Goal: Information Seeking & Learning: Learn about a topic

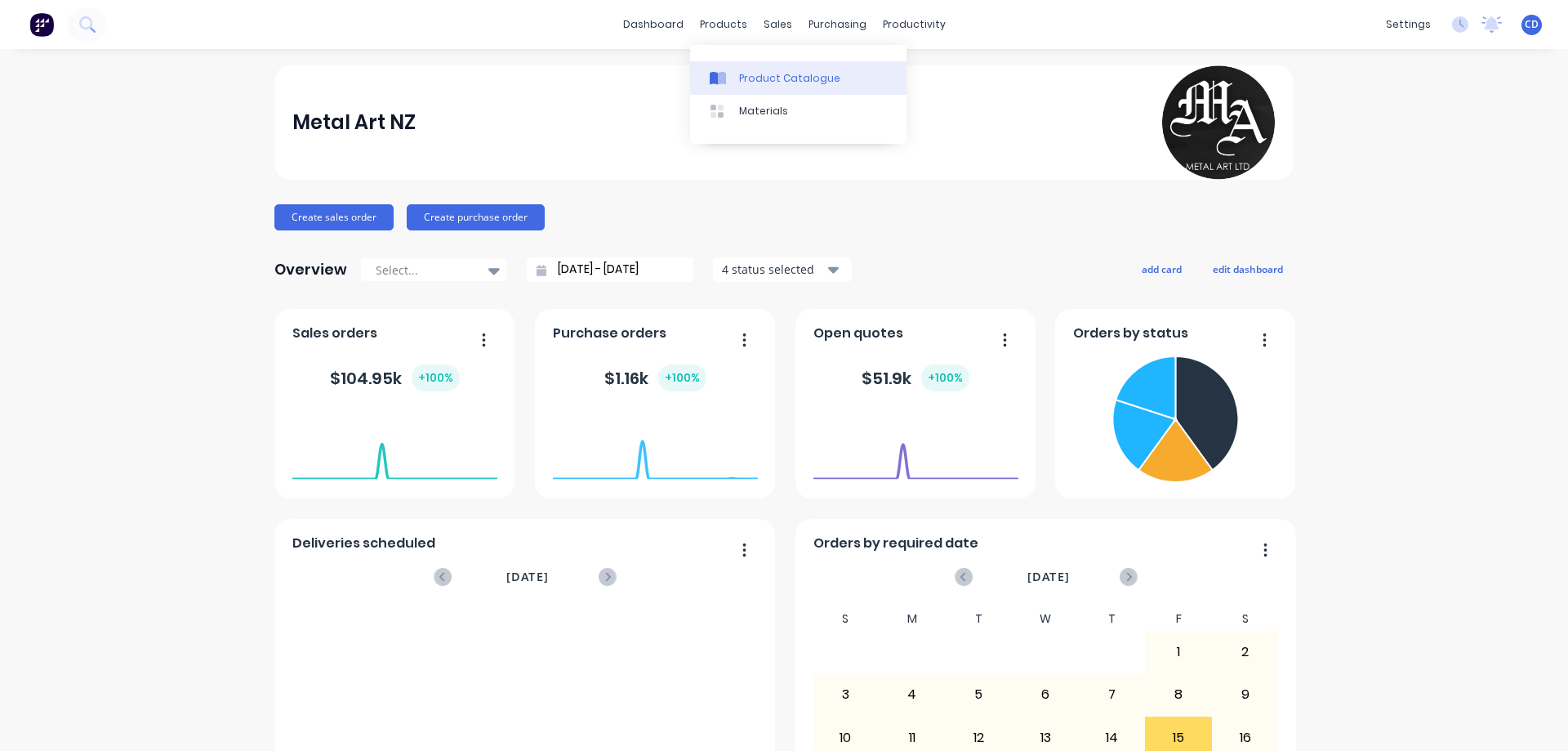
click at [764, 77] on div "Product Catalogue" at bounding box center [790, 78] width 101 height 14
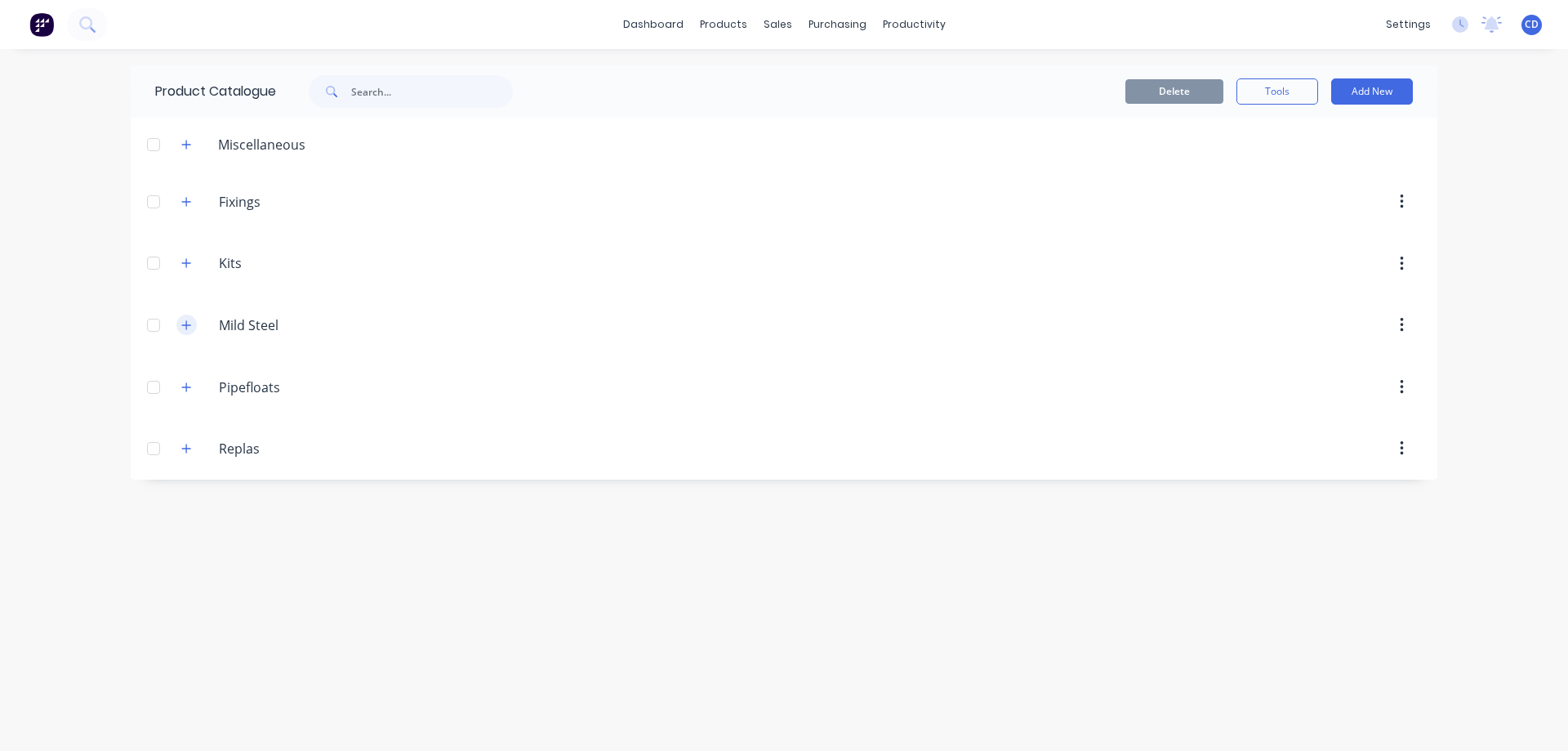
click at [184, 328] on icon "button" at bounding box center [187, 325] width 10 height 11
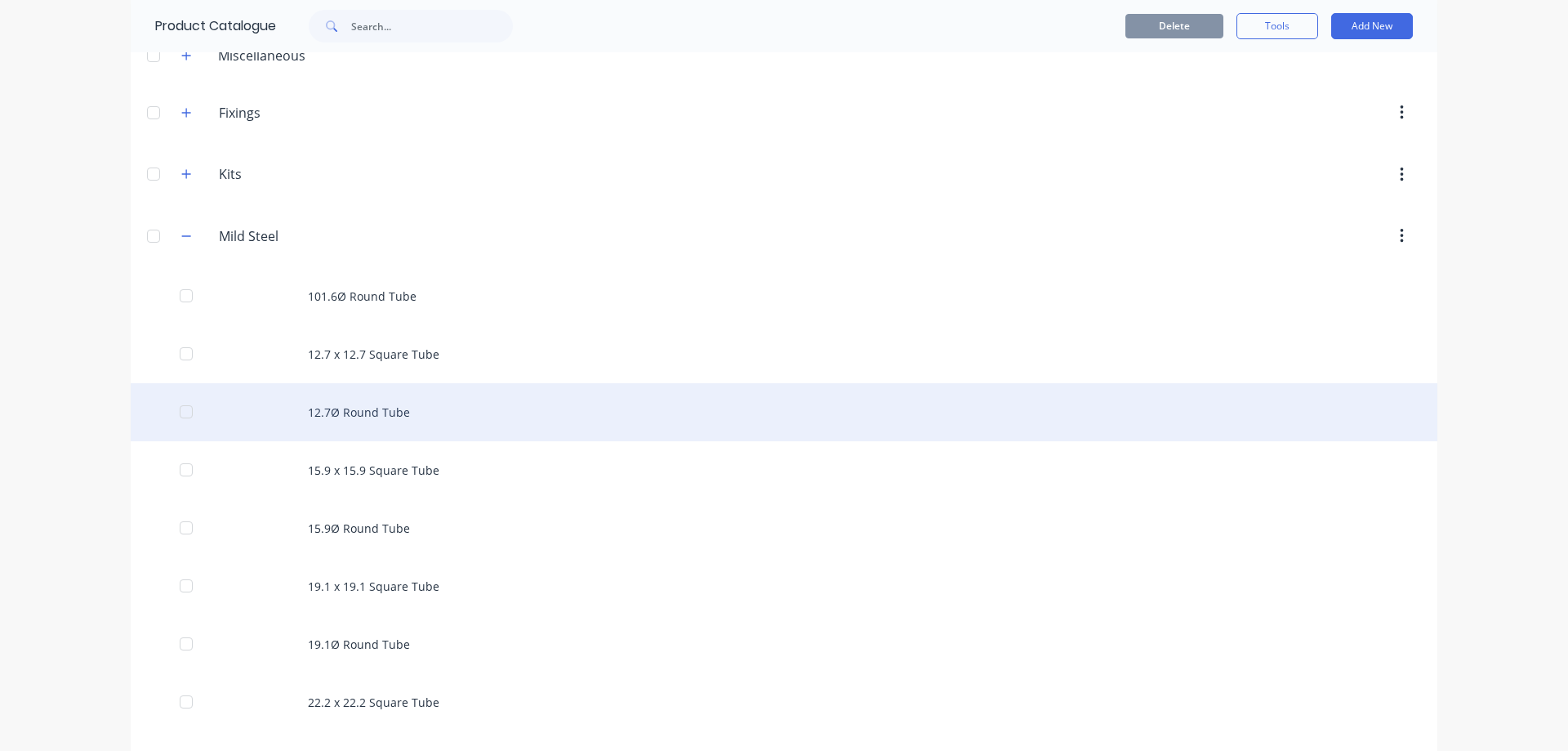
scroll to position [164, 0]
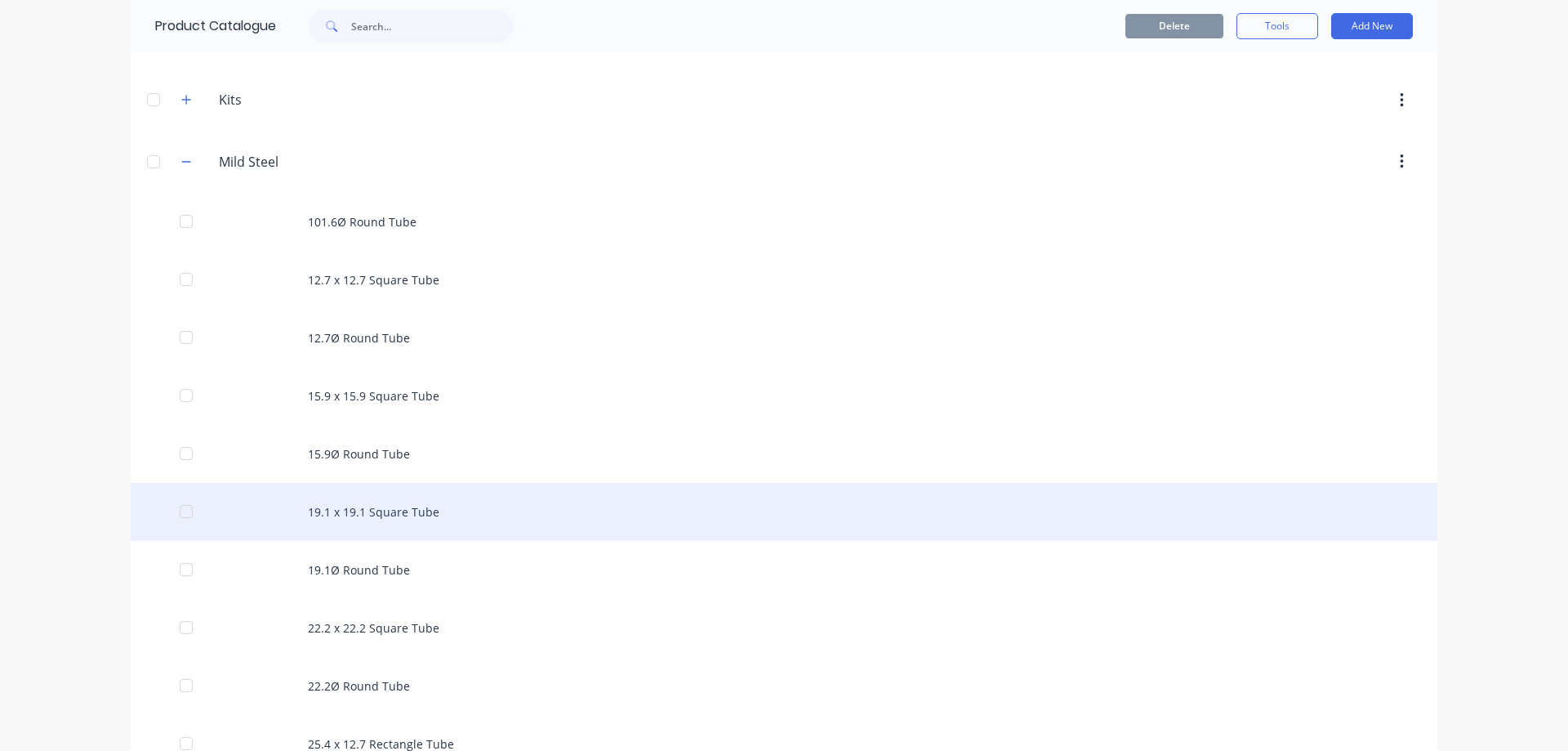
click at [369, 514] on div "19.1 x 19.1 Square Tube" at bounding box center [784, 512] width 1307 height 58
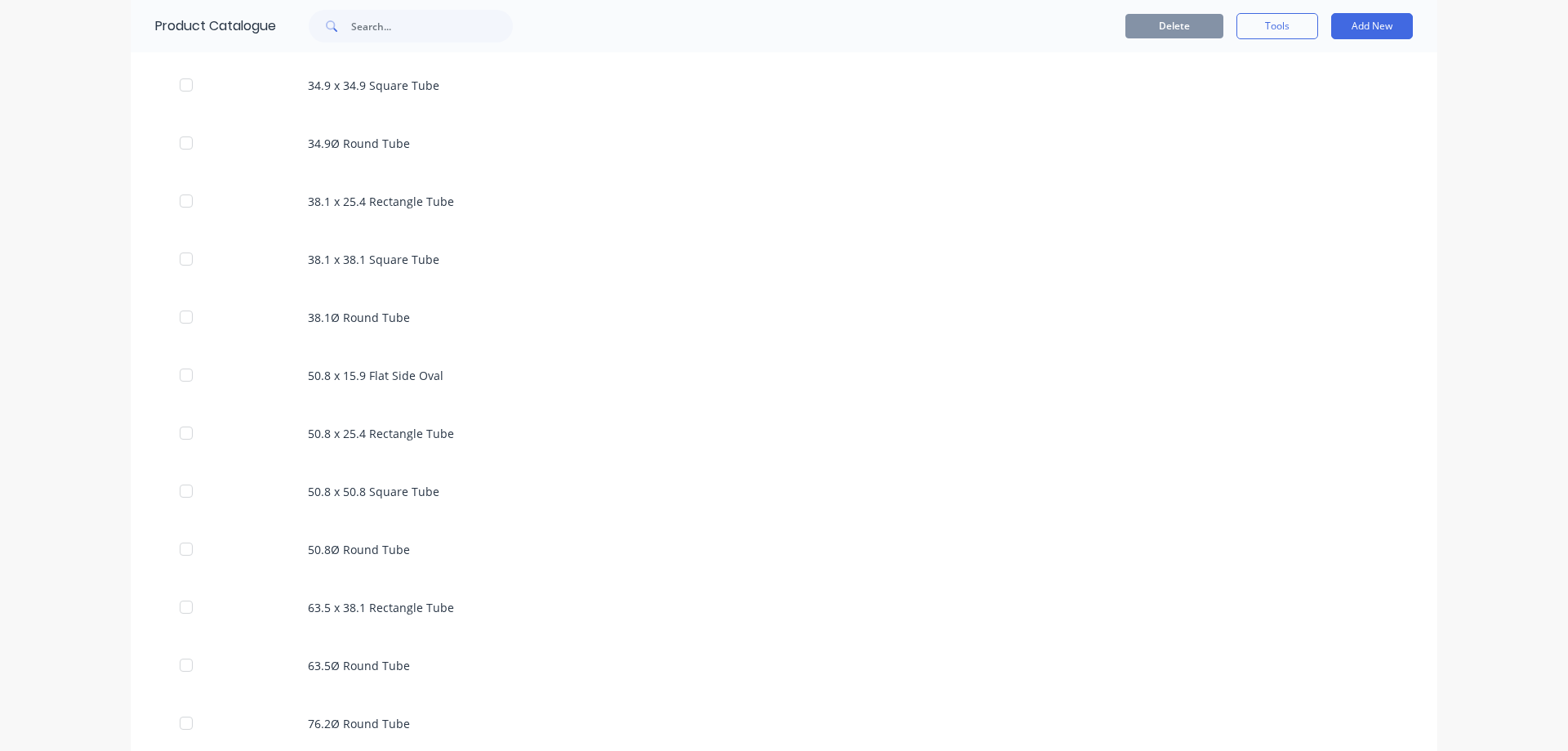
scroll to position [1370, 0]
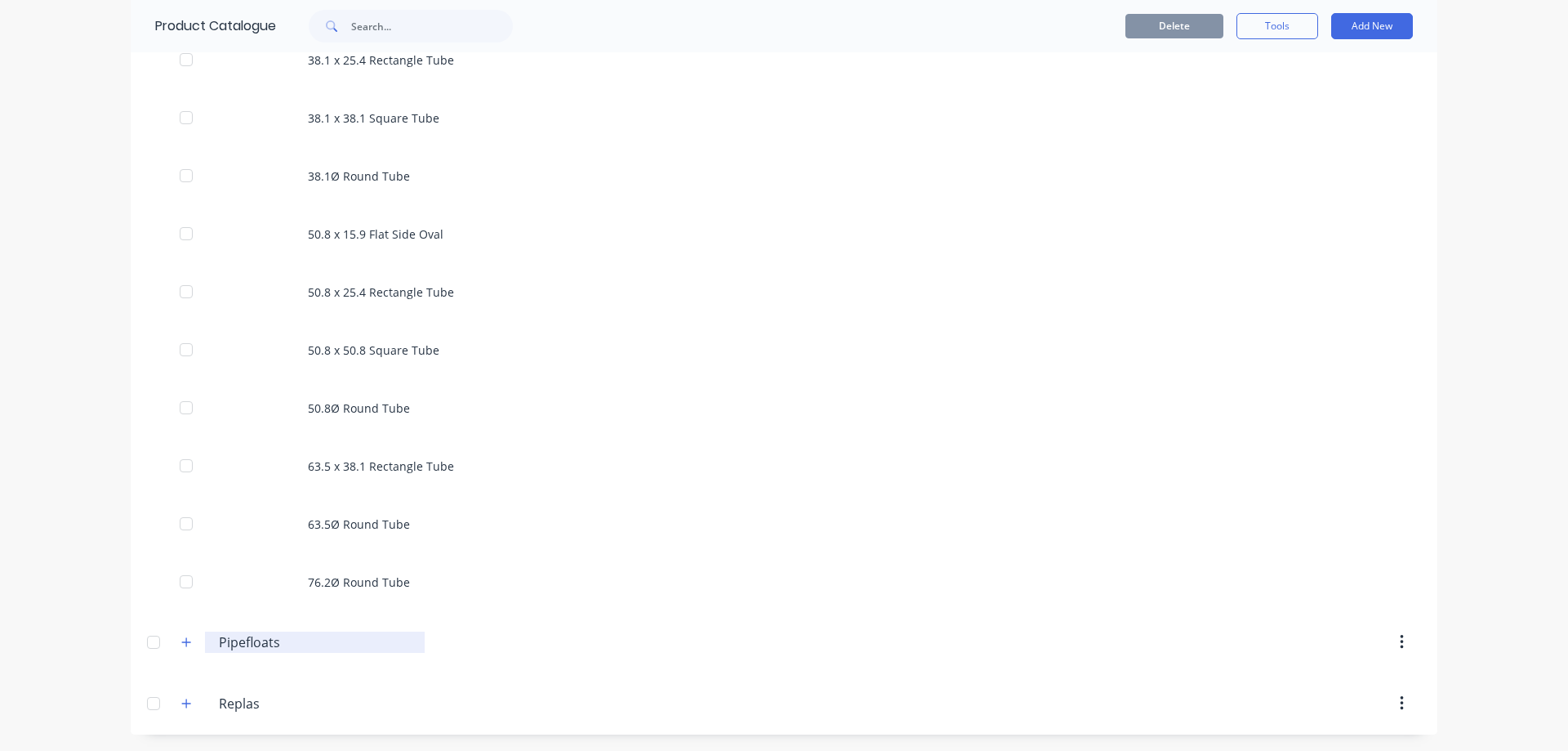
click at [256, 644] on input "Pipefloats" at bounding box center [315, 642] width 193 height 20
click at [184, 646] on icon "button" at bounding box center [187, 642] width 10 height 11
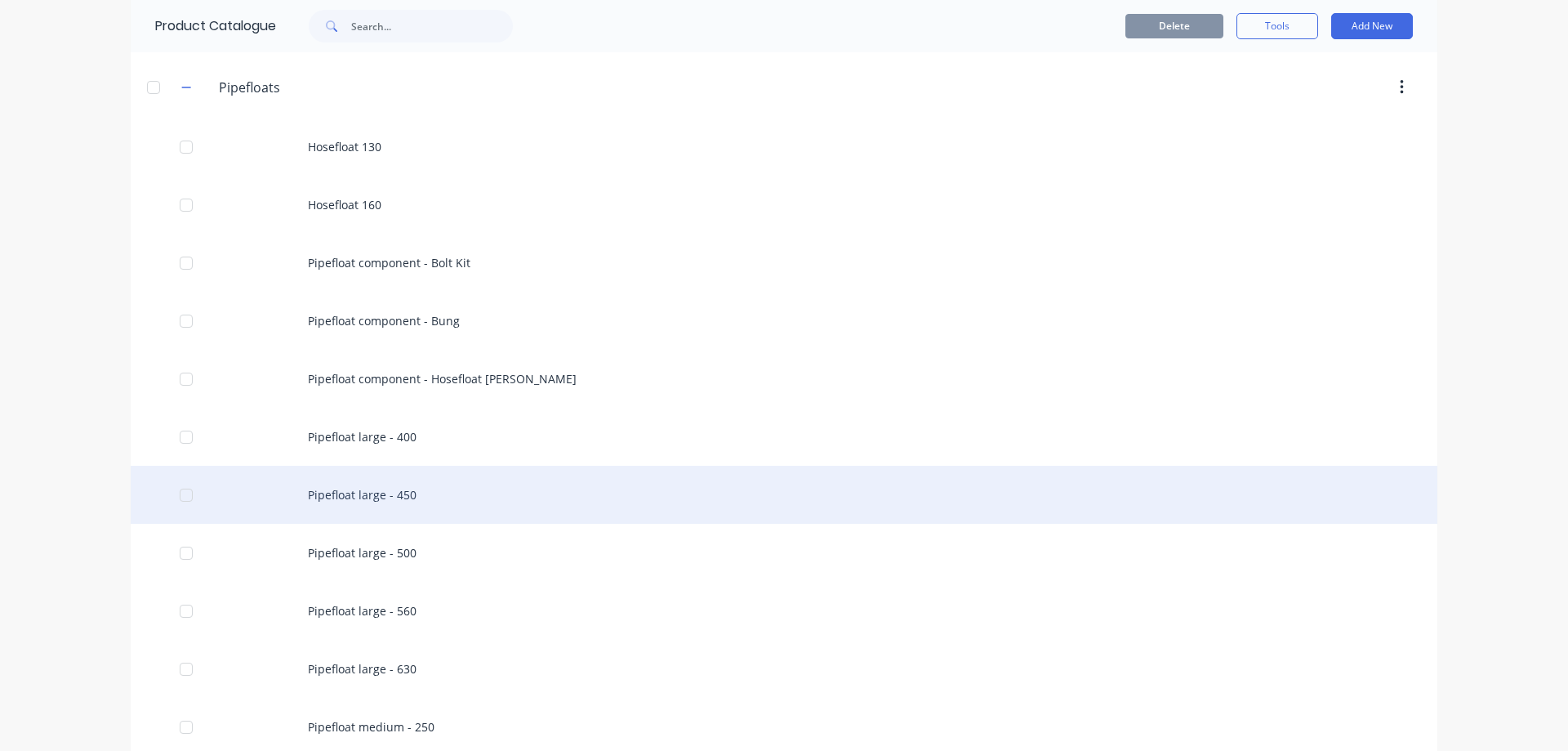
scroll to position [1942, 0]
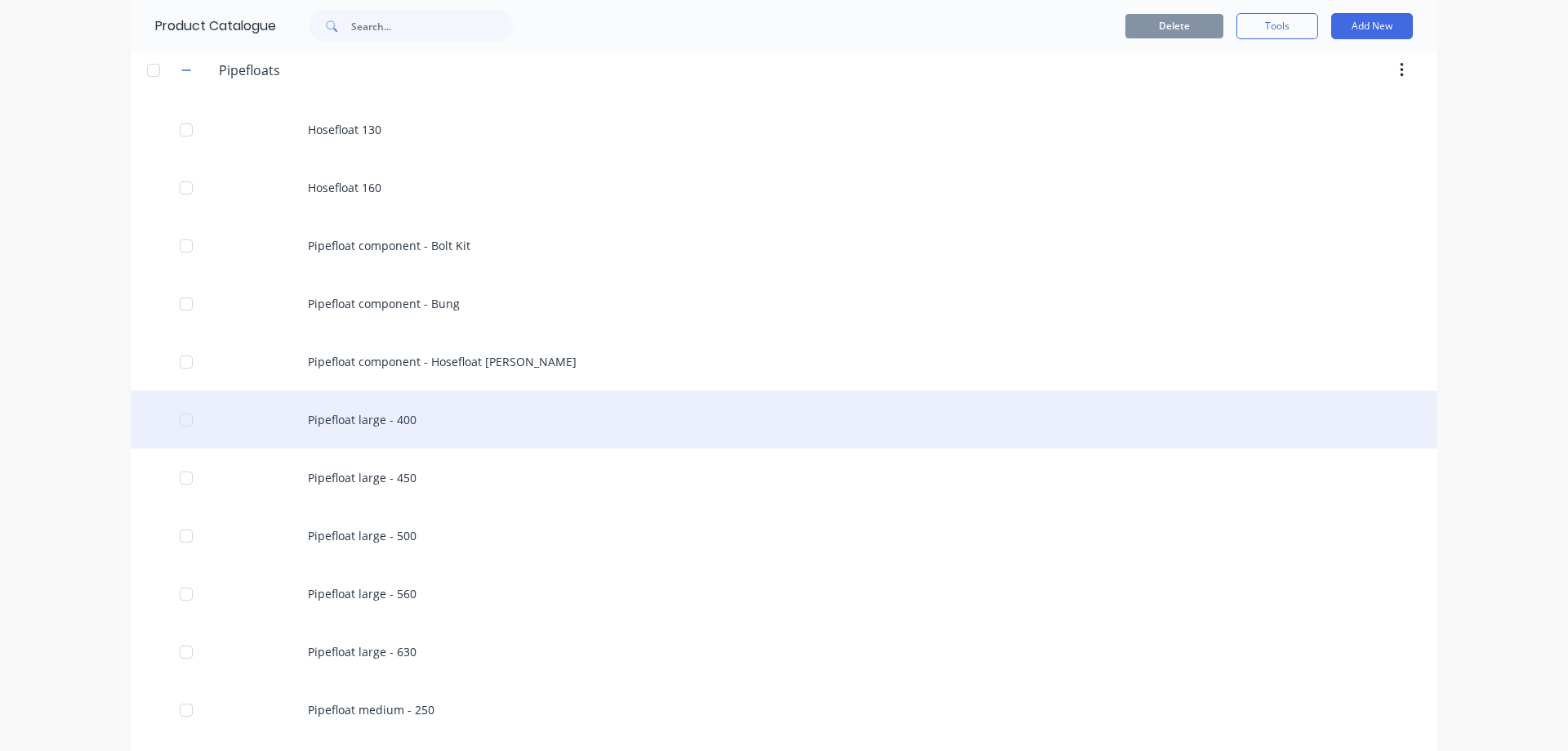
click at [341, 430] on div "Pipefloat large - 400" at bounding box center [784, 419] width 1307 height 58
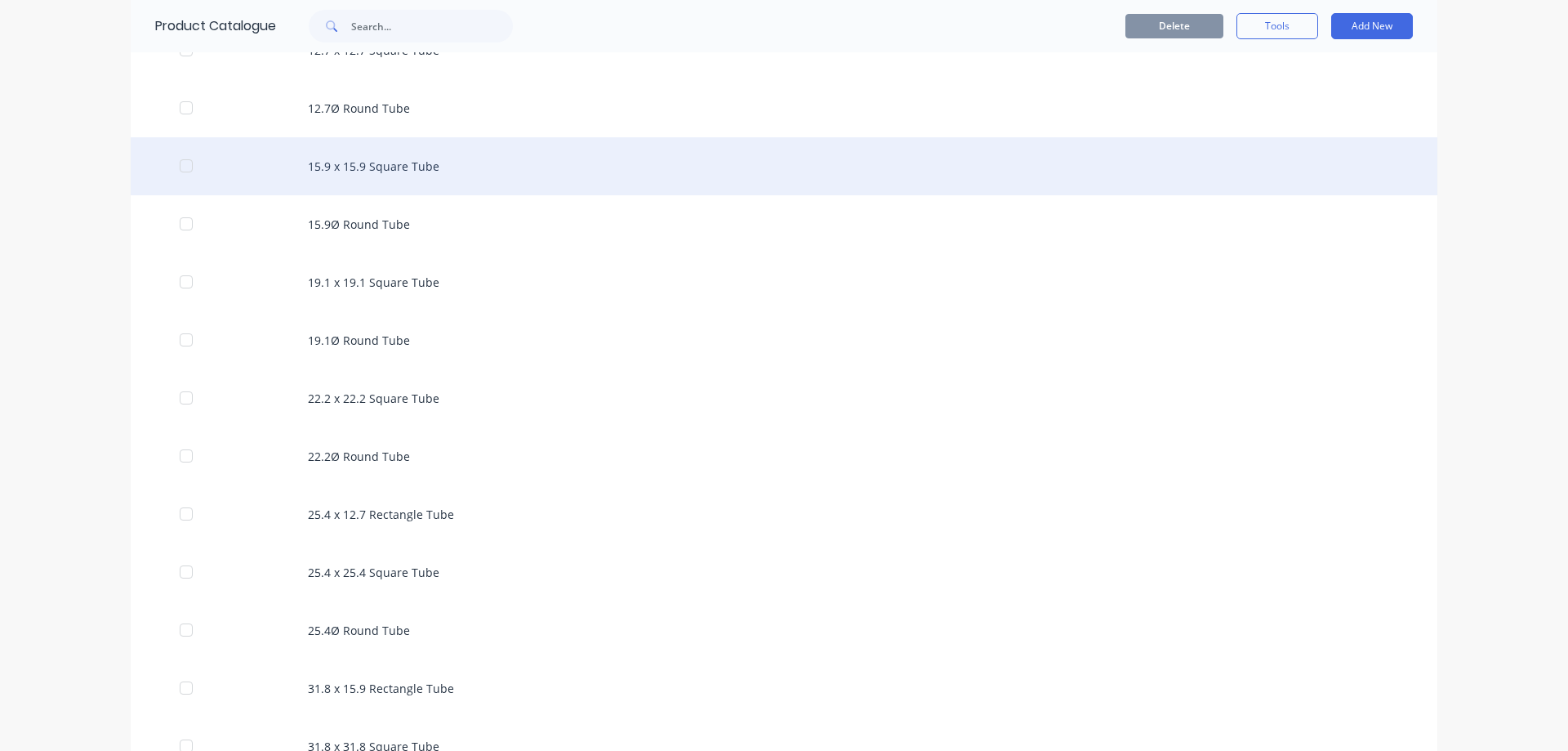
scroll to position [164, 0]
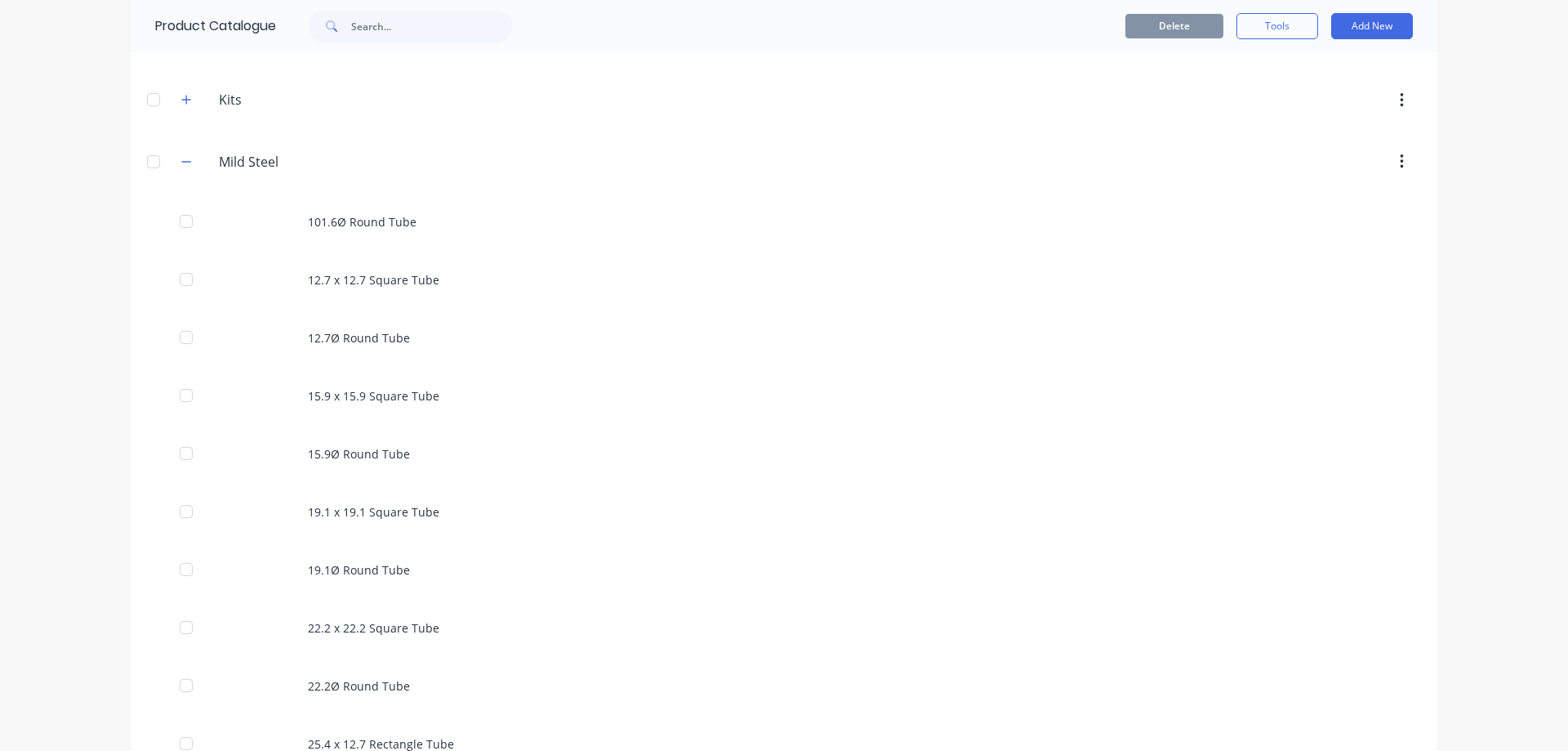
click at [147, 163] on div at bounding box center [153, 161] width 33 height 33
click at [181, 166] on icon "button" at bounding box center [187, 161] width 10 height 11
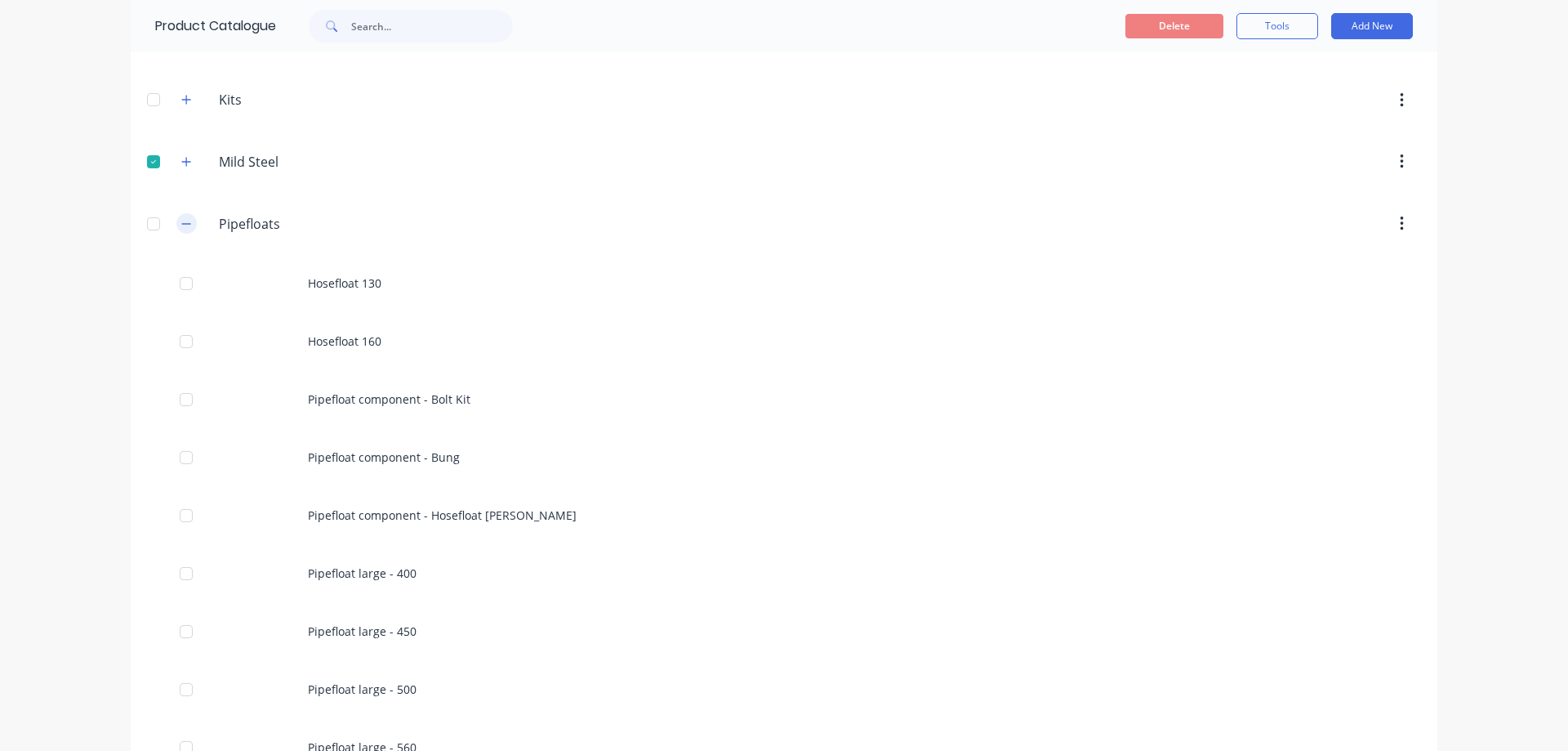
click at [181, 221] on icon "button" at bounding box center [187, 223] width 10 height 11
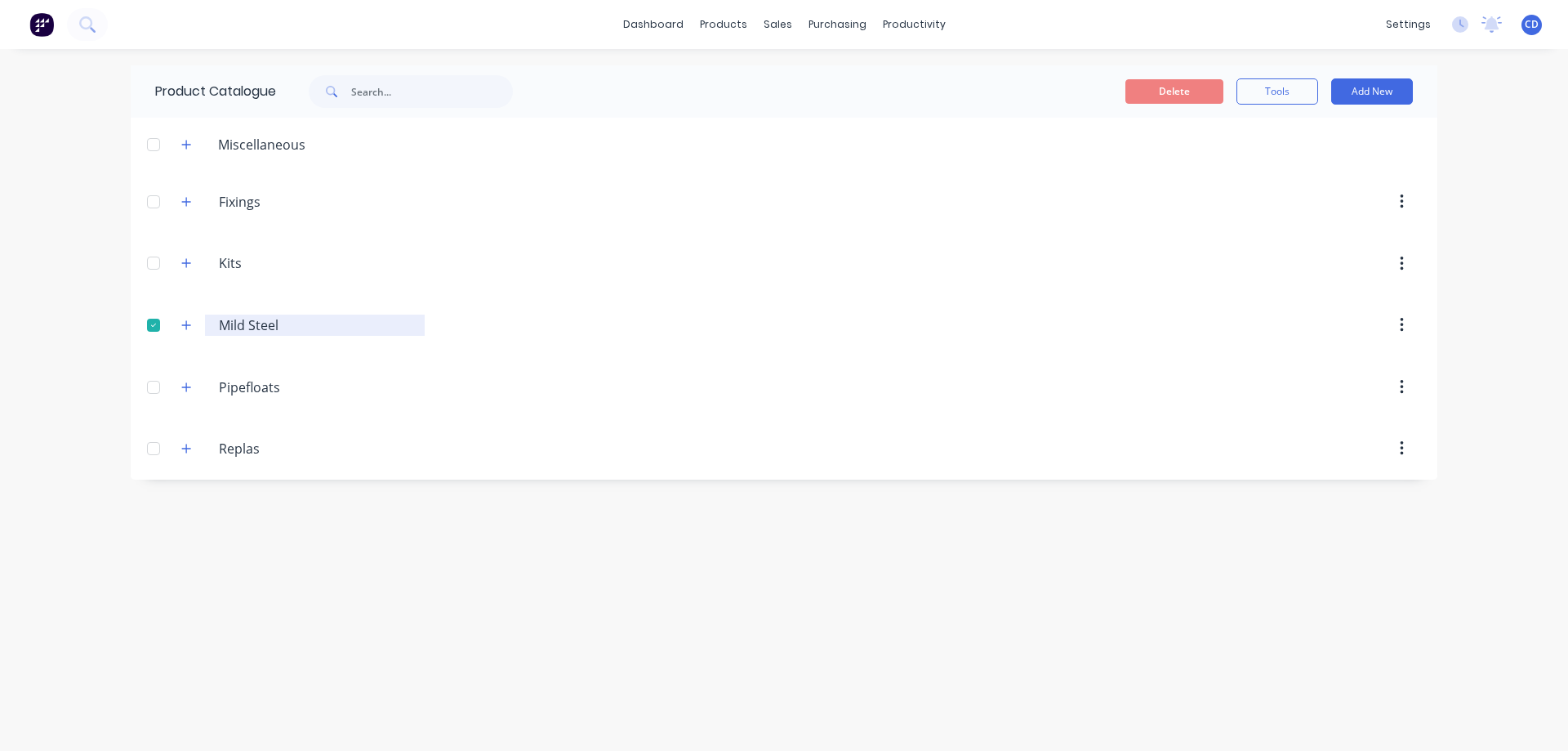
click at [285, 326] on input "Mild Steel" at bounding box center [315, 325] width 193 height 20
click at [187, 326] on icon "button" at bounding box center [187, 325] width 9 height 9
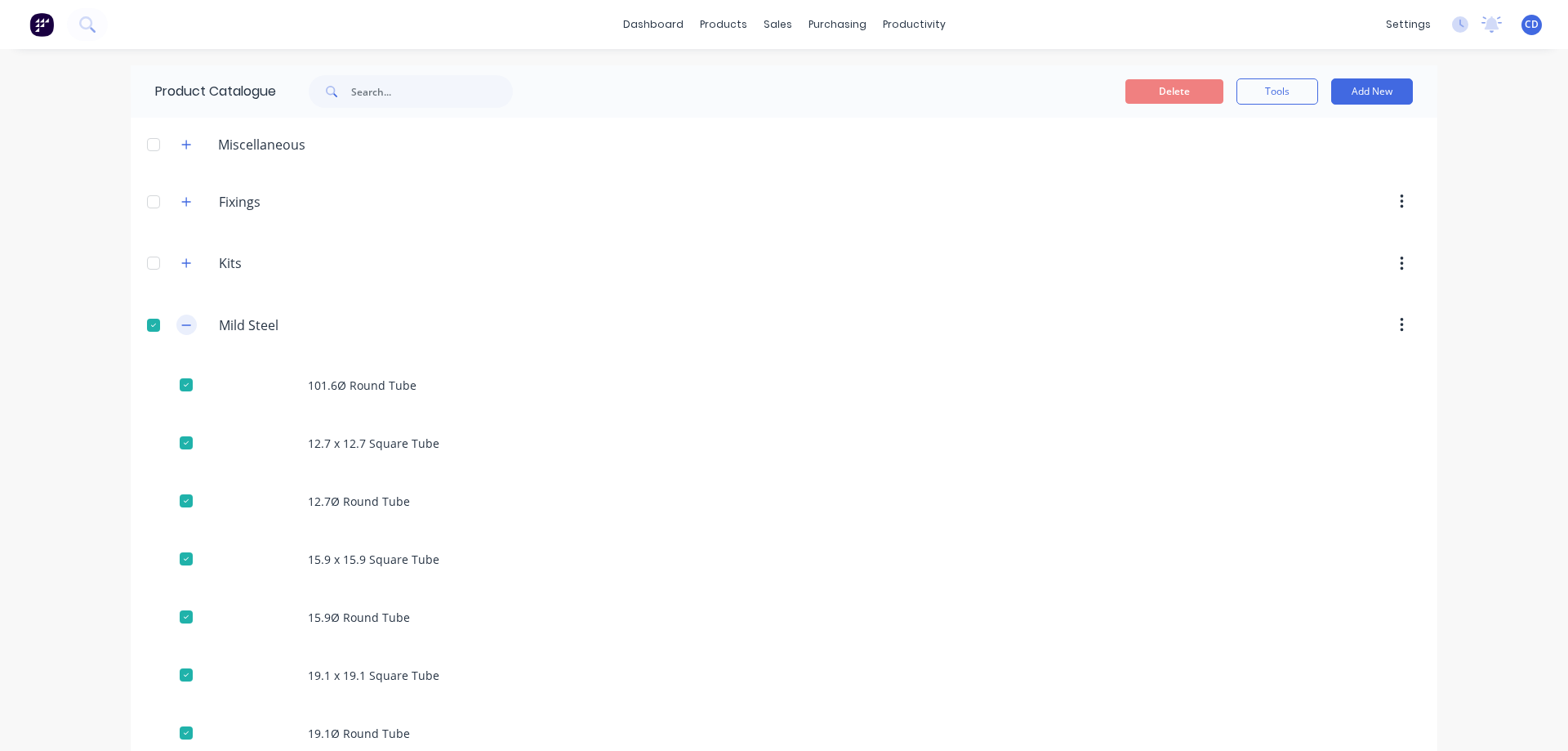
click at [187, 326] on button "button" at bounding box center [187, 325] width 20 height 20
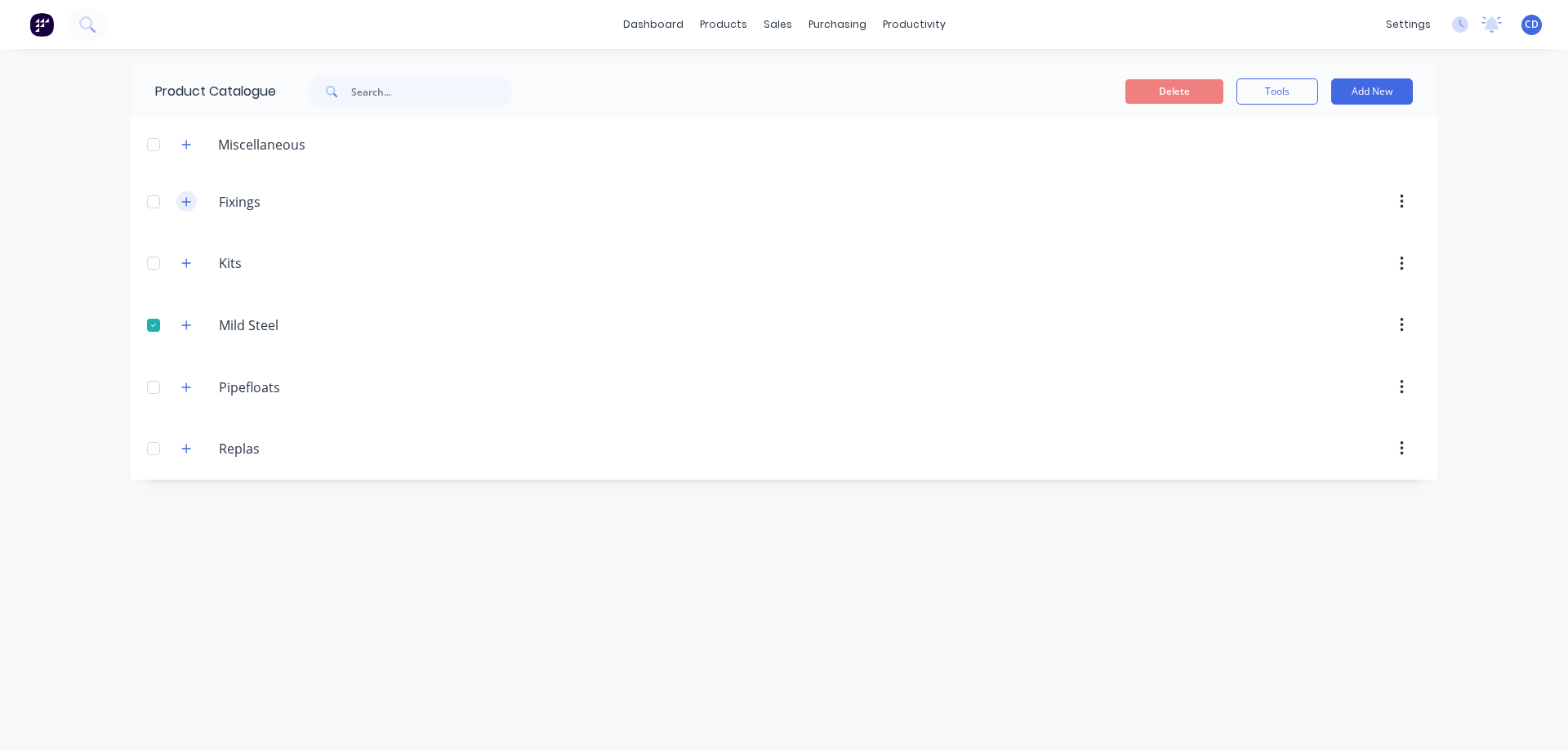
click at [188, 203] on icon "button" at bounding box center [187, 201] width 10 height 11
click at [187, 325] on icon "button" at bounding box center [187, 325] width 9 height 9
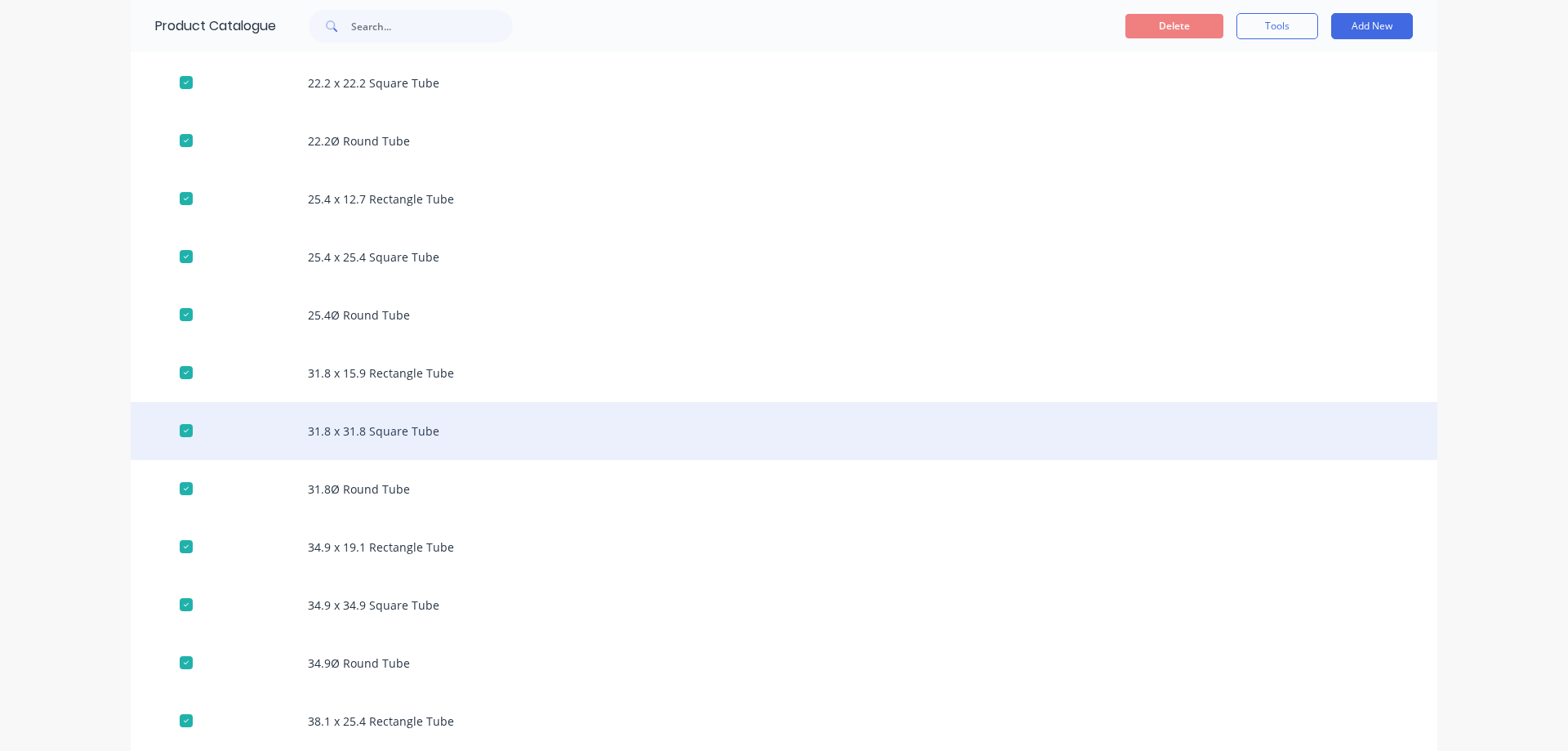
scroll to position [736, 0]
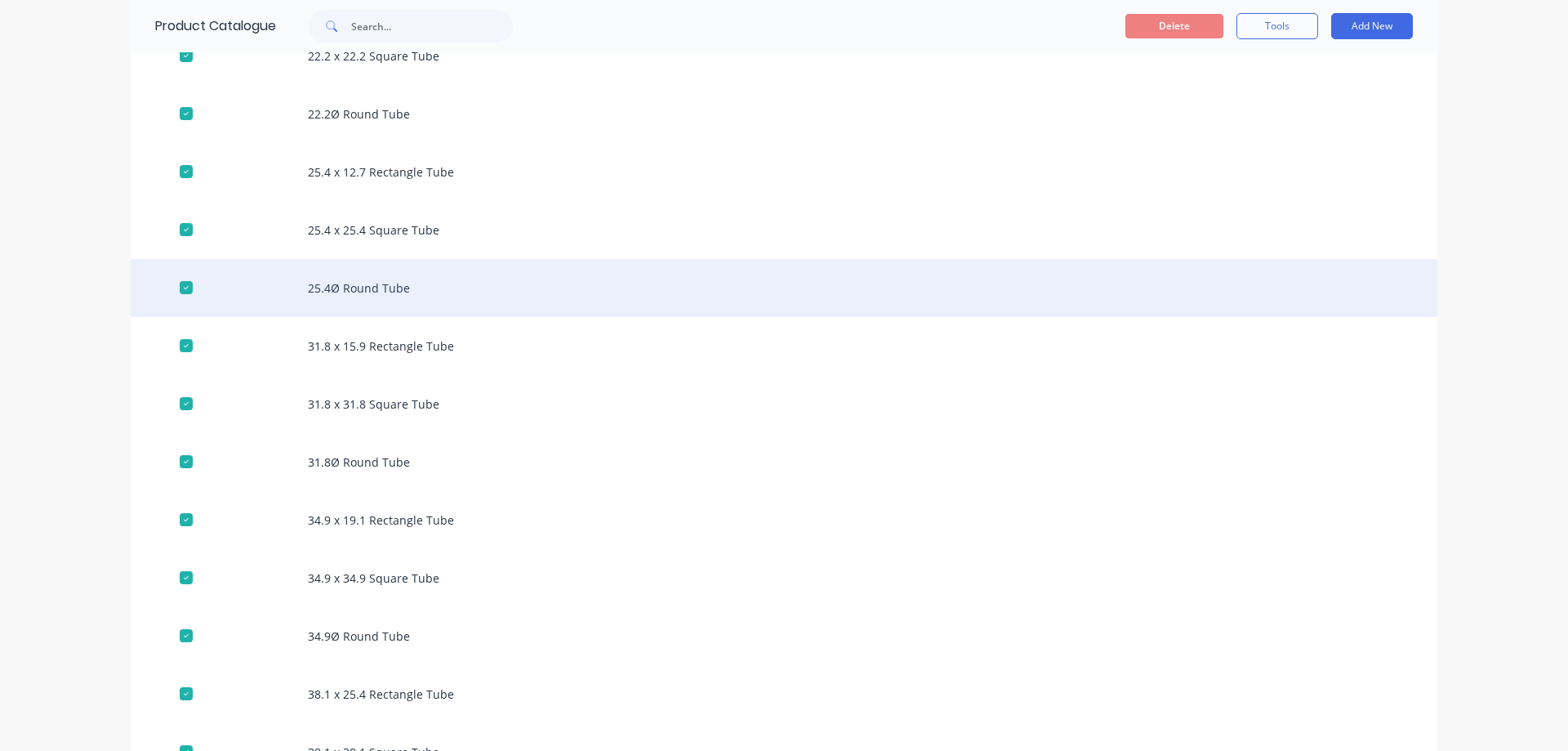
click at [326, 289] on div "25.4Ø Round Tube" at bounding box center [784, 288] width 1307 height 58
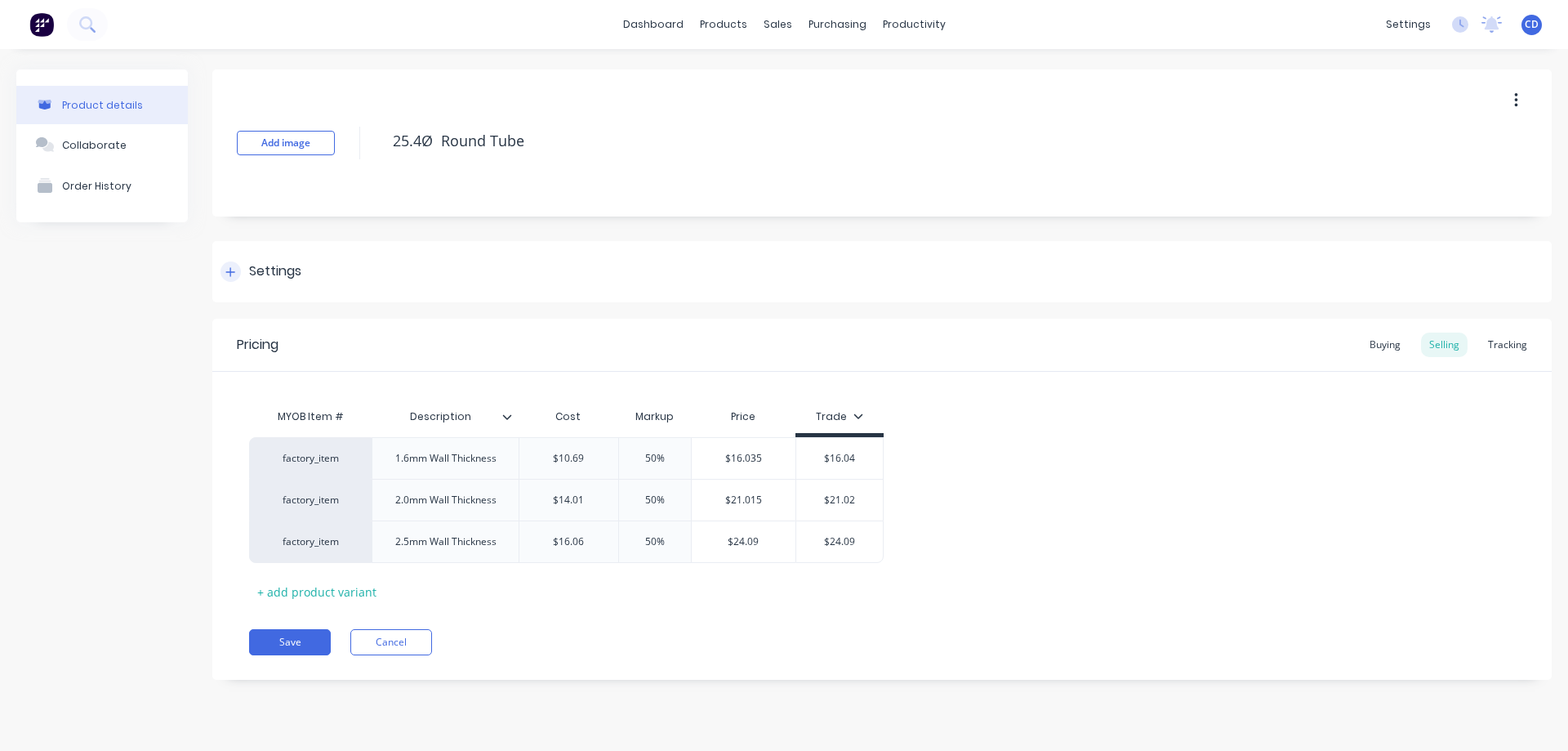
click at [289, 266] on div "Settings" at bounding box center [276, 272] width 53 height 20
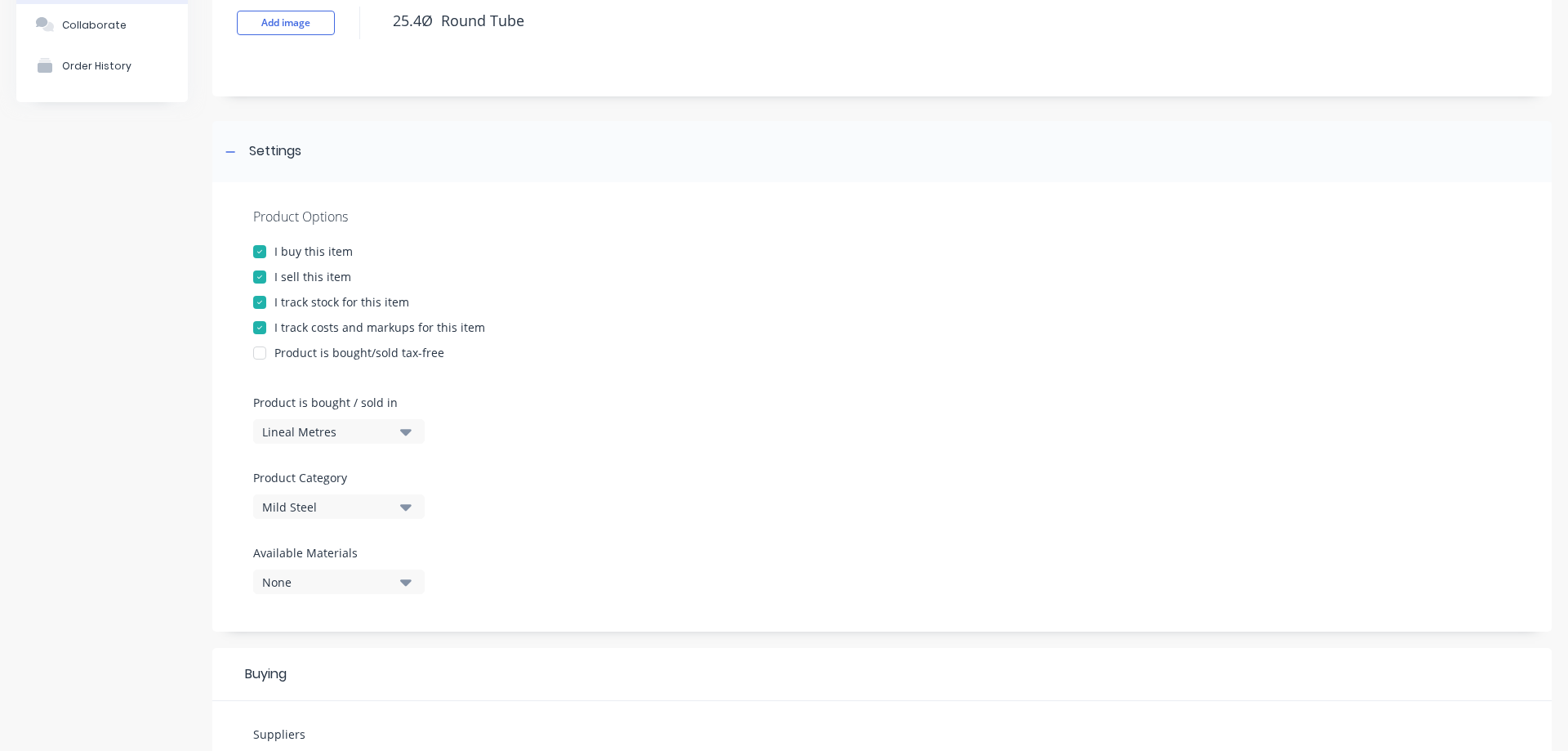
scroll to position [164, 0]
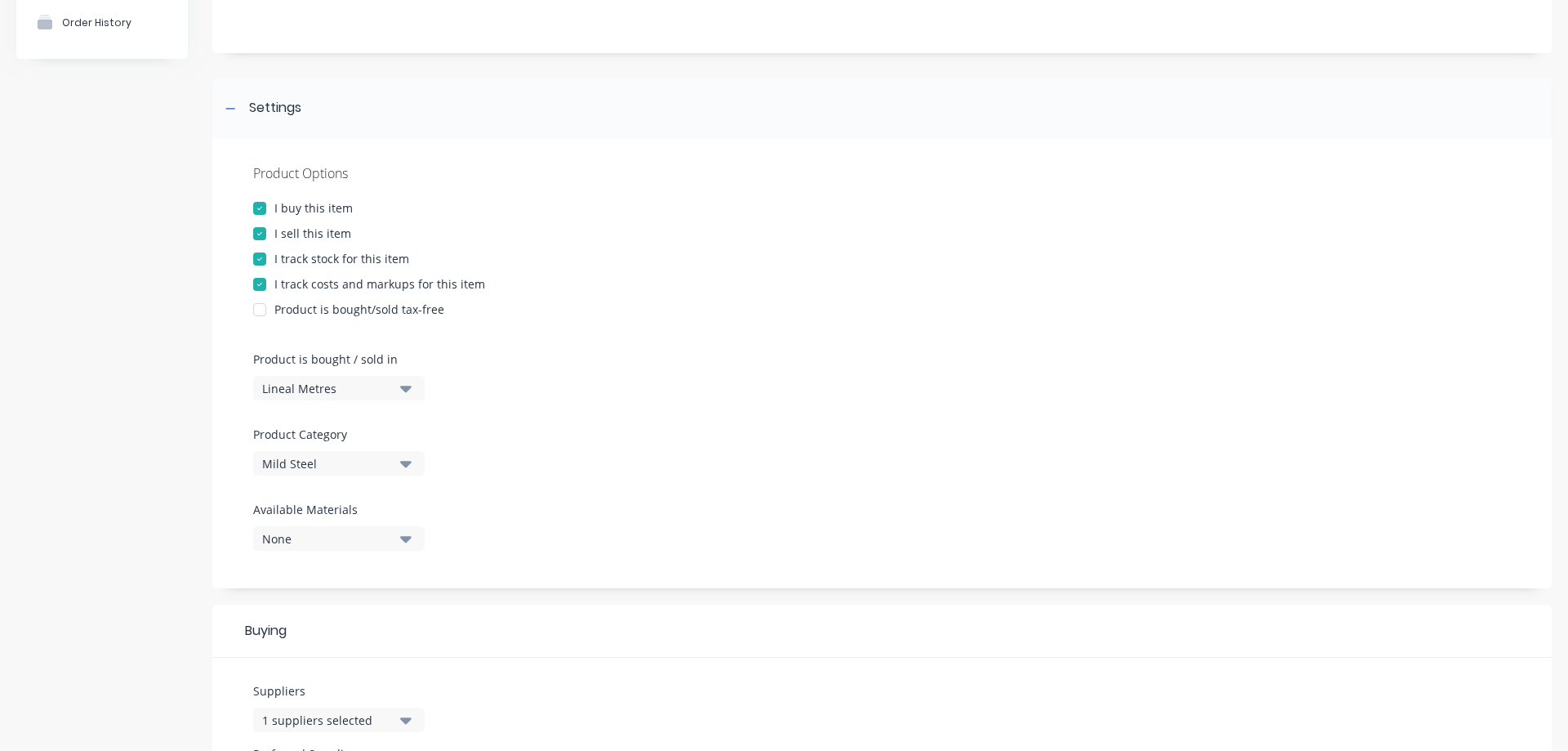
click at [396, 536] on button "None" at bounding box center [339, 538] width 171 height 25
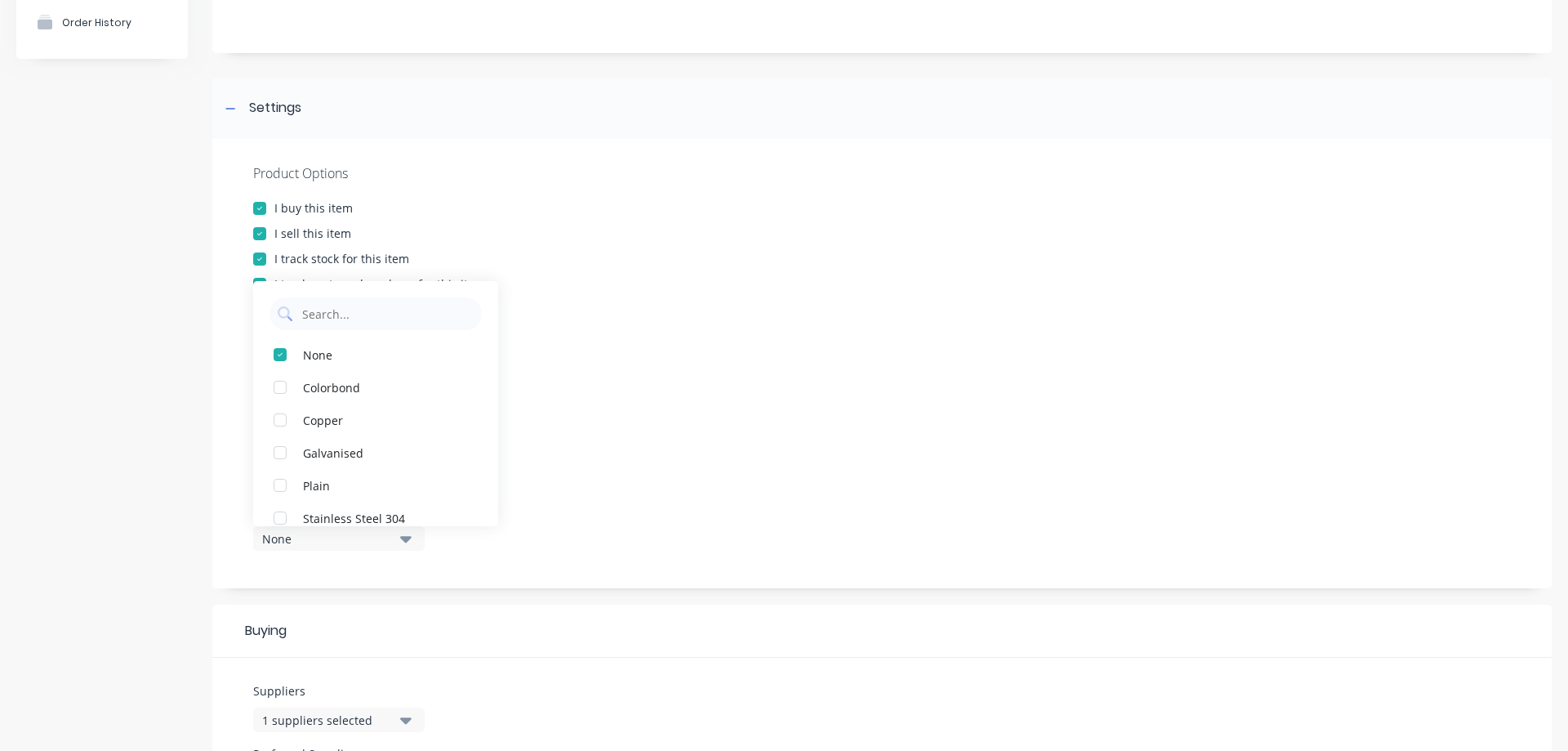
click at [404, 541] on icon "button" at bounding box center [405, 540] width 11 height 7
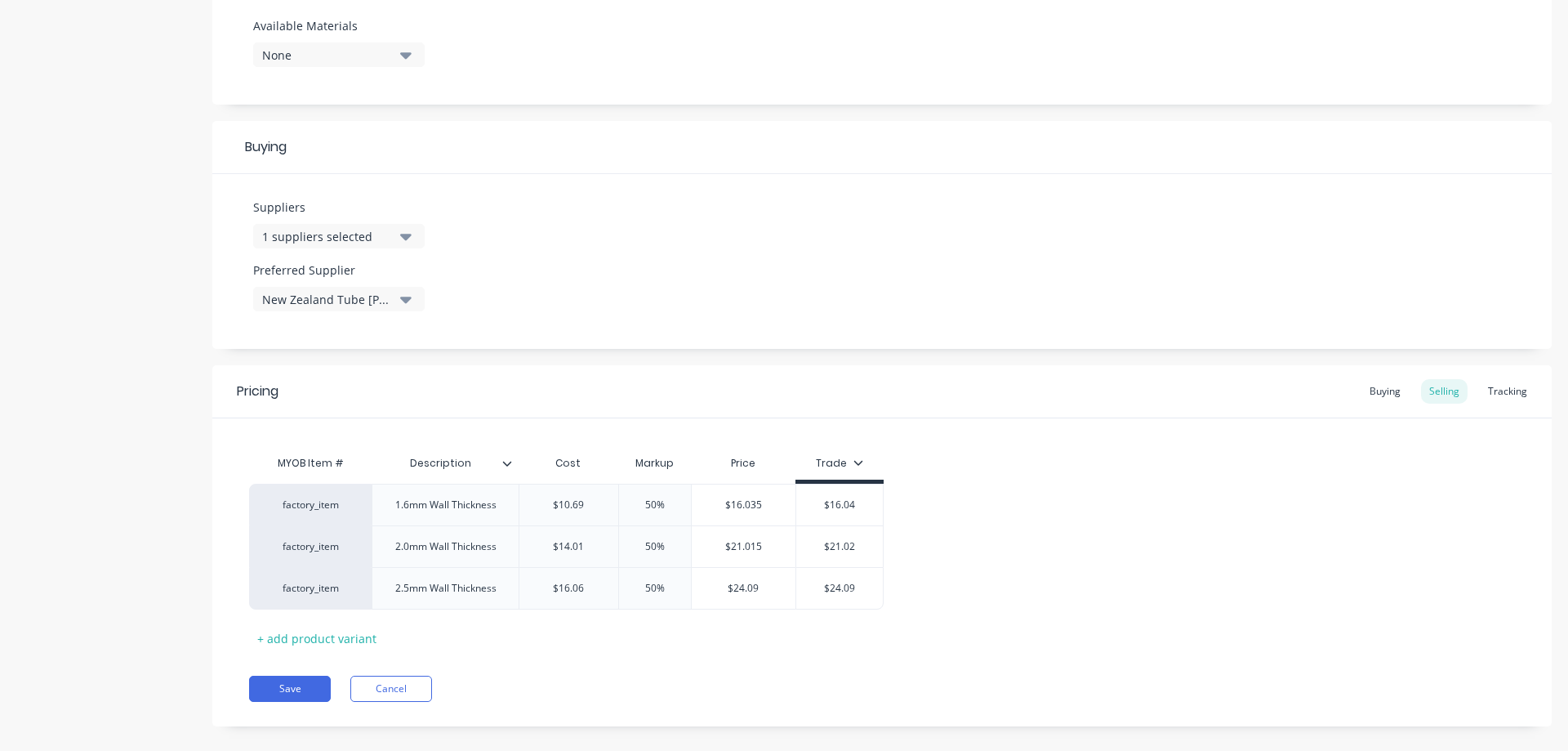
scroll to position [654, 0]
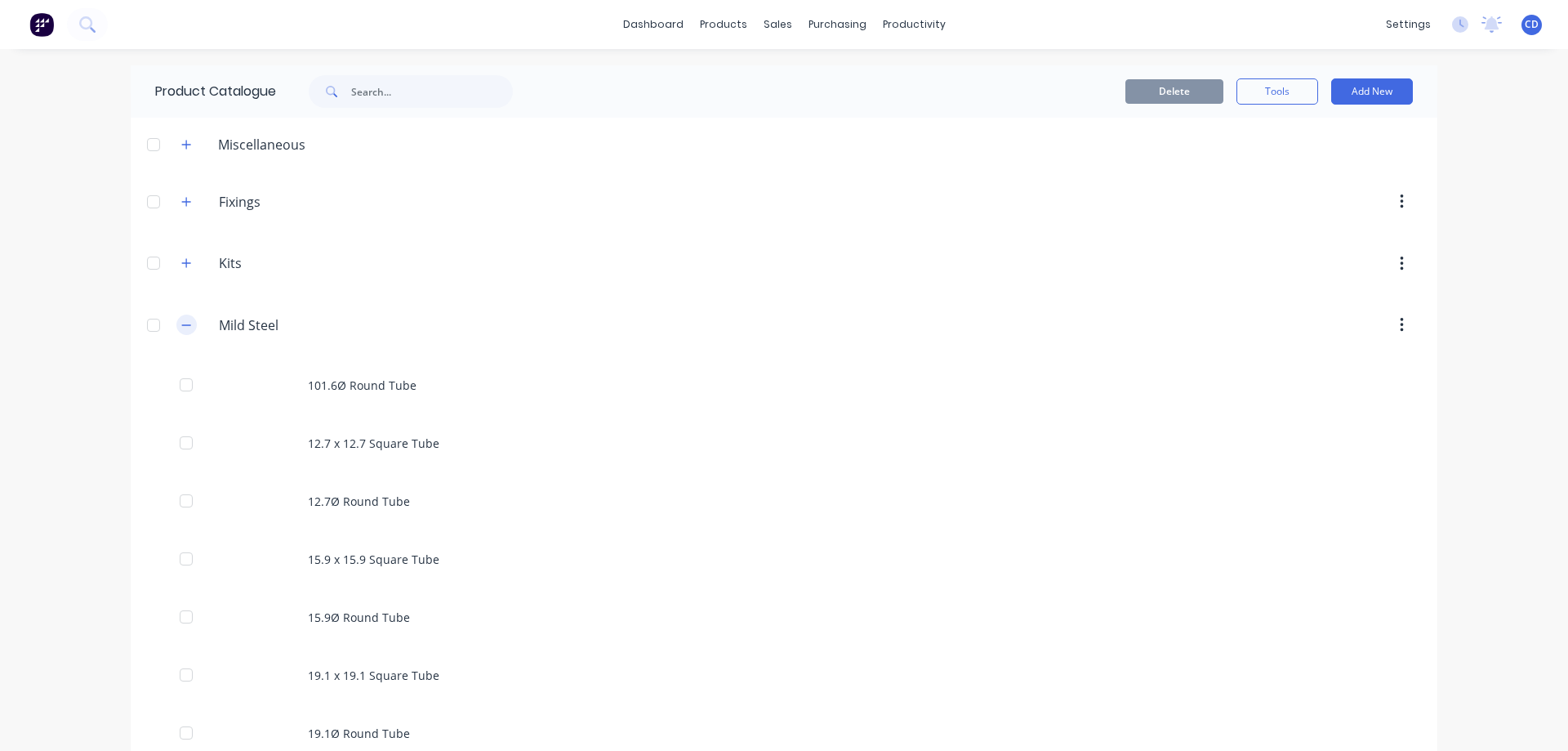
click at [185, 326] on icon "button" at bounding box center [187, 325] width 10 height 11
click at [187, 452] on icon "button" at bounding box center [187, 448] width 9 height 9
click at [187, 446] on icon "button" at bounding box center [187, 448] width 10 height 11
click at [180, 329] on button "button" at bounding box center [187, 325] width 20 height 20
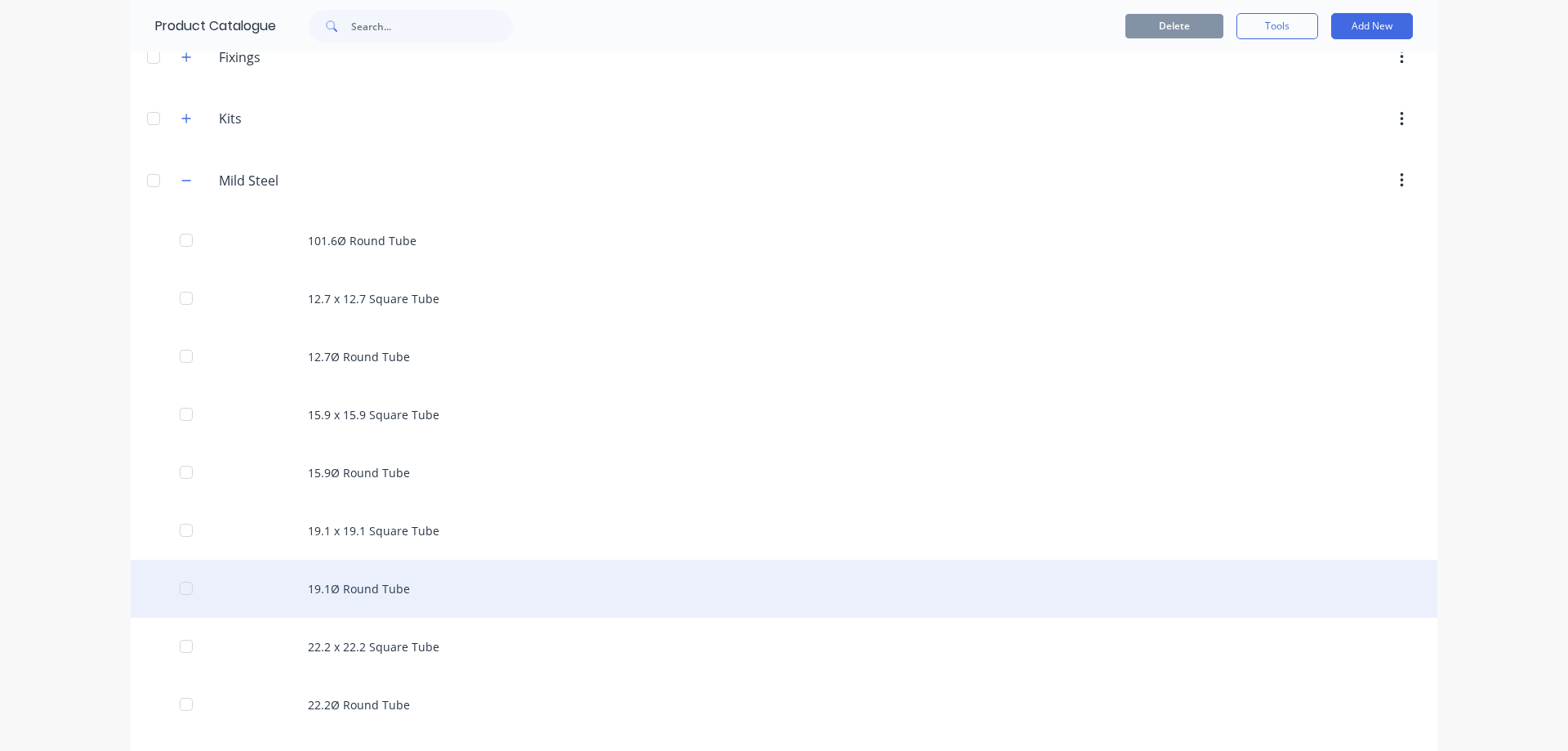
scroll to position [164, 0]
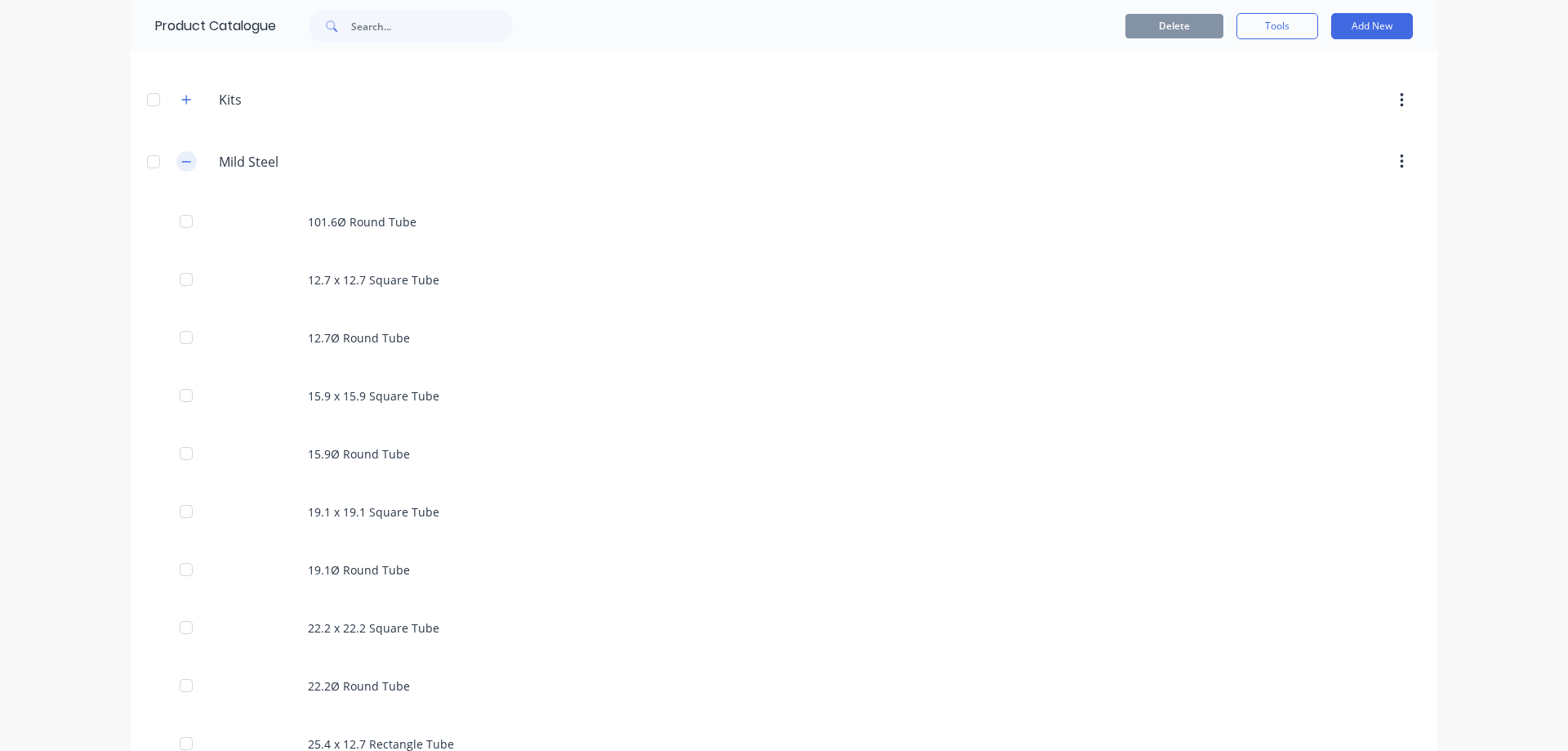
click at [181, 161] on icon "button" at bounding box center [187, 161] width 10 height 11
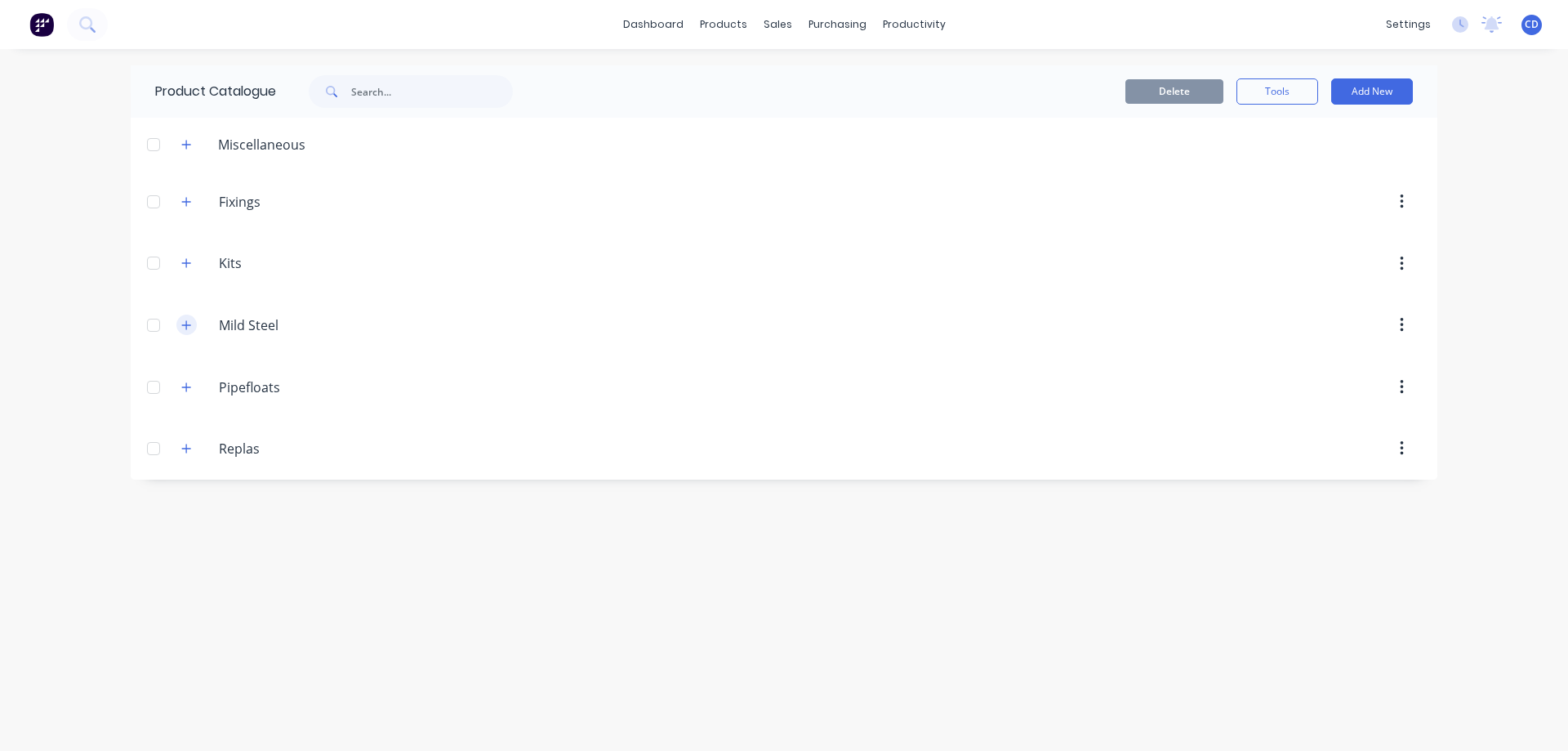
click at [188, 322] on icon "button" at bounding box center [187, 325] width 10 height 11
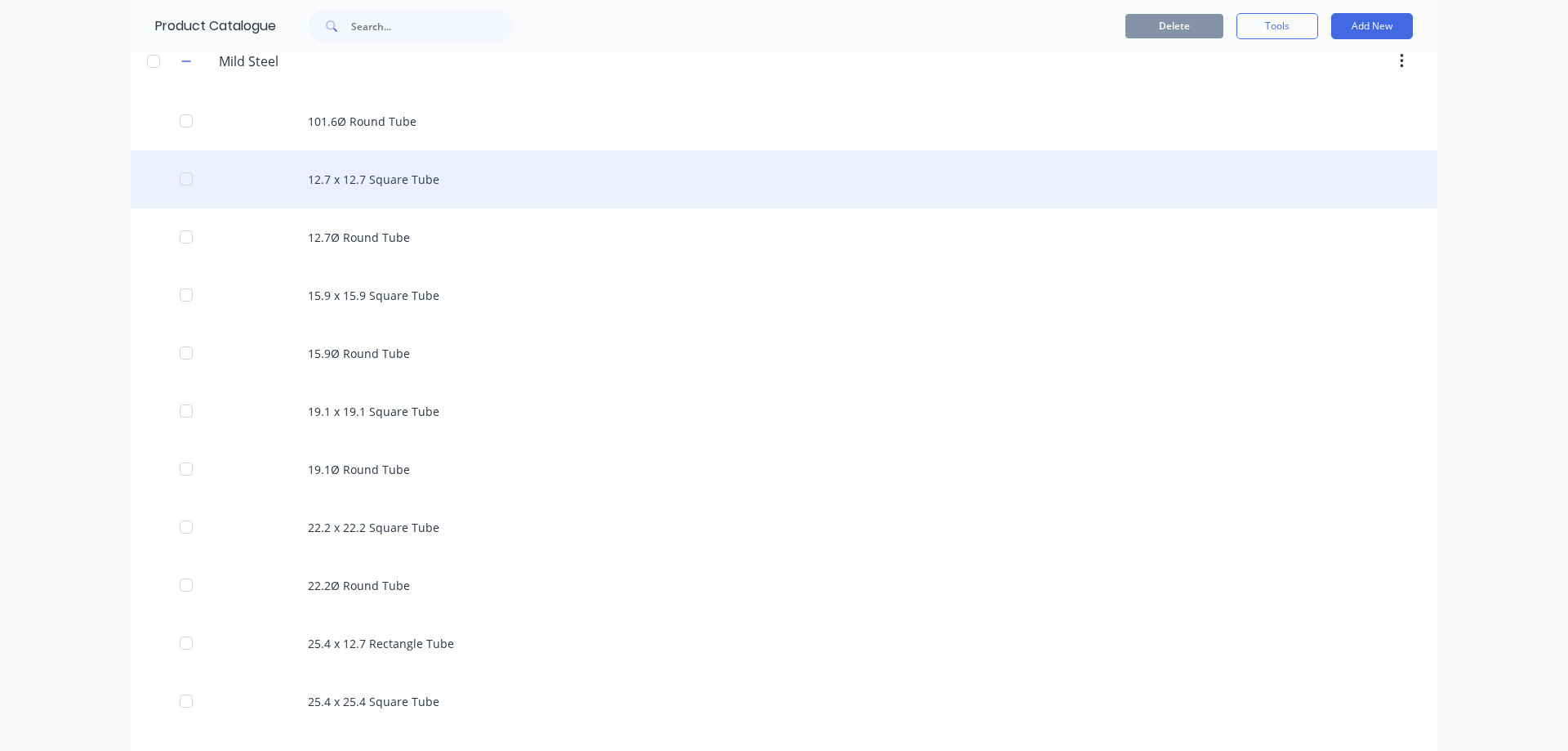
scroll to position [327, 0]
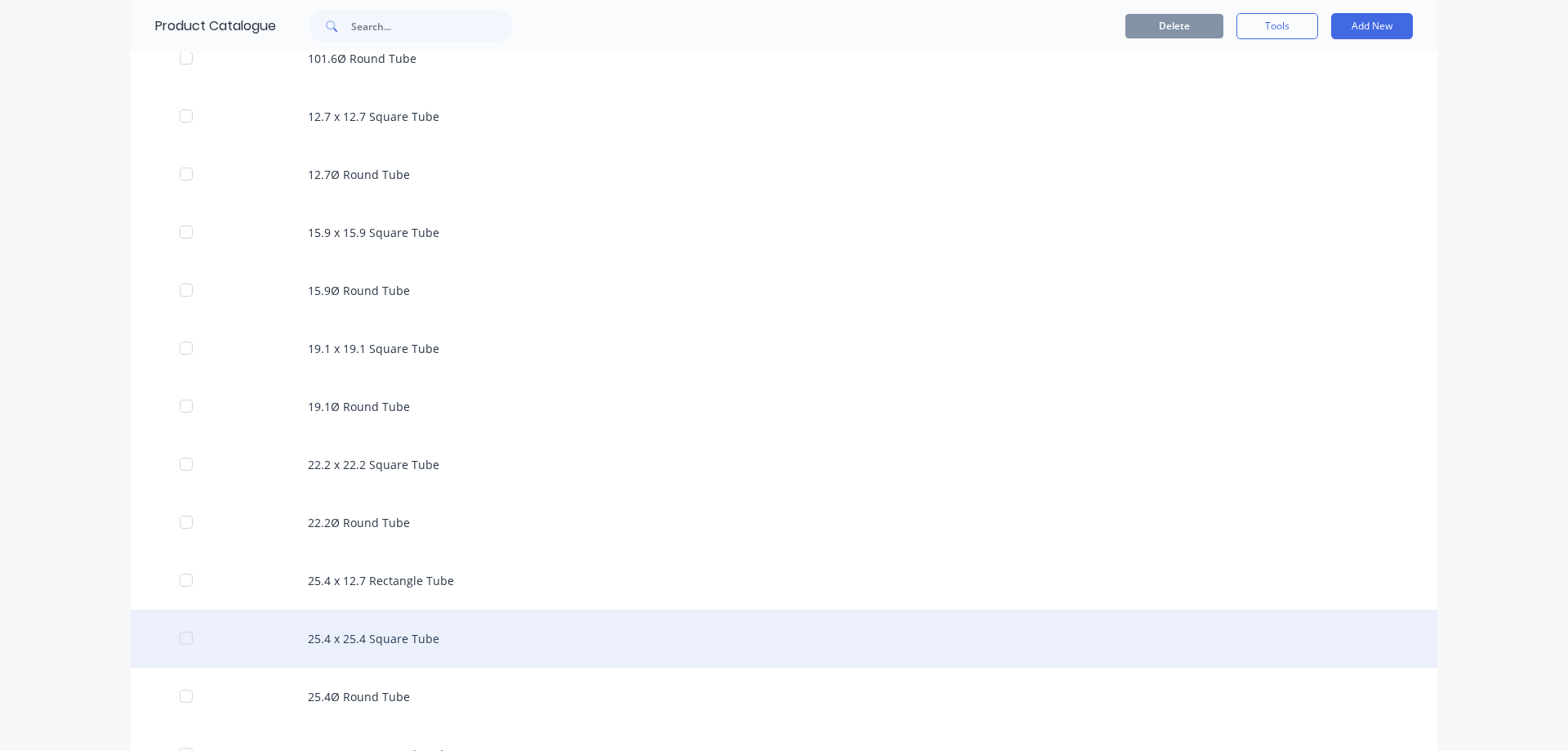
click at [365, 634] on div "25.4 x 25.4 Square Tube" at bounding box center [784, 638] width 1307 height 58
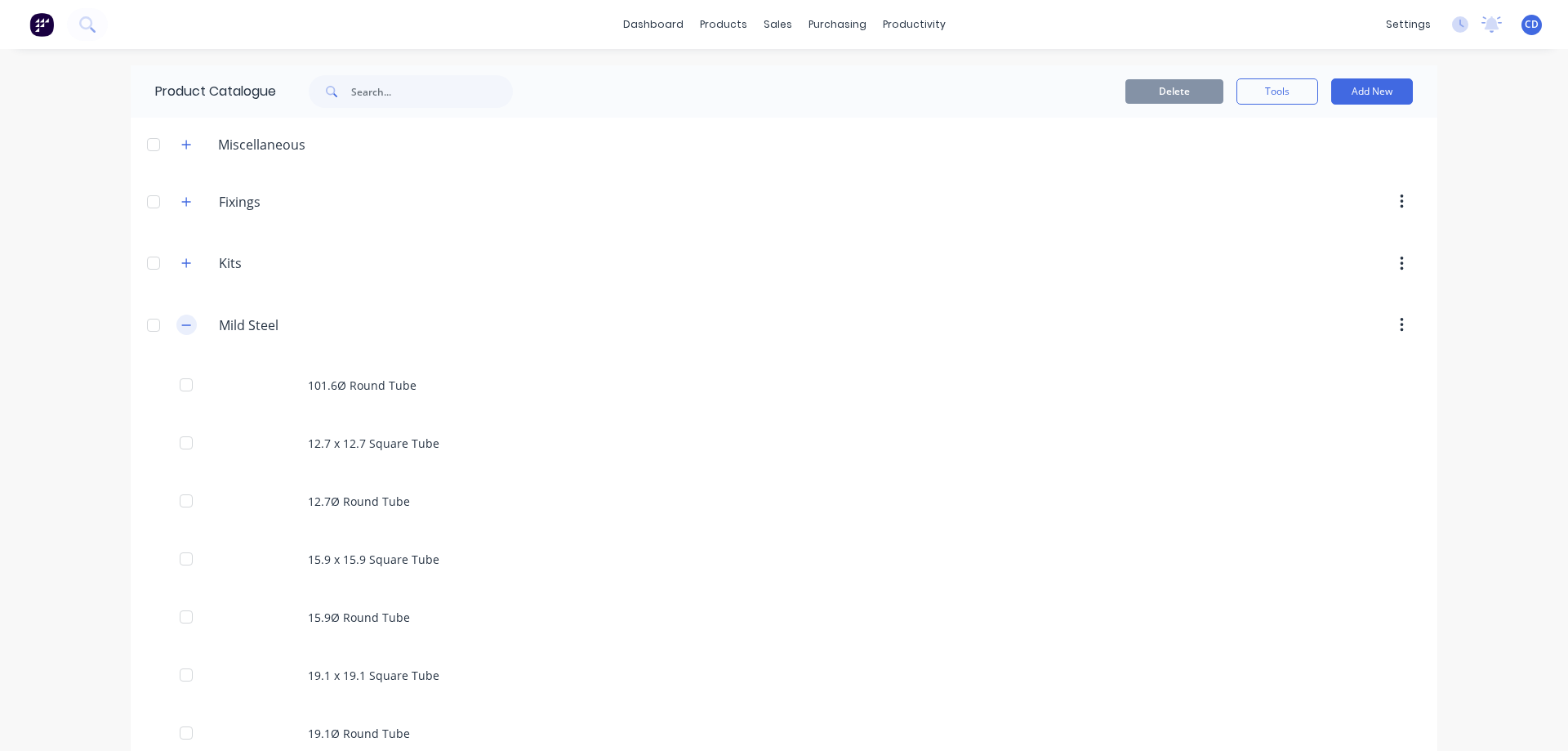
click at [181, 327] on icon "button" at bounding box center [187, 325] width 10 height 11
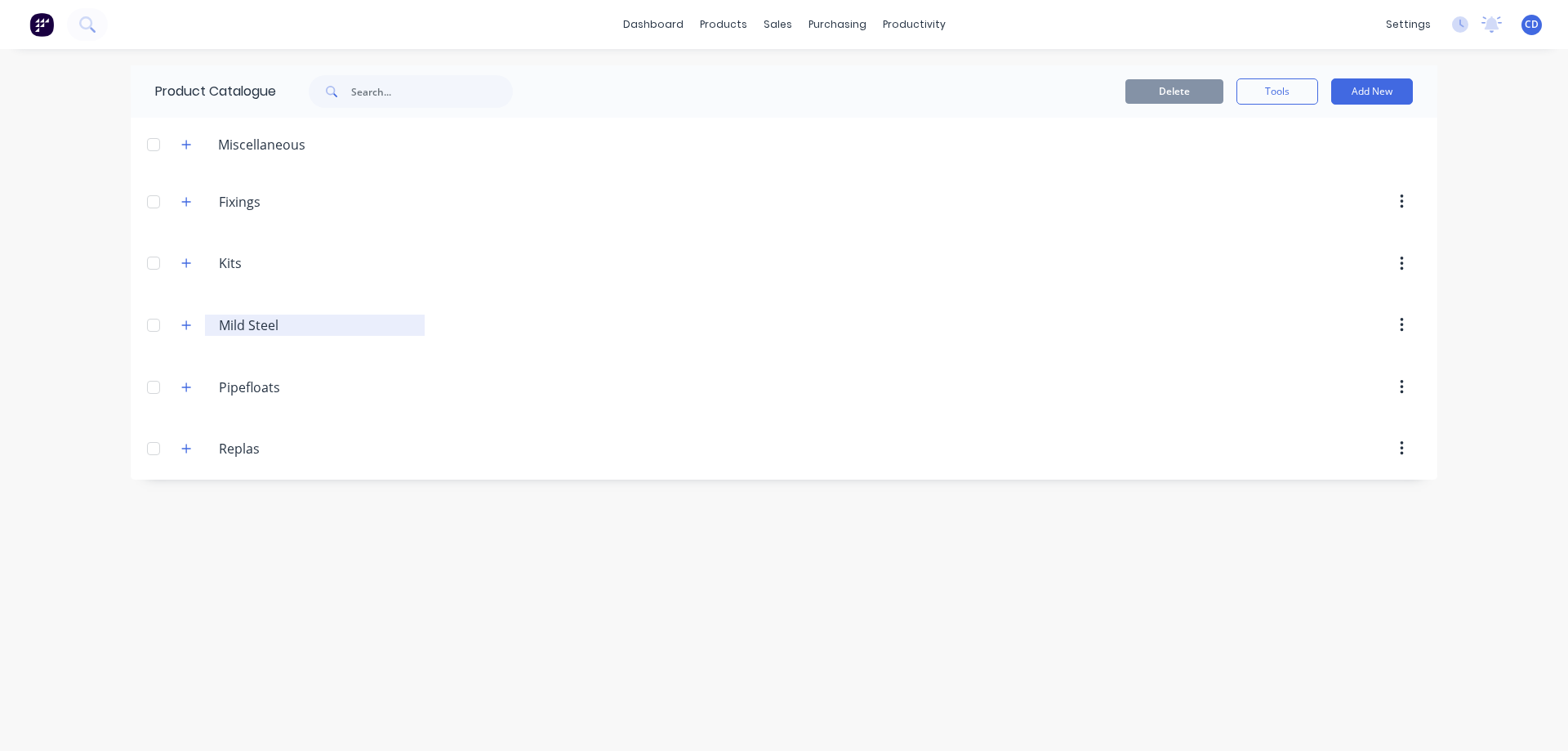
click at [265, 324] on input "Mild Steel" at bounding box center [315, 325] width 193 height 20
click at [183, 324] on icon "button" at bounding box center [187, 325] width 10 height 11
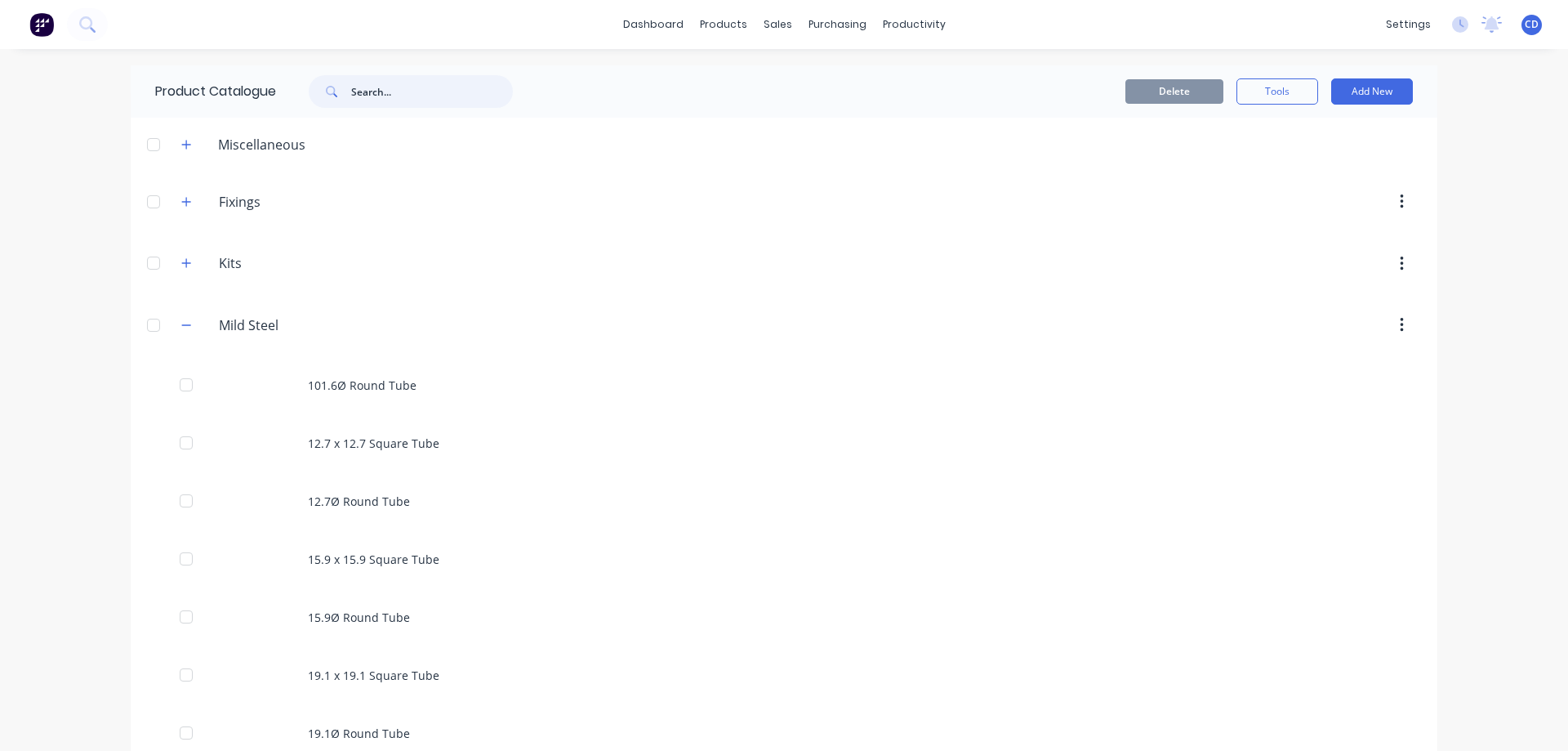
click at [360, 85] on input "text" at bounding box center [432, 92] width 162 height 33
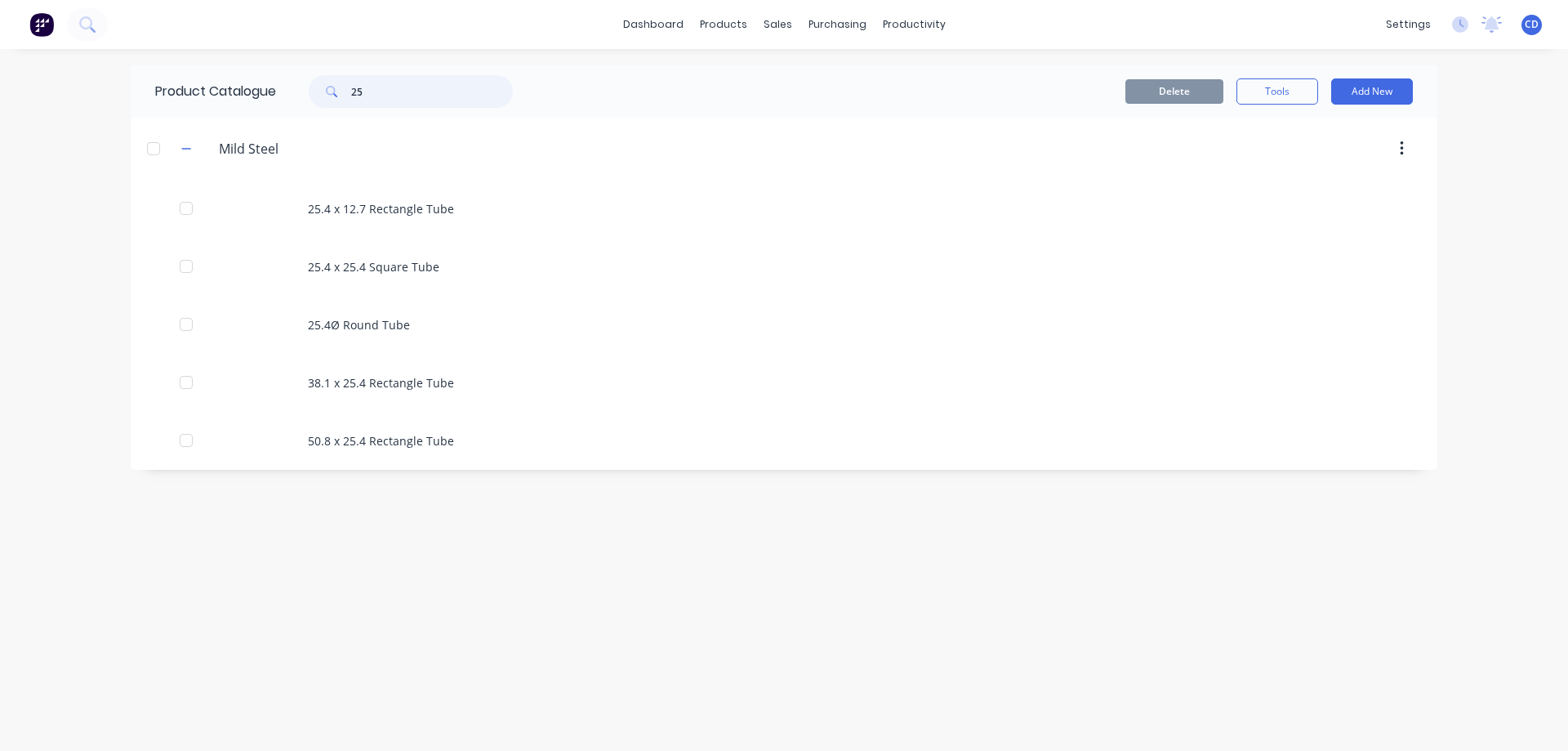
type input "2"
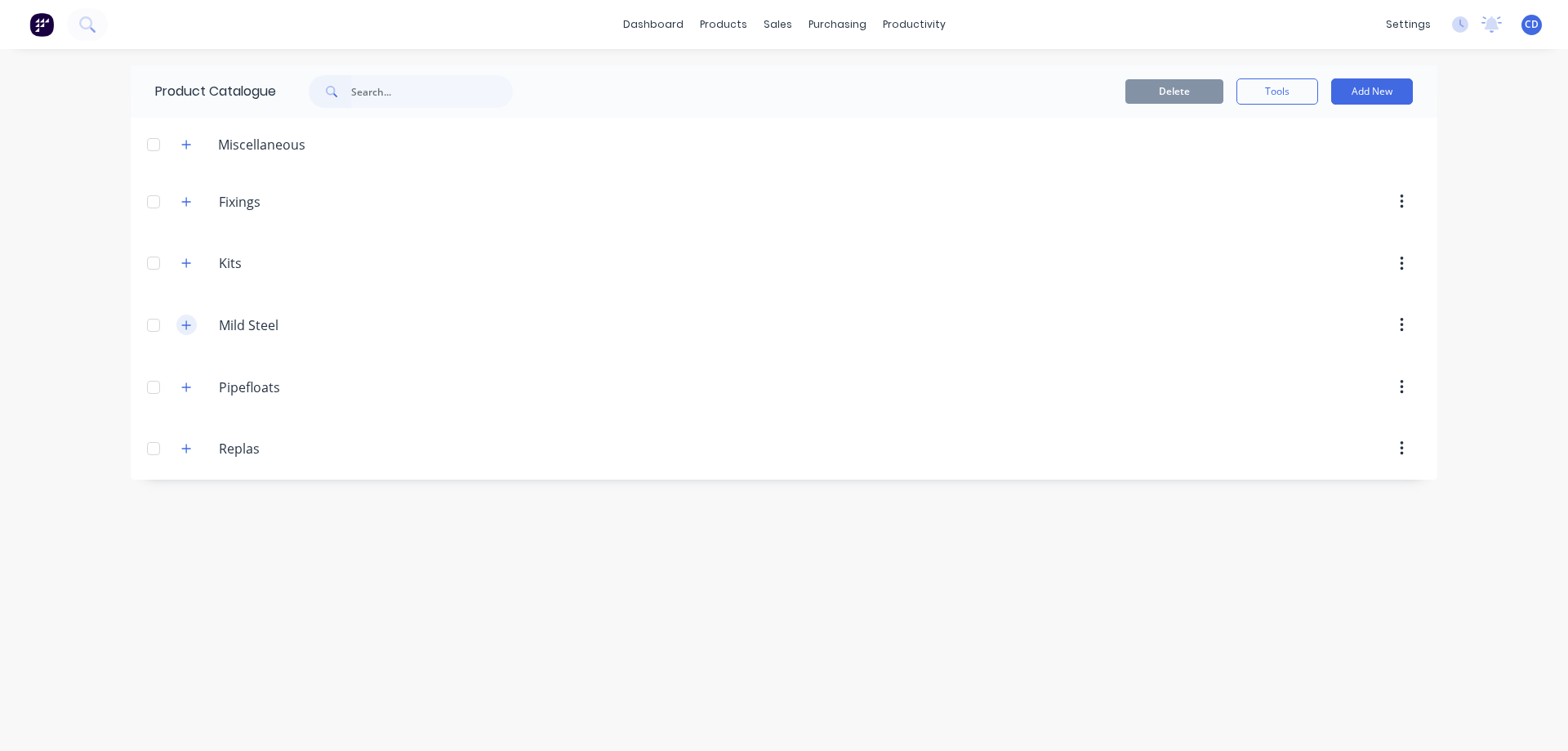
click at [185, 323] on icon "button" at bounding box center [187, 325] width 10 height 11
click at [184, 323] on icon "button" at bounding box center [187, 325] width 10 height 11
click at [182, 390] on icon "button" at bounding box center [187, 387] width 10 height 11
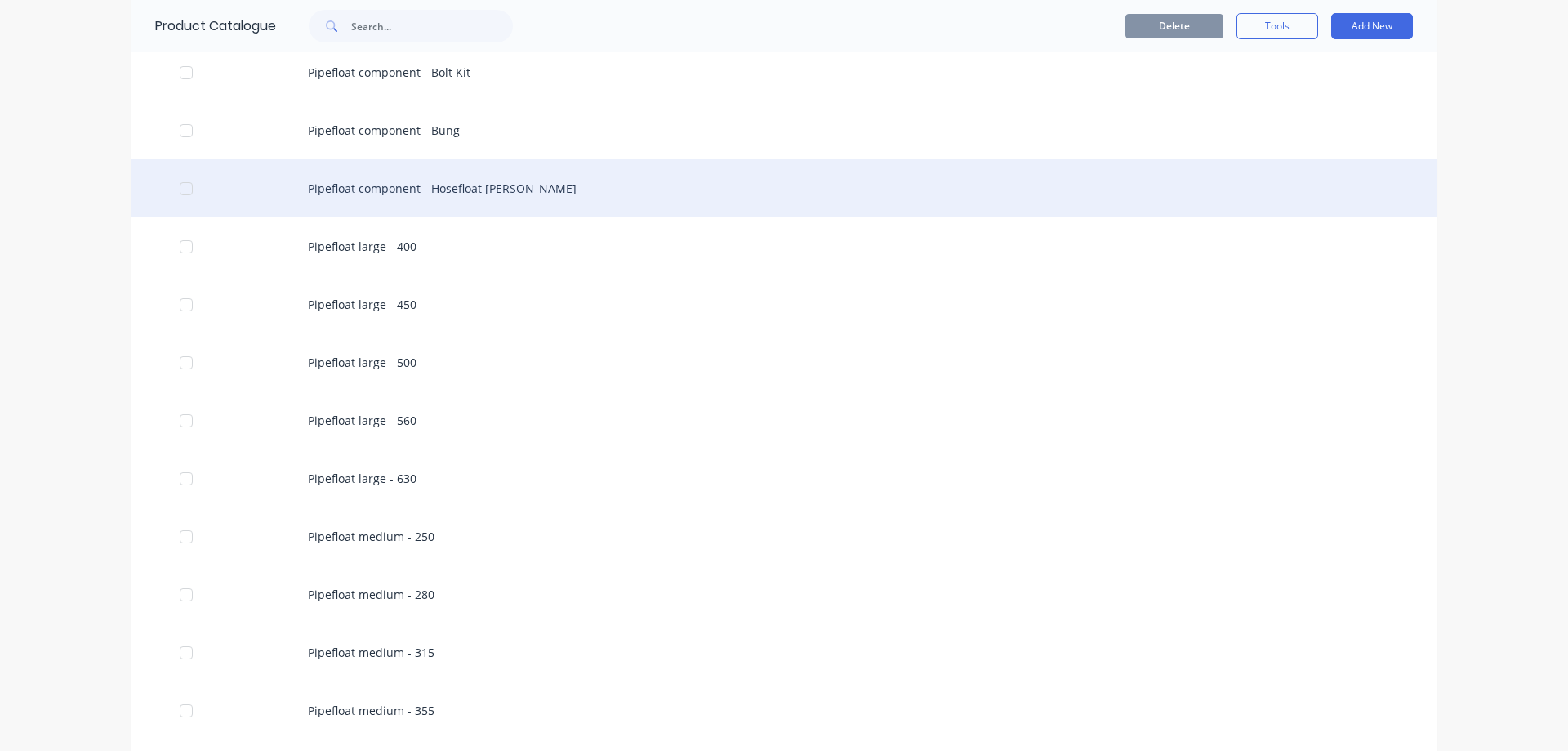
scroll to position [731, 0]
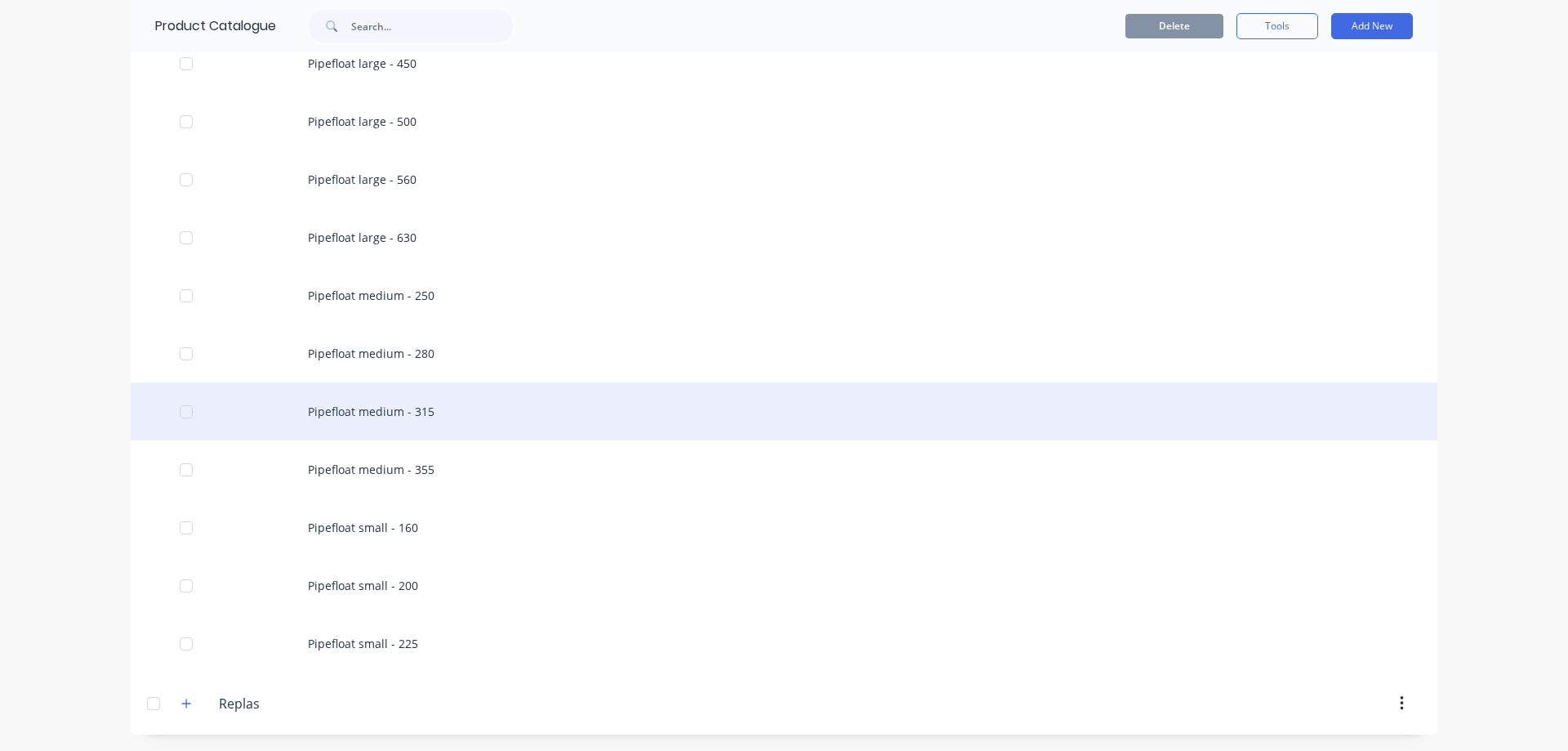
click at [219, 425] on div "Pipefloat medium - 315" at bounding box center [784, 412] width 1307 height 58
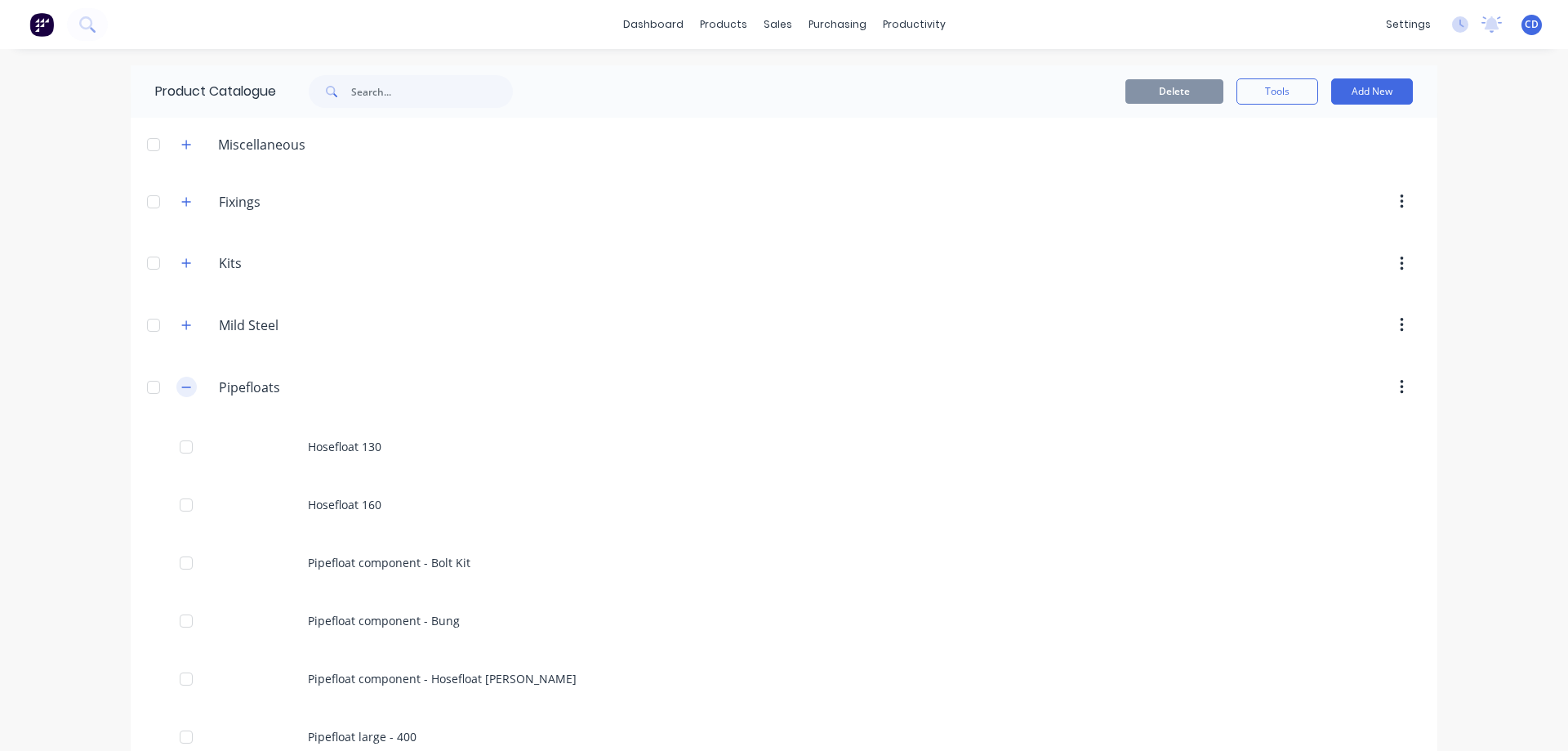
click at [181, 389] on icon "button" at bounding box center [187, 387] width 10 height 11
click at [187, 387] on icon "button" at bounding box center [187, 387] width 9 height 9
click at [181, 386] on icon "button" at bounding box center [187, 387] width 10 height 11
click at [182, 328] on icon "button" at bounding box center [187, 325] width 10 height 11
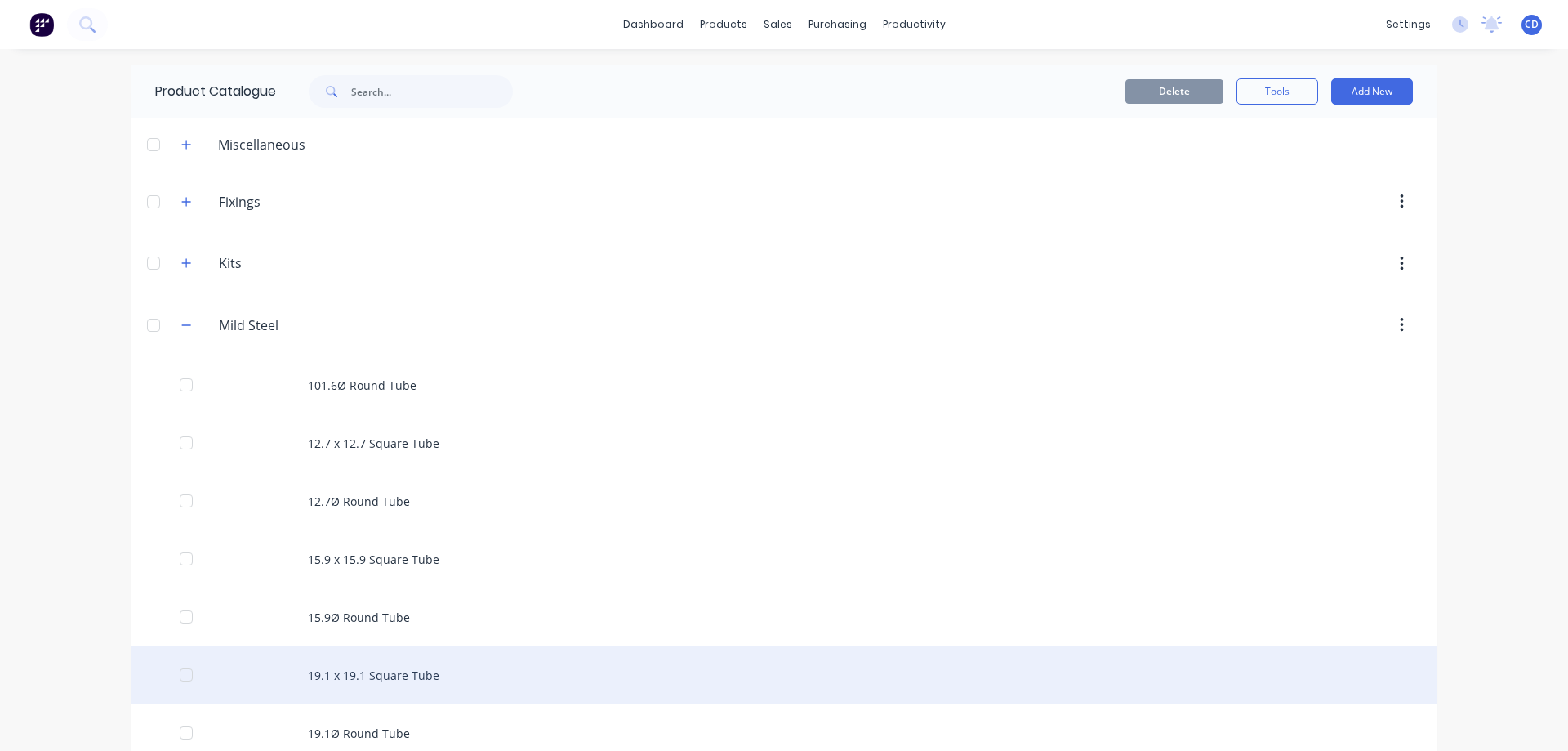
scroll to position [409, 0]
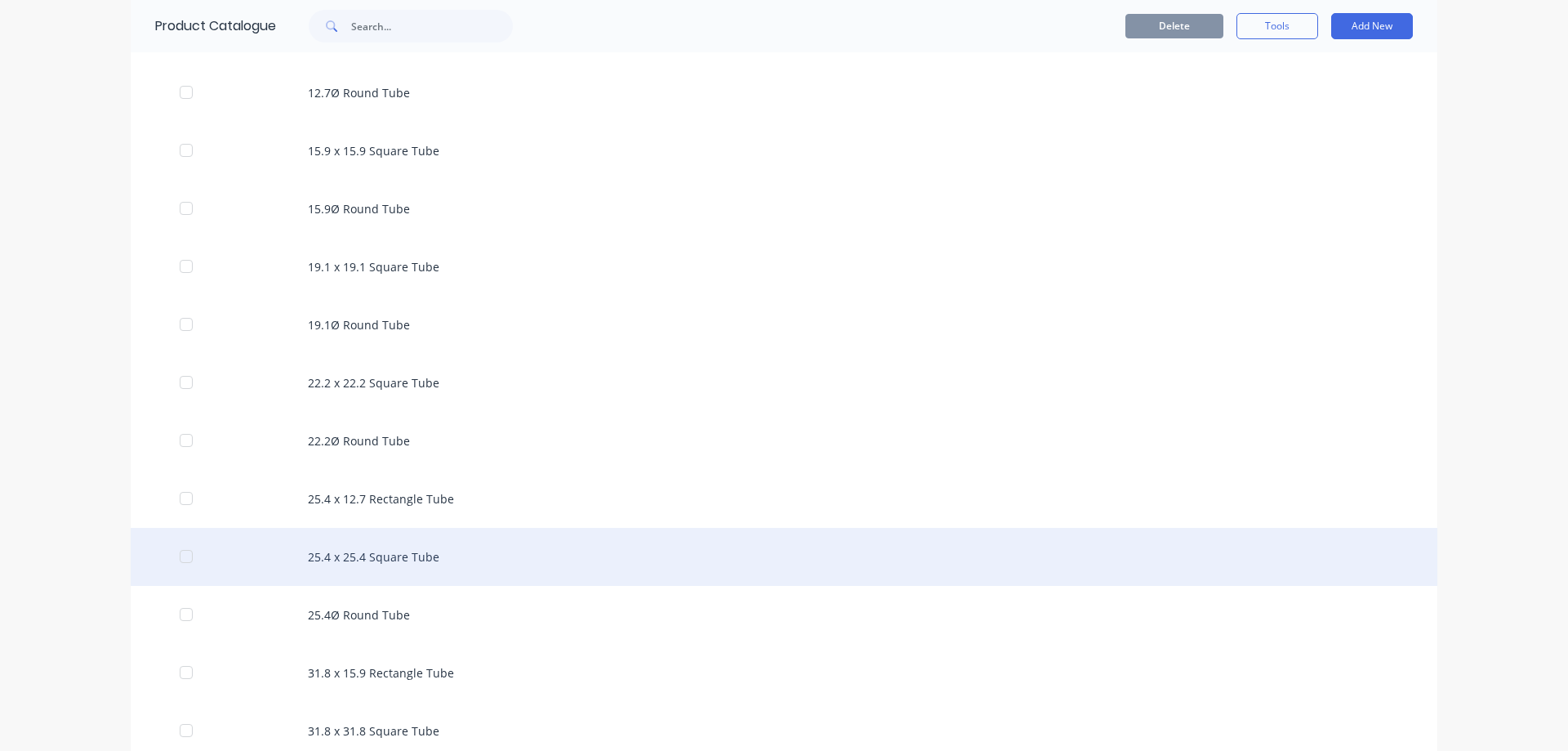
click at [371, 560] on div "25.4 x 25.4 Square Tube" at bounding box center [784, 557] width 1307 height 58
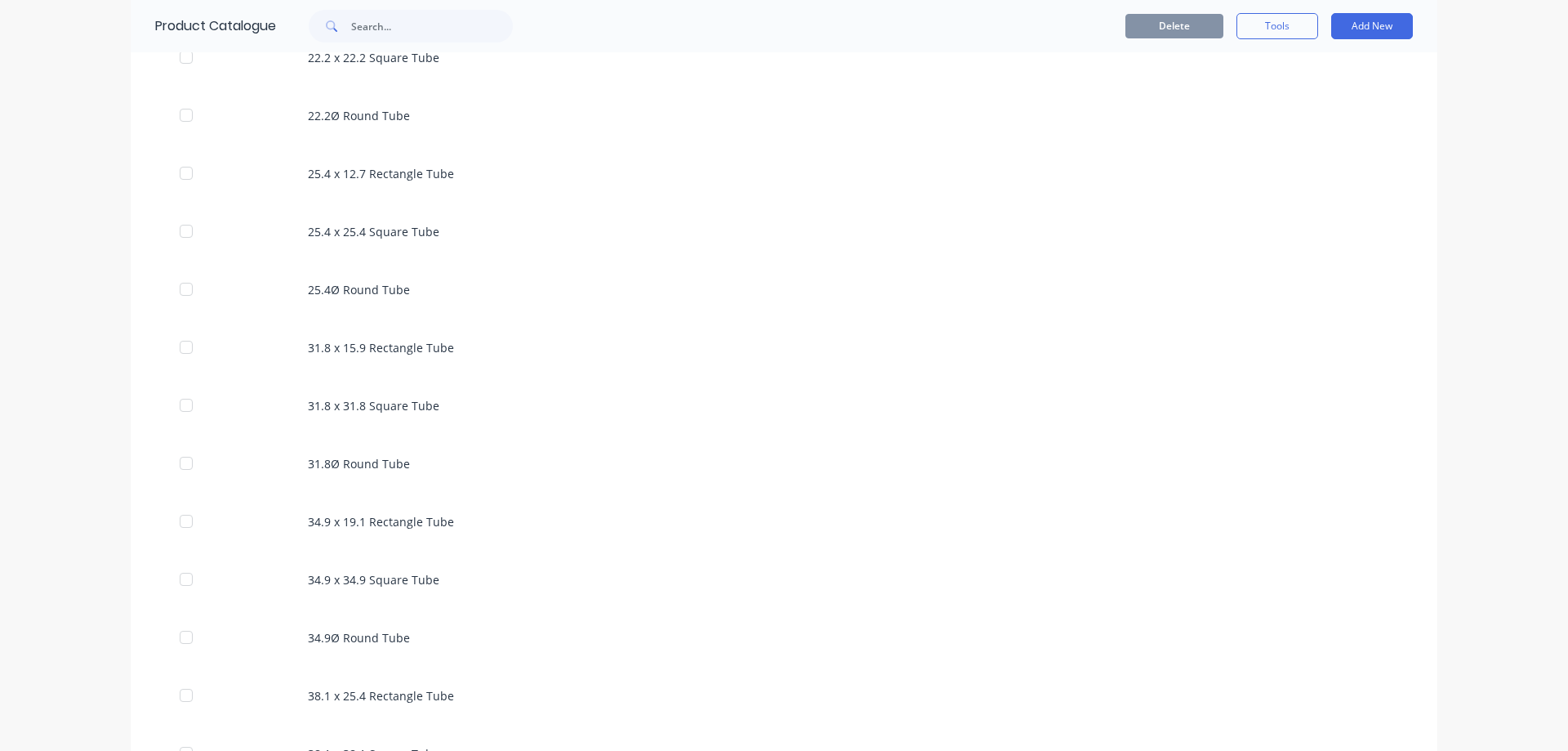
scroll to position [736, 0]
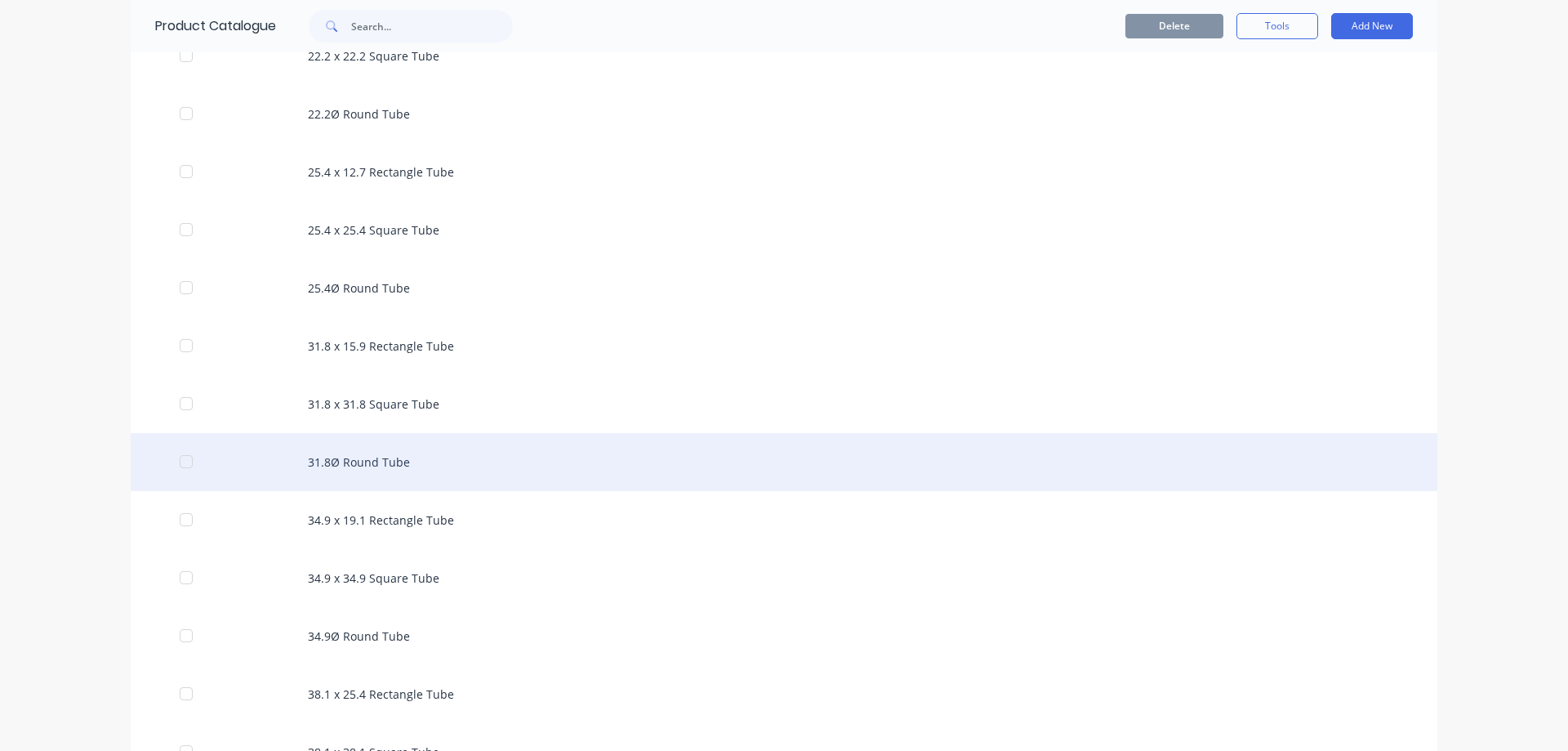
click at [450, 459] on div "31.8Ø Round Tube" at bounding box center [784, 462] width 1307 height 58
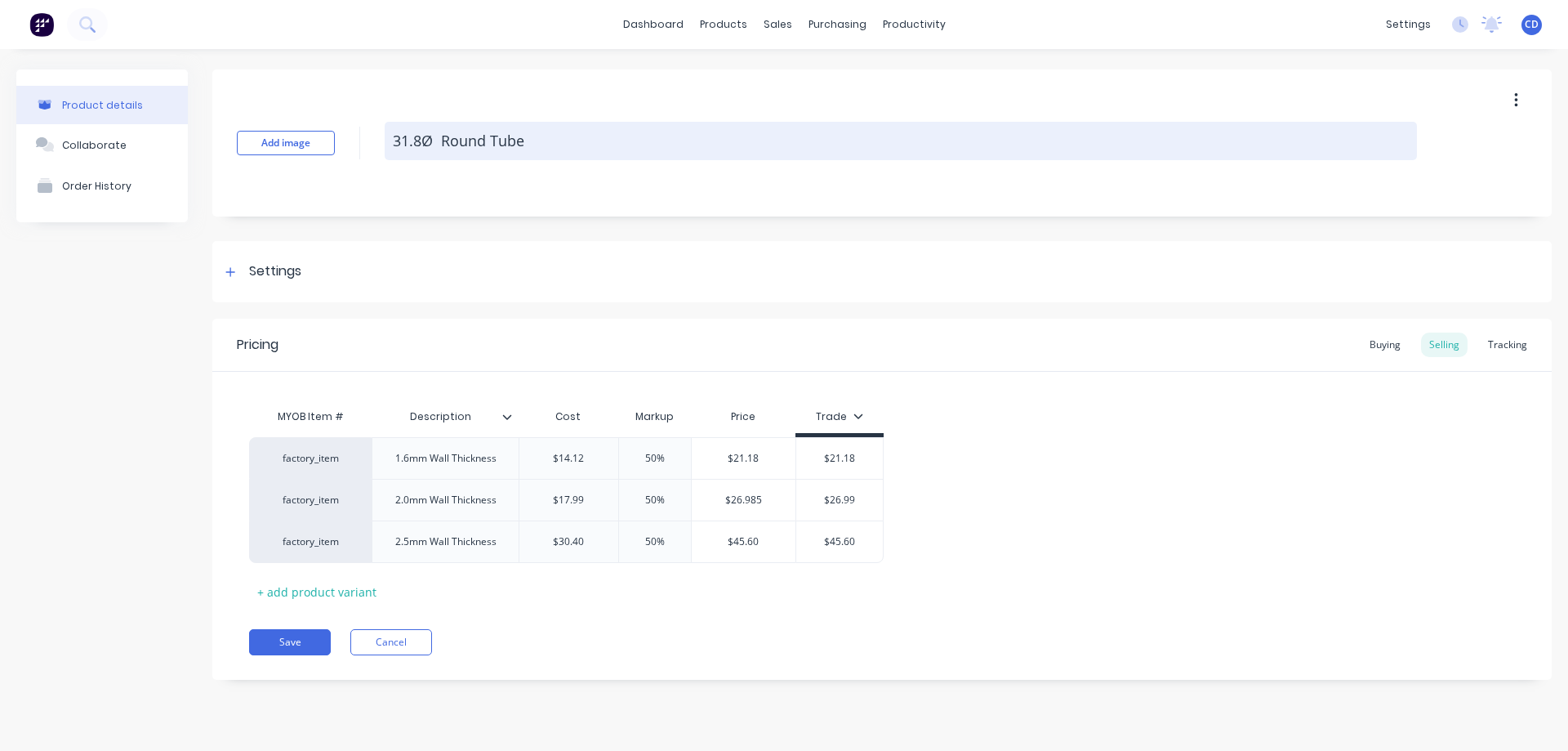
click at [527, 152] on textarea "31.8Ø Round Tube" at bounding box center [901, 141] width 1032 height 38
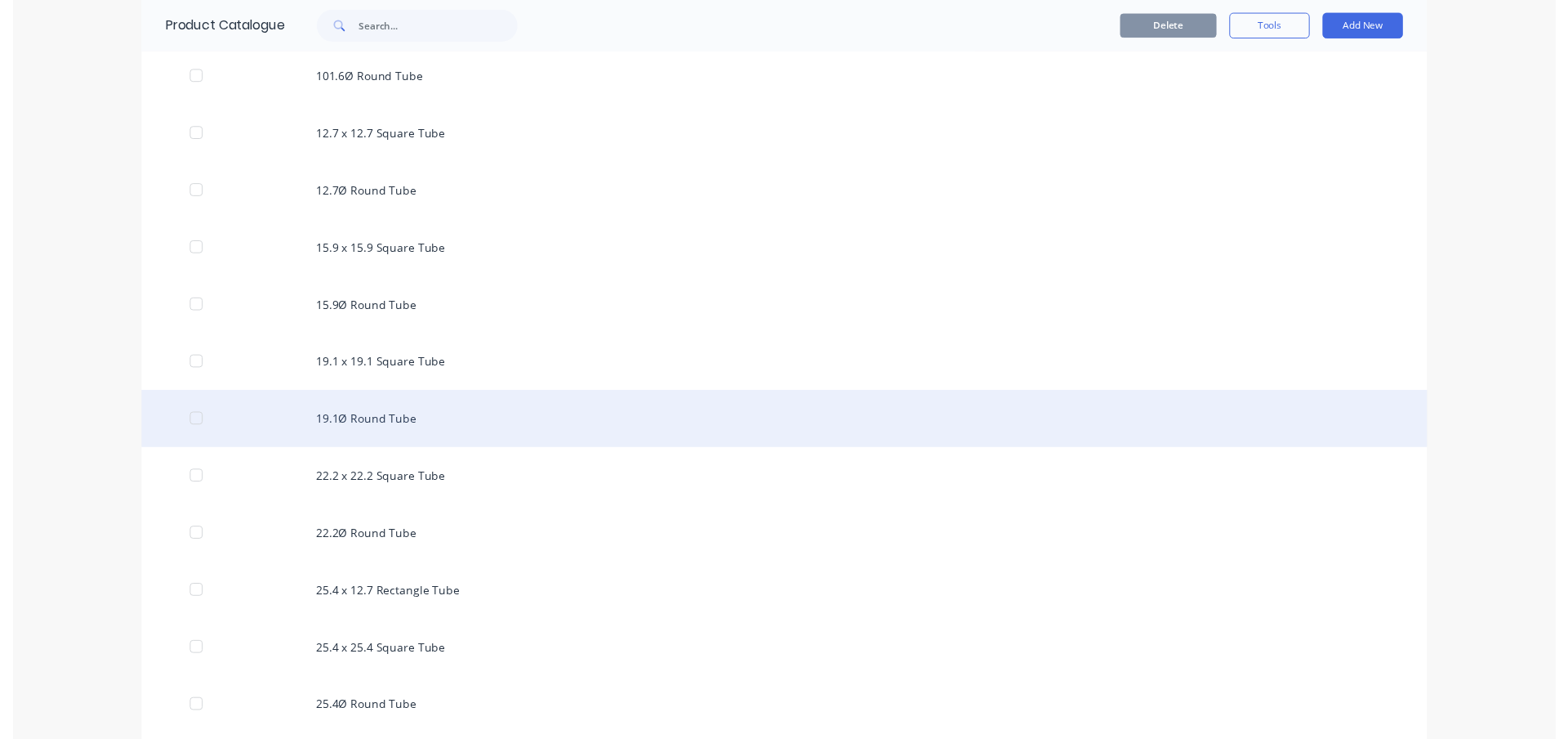
scroll to position [164, 0]
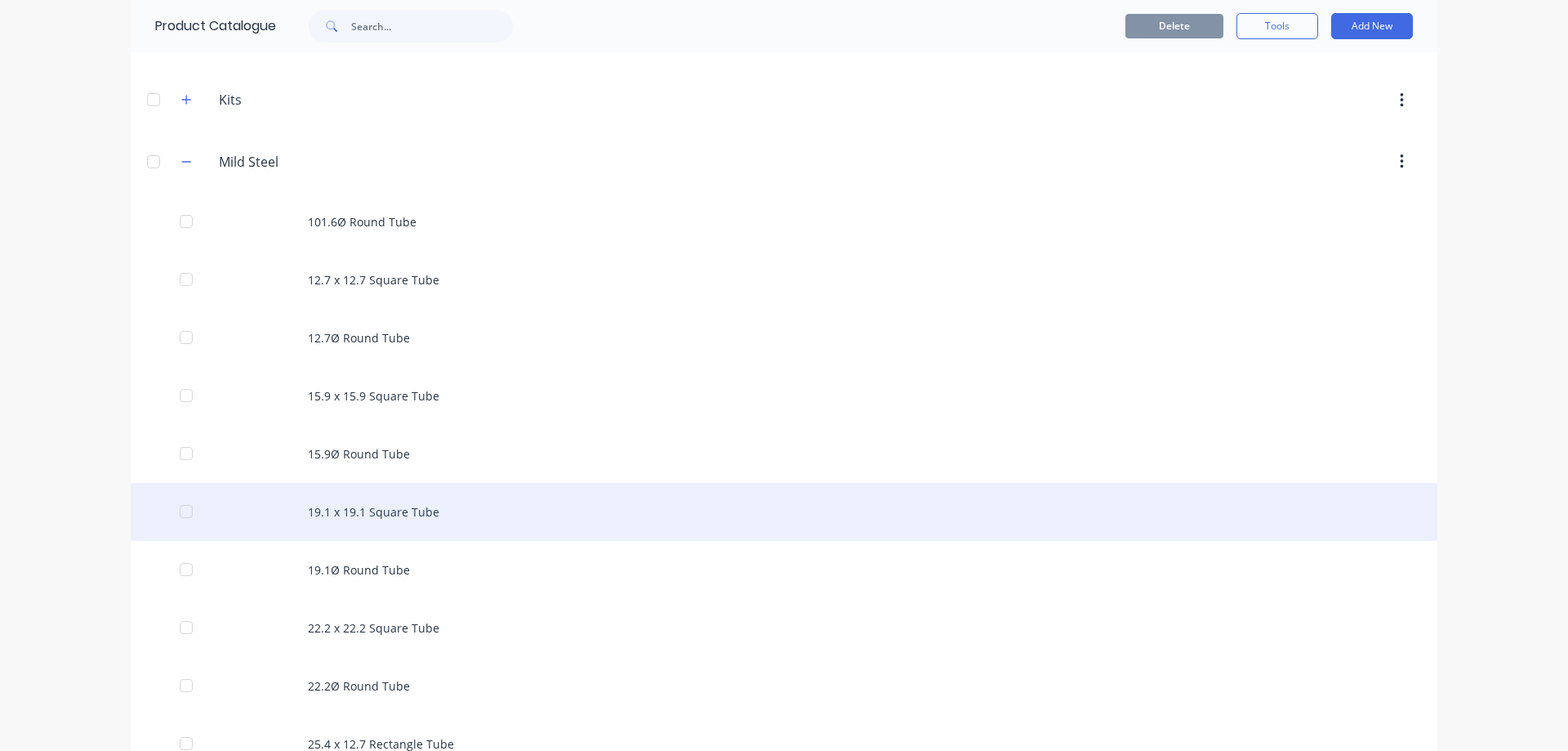
click at [342, 515] on div "19.1 x 19.1 Square Tube" at bounding box center [784, 512] width 1307 height 58
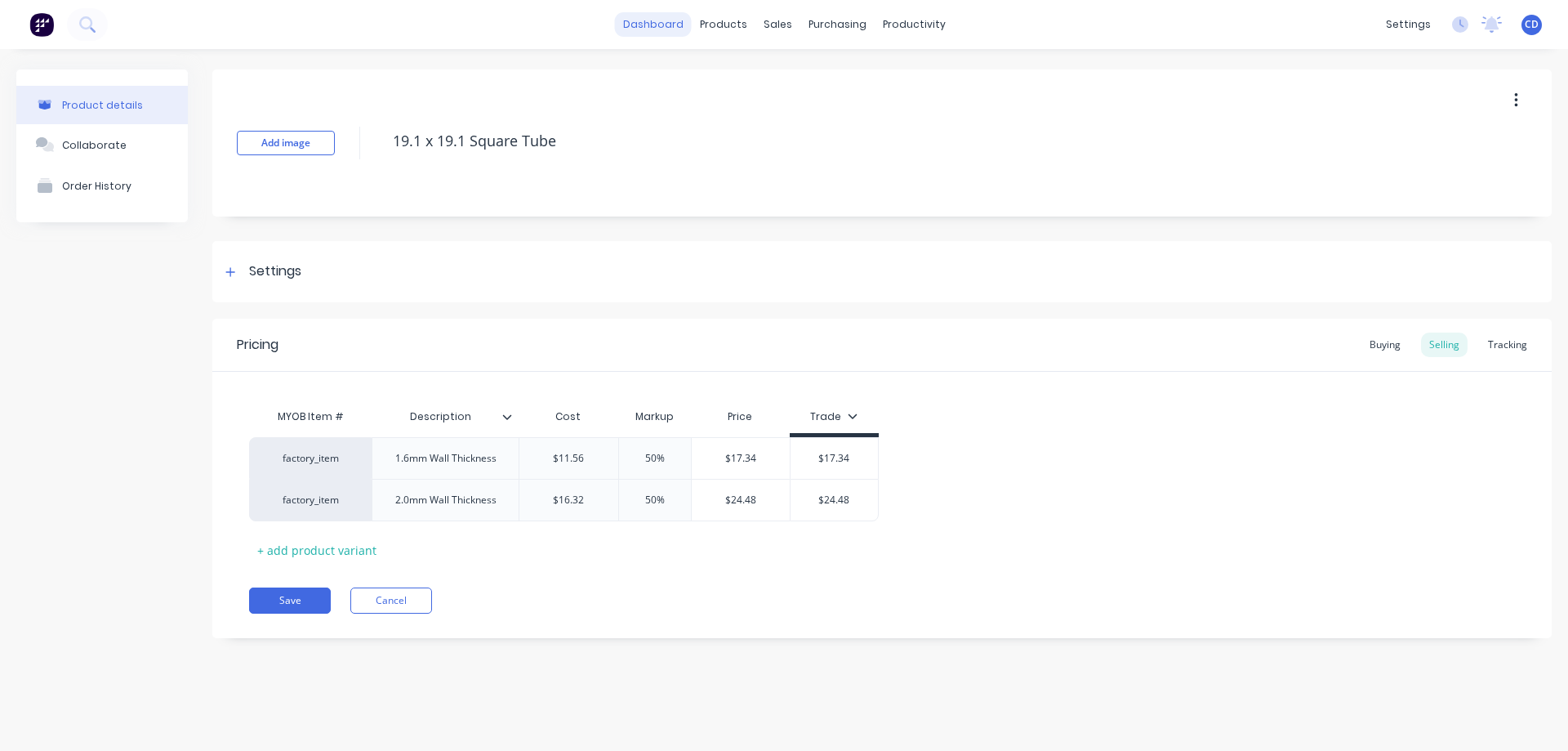
click at [662, 24] on link "dashboard" at bounding box center [653, 24] width 77 height 25
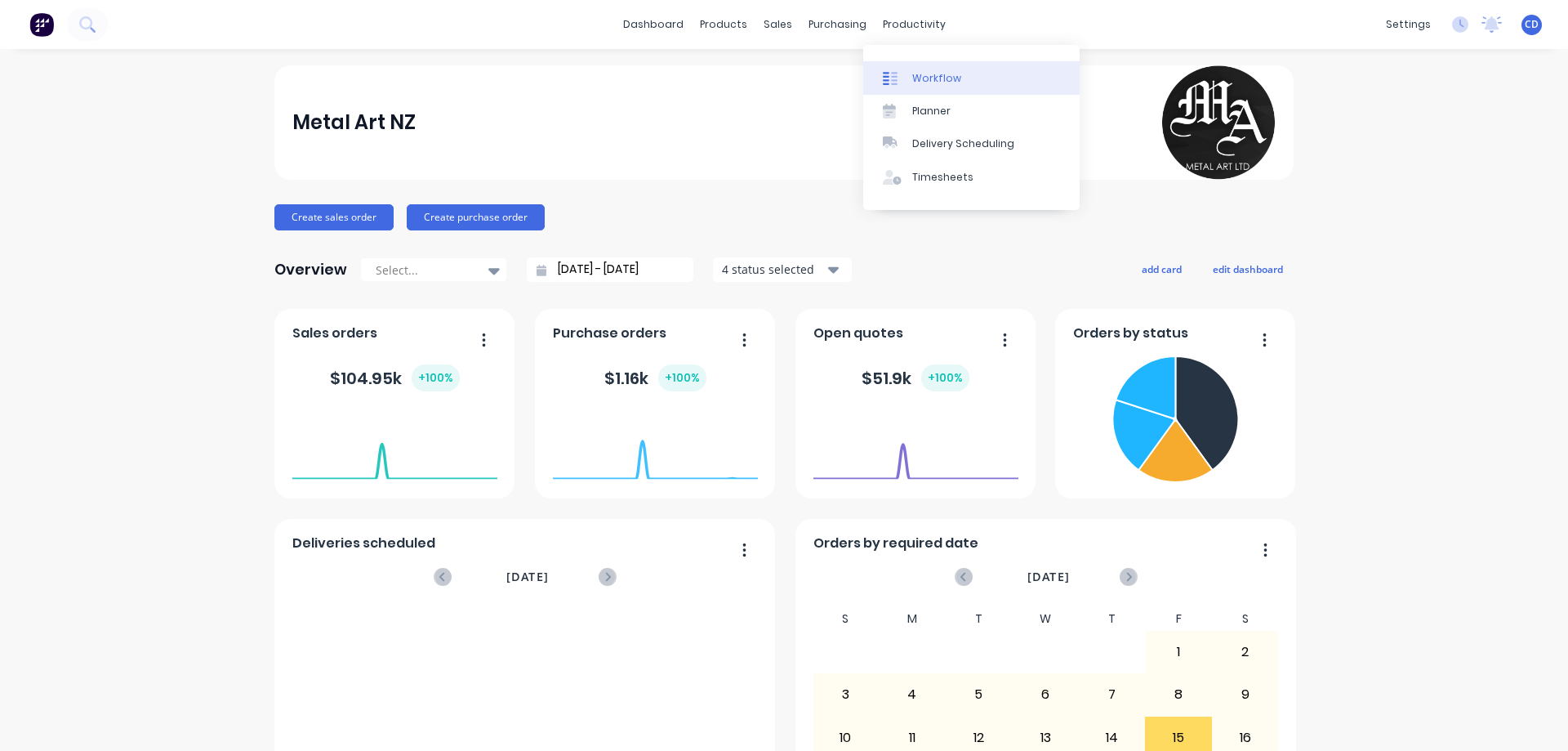
click at [936, 73] on div "Workflow" at bounding box center [937, 78] width 49 height 14
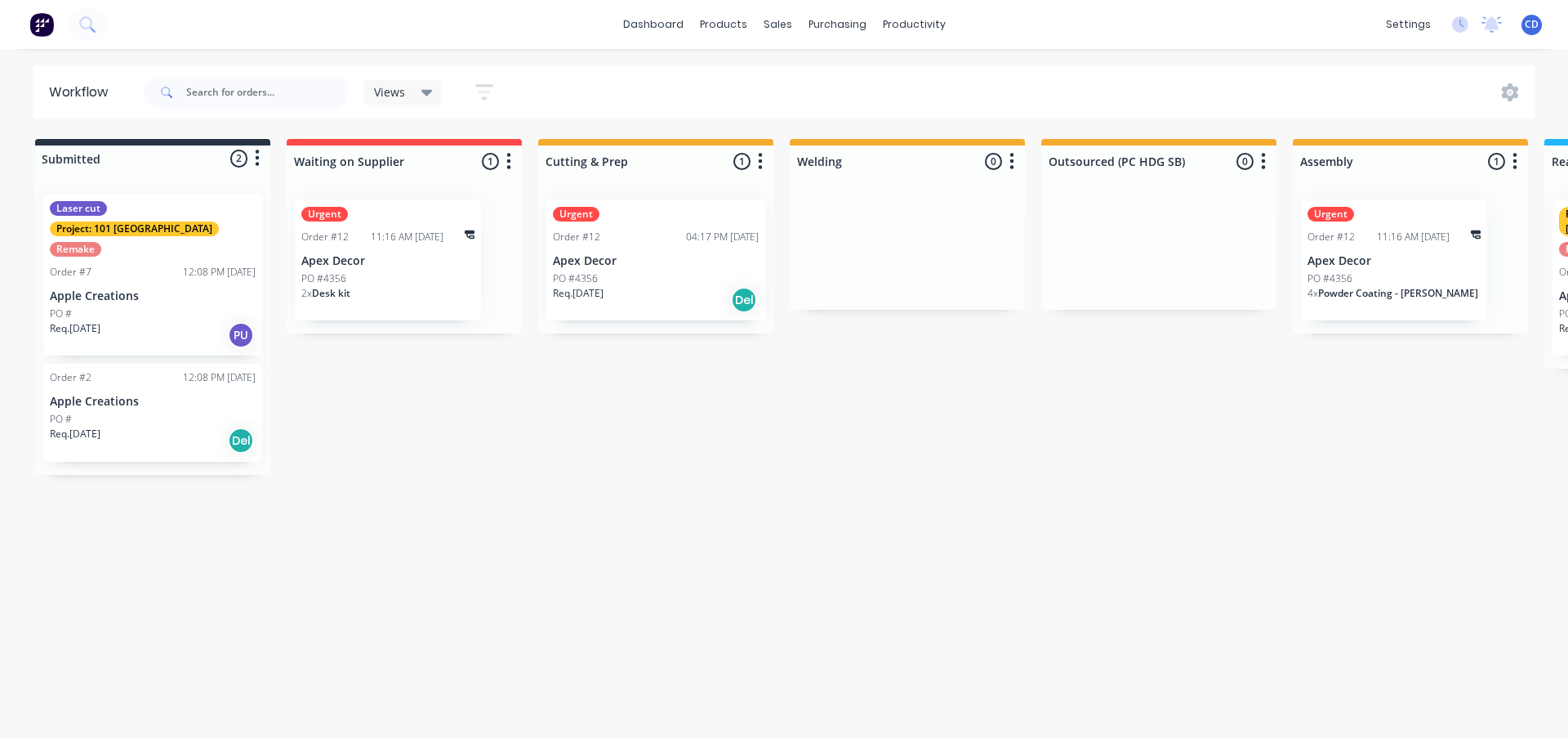
click at [339, 272] on p "PO #4356" at bounding box center [323, 278] width 45 height 14
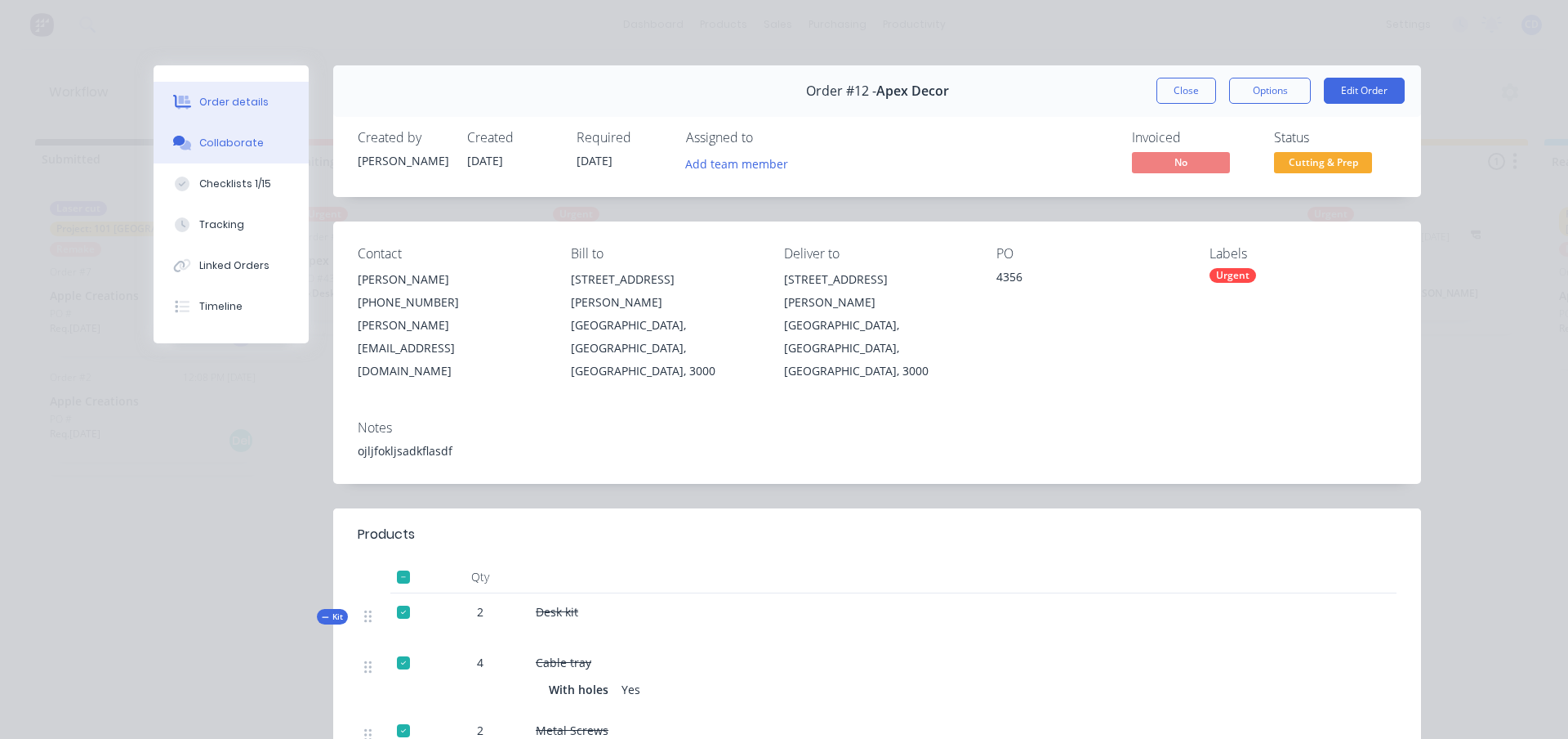
click at [232, 140] on div "Collaborate" at bounding box center [232, 143] width 64 height 14
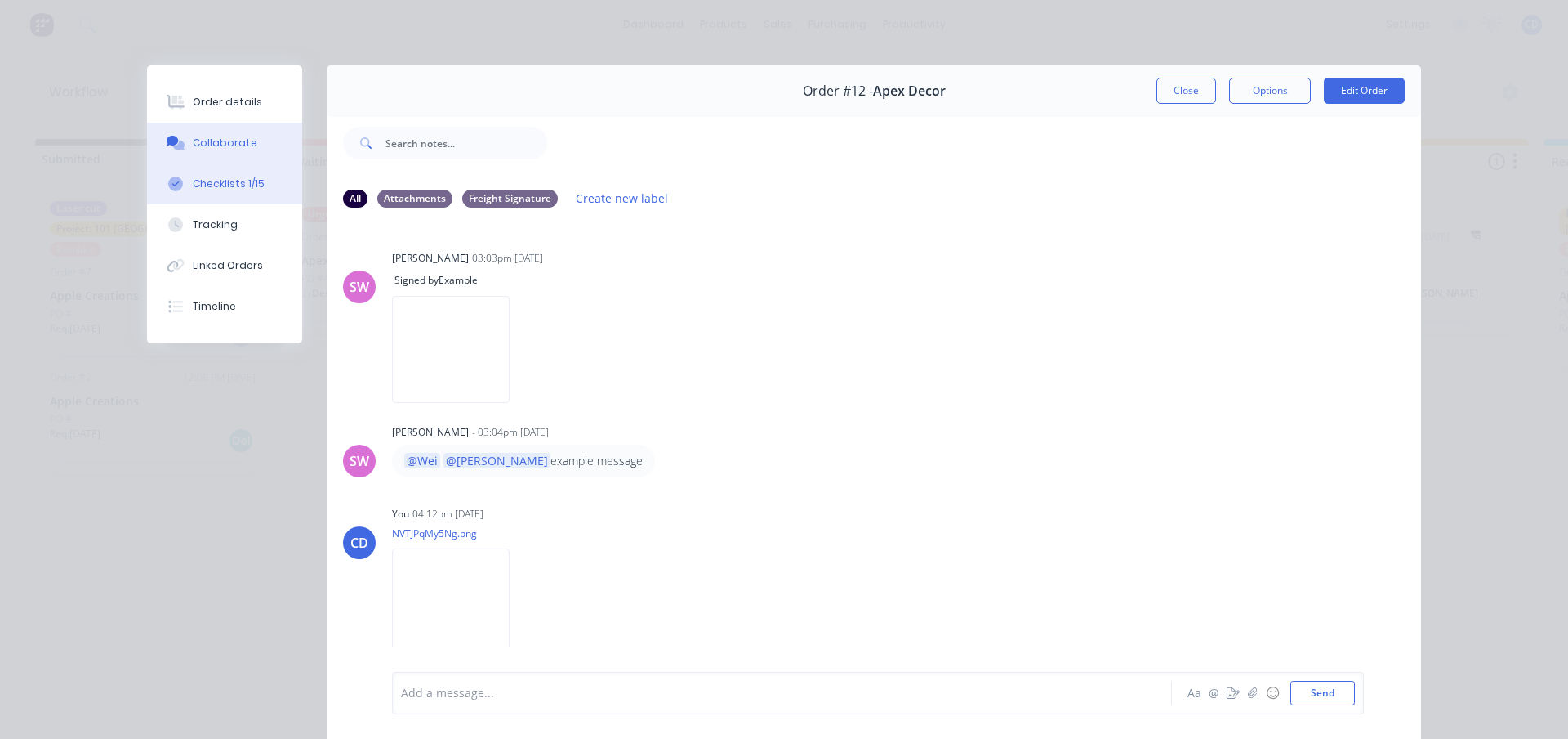
click at [231, 190] on div "Checklists 1/15" at bounding box center [228, 183] width 72 height 14
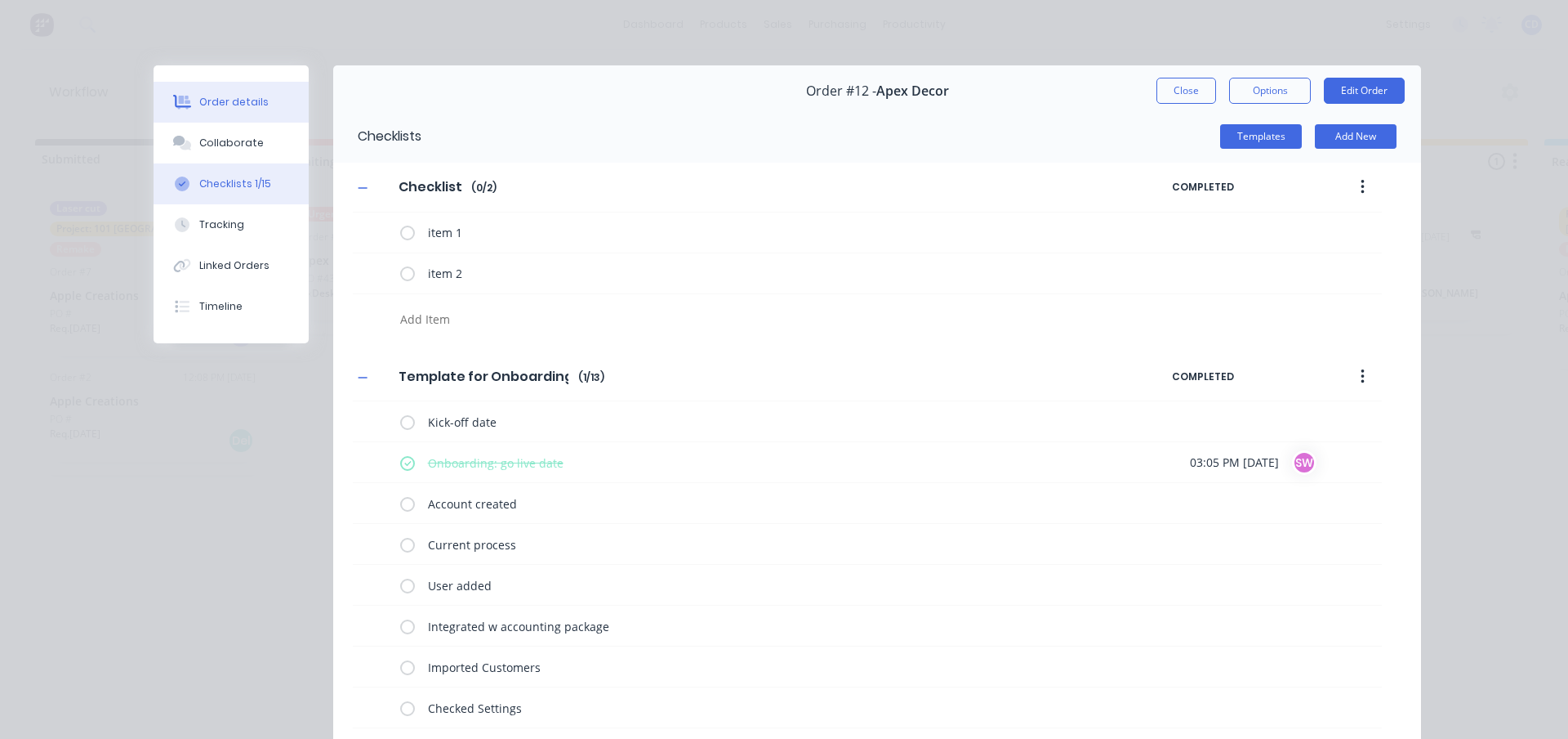
click at [228, 101] on div "Order details" at bounding box center [234, 102] width 70 height 14
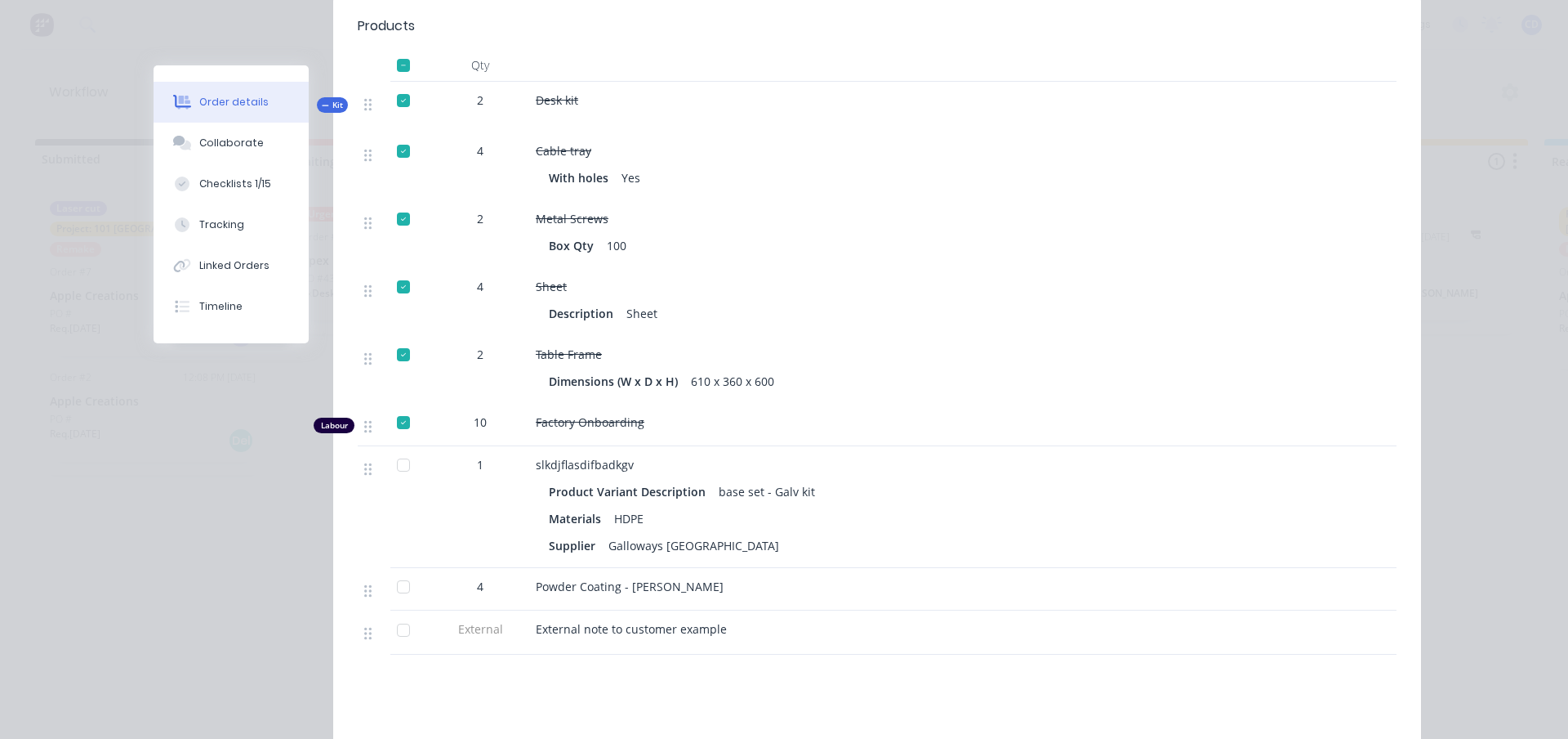
scroll to position [654, 0]
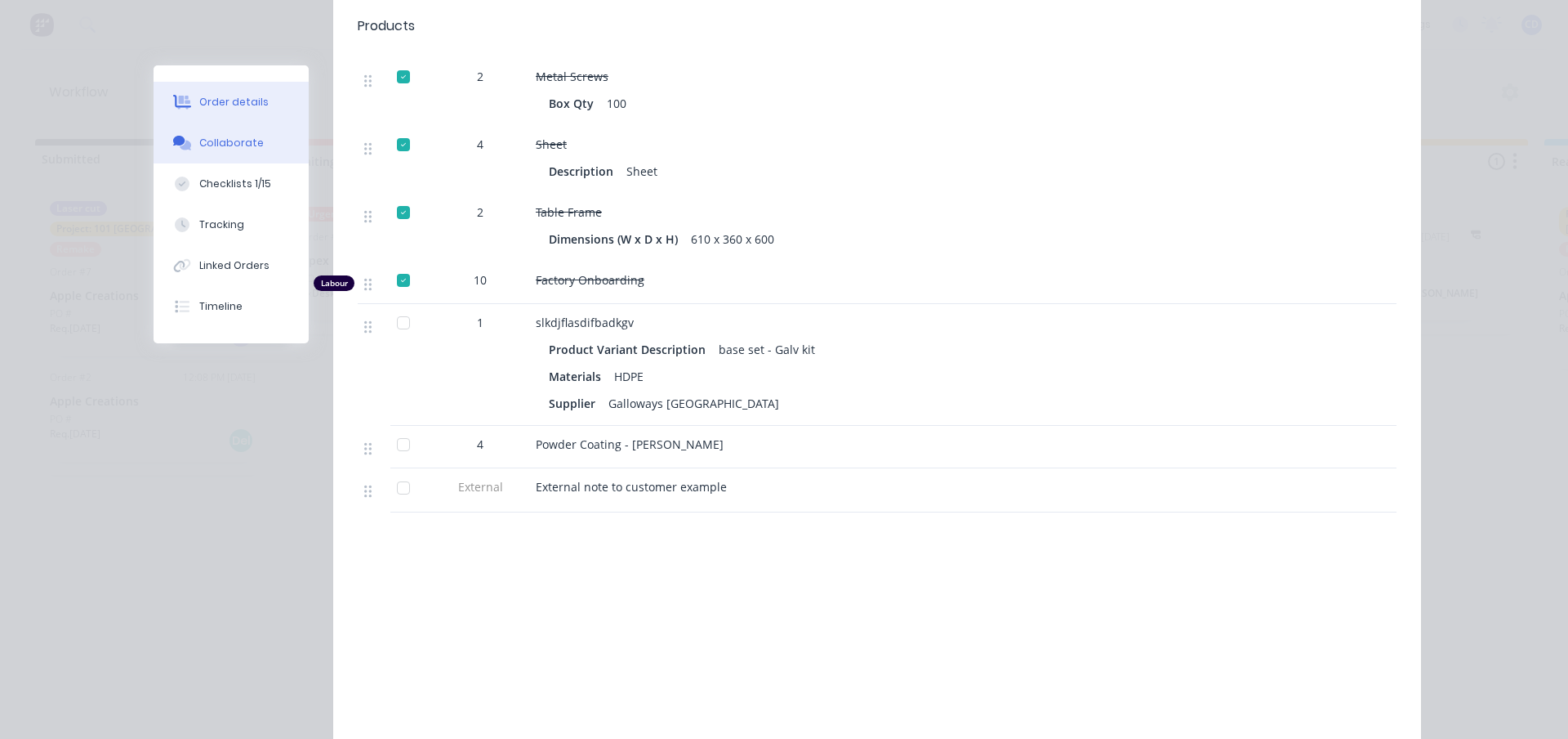
click at [215, 143] on div "Collaborate" at bounding box center [232, 143] width 64 height 14
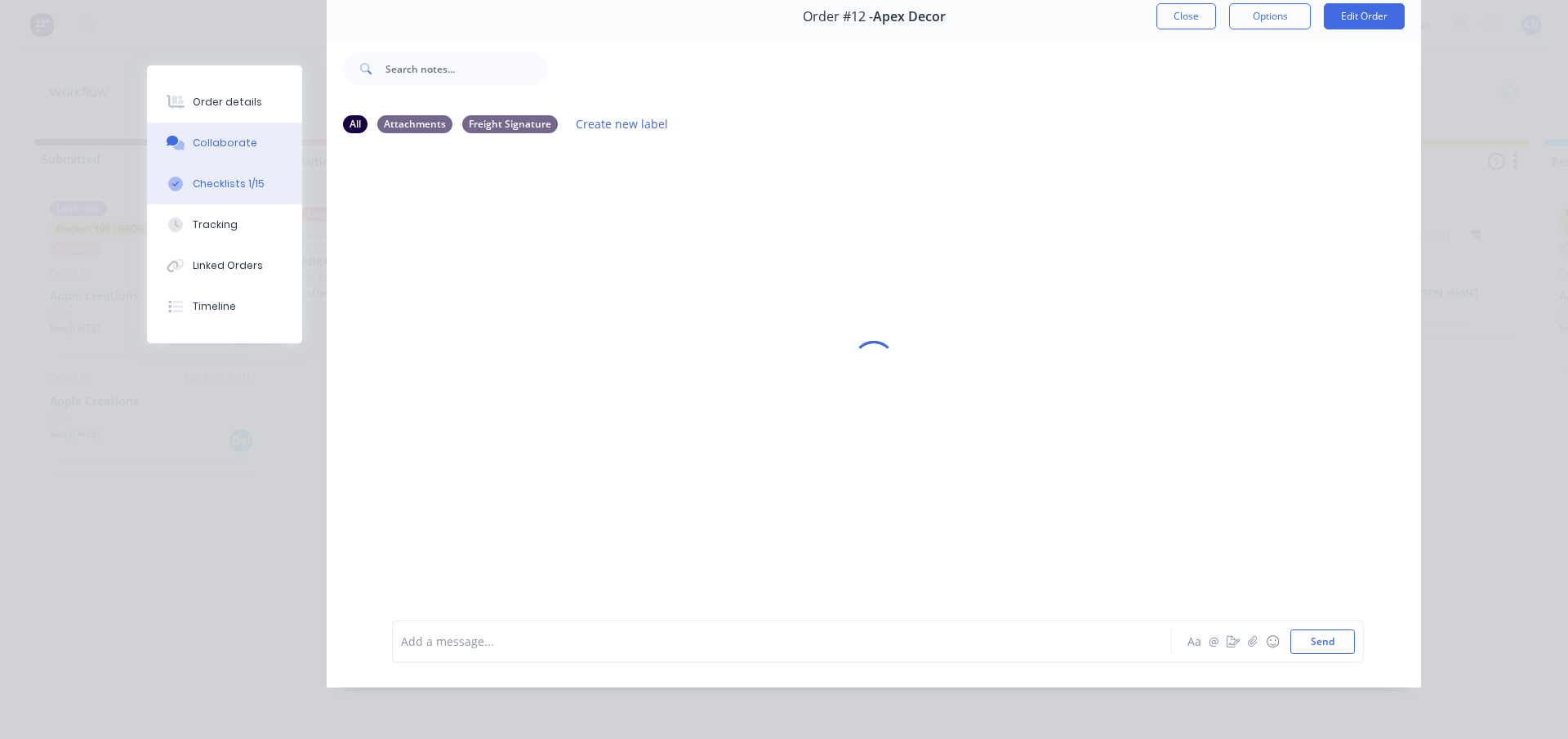
scroll to position [0, 0]
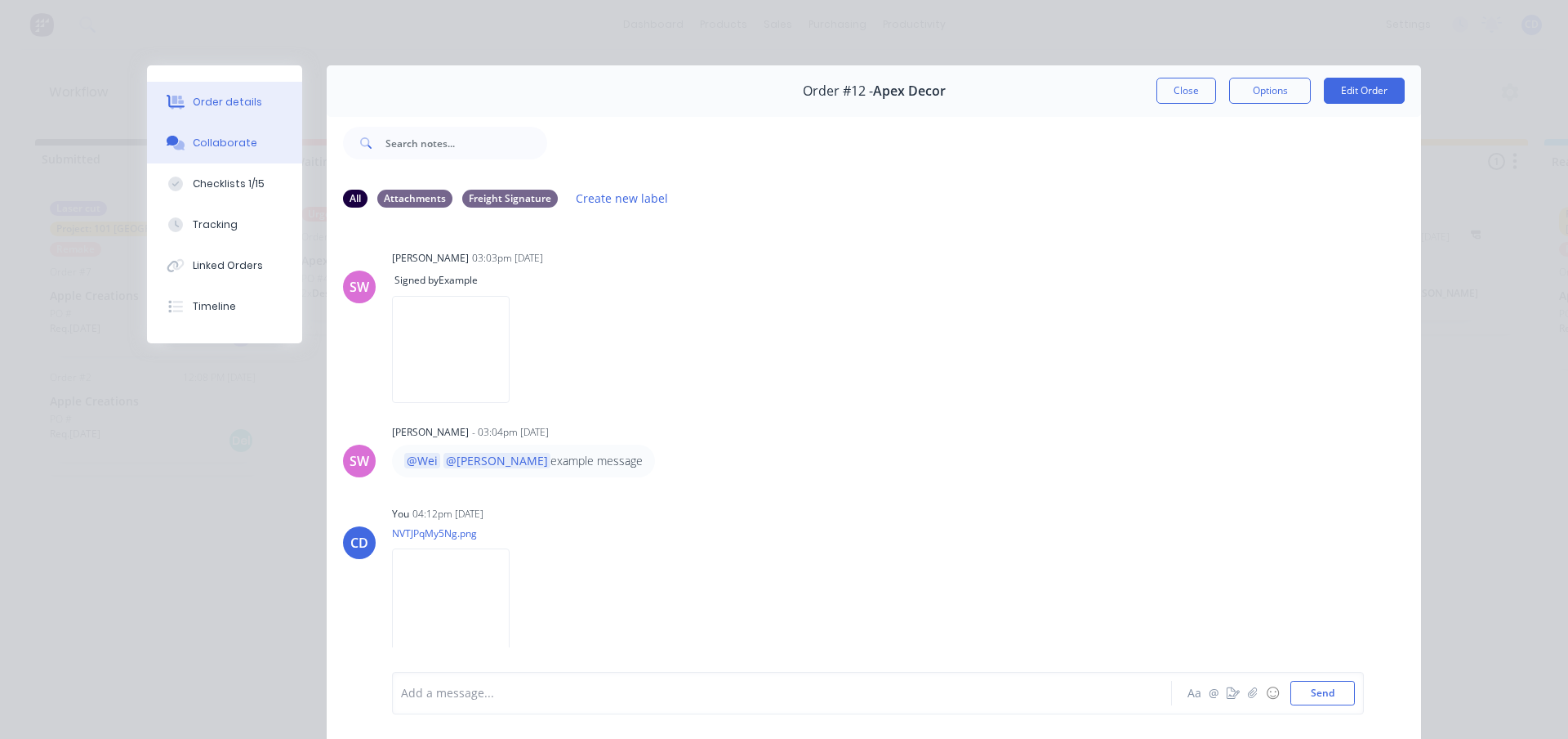
click at [193, 103] on div "Order details" at bounding box center [227, 102] width 70 height 14
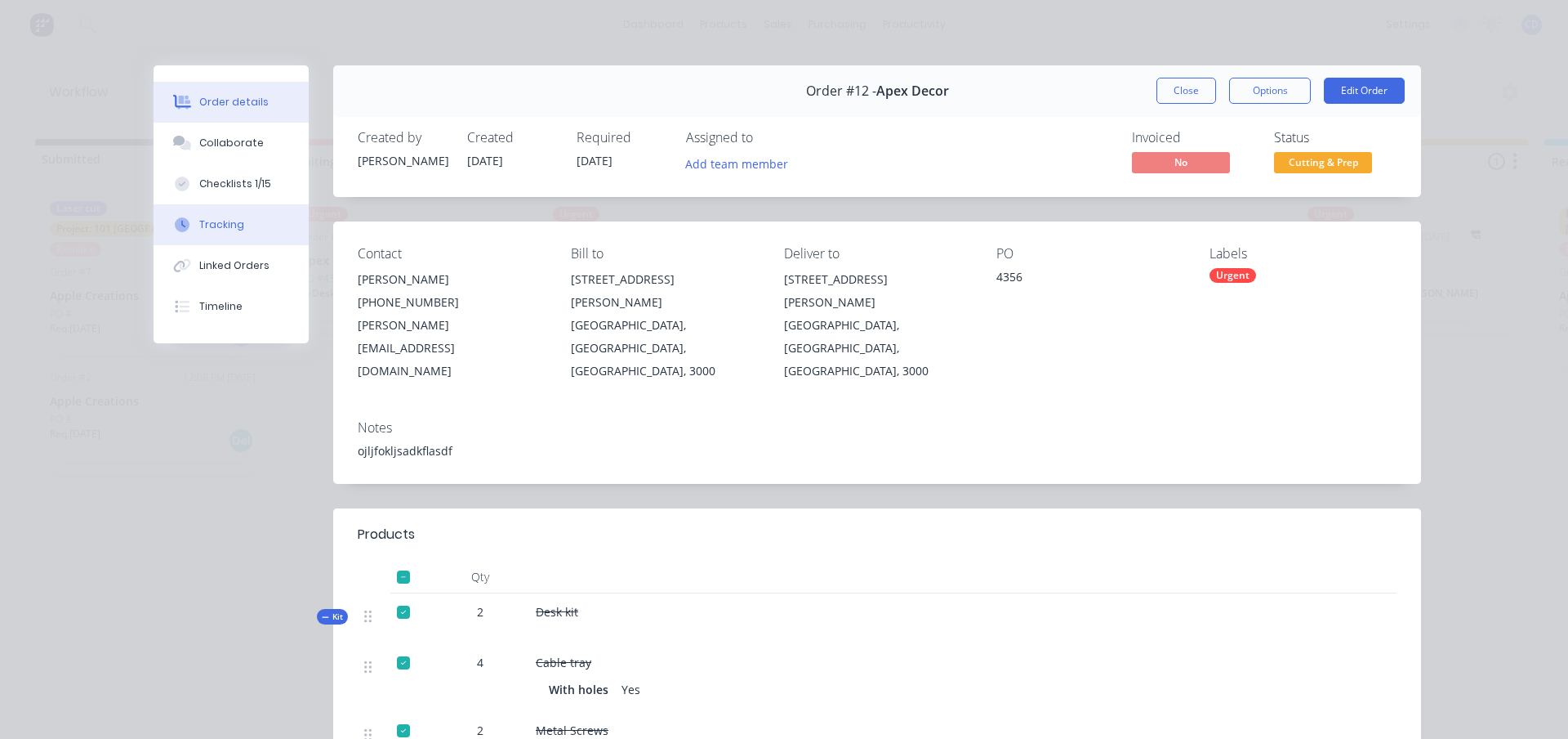
click at [215, 219] on div "Tracking" at bounding box center [221, 224] width 45 height 14
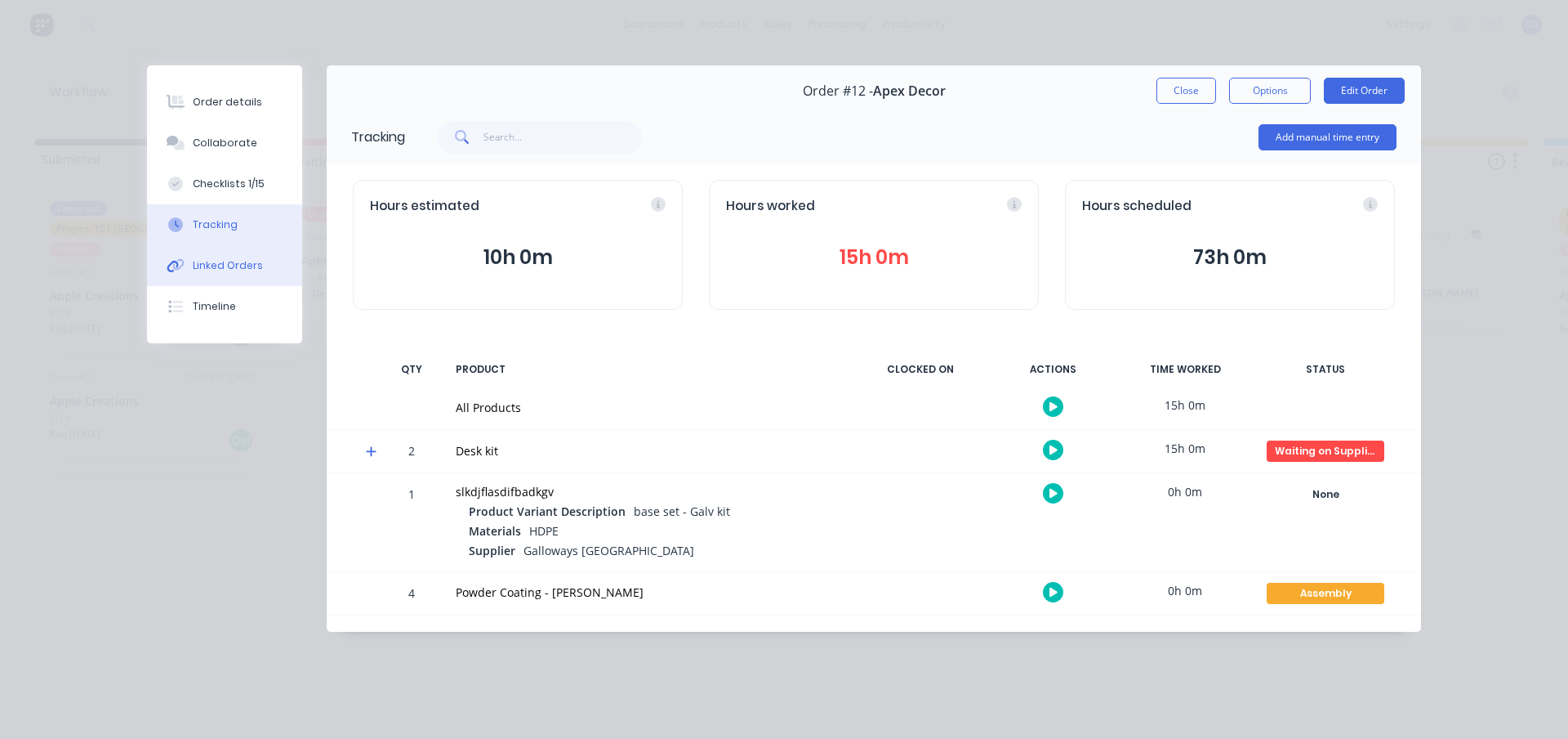
click at [258, 262] on div "Linked Orders" at bounding box center [227, 265] width 70 height 14
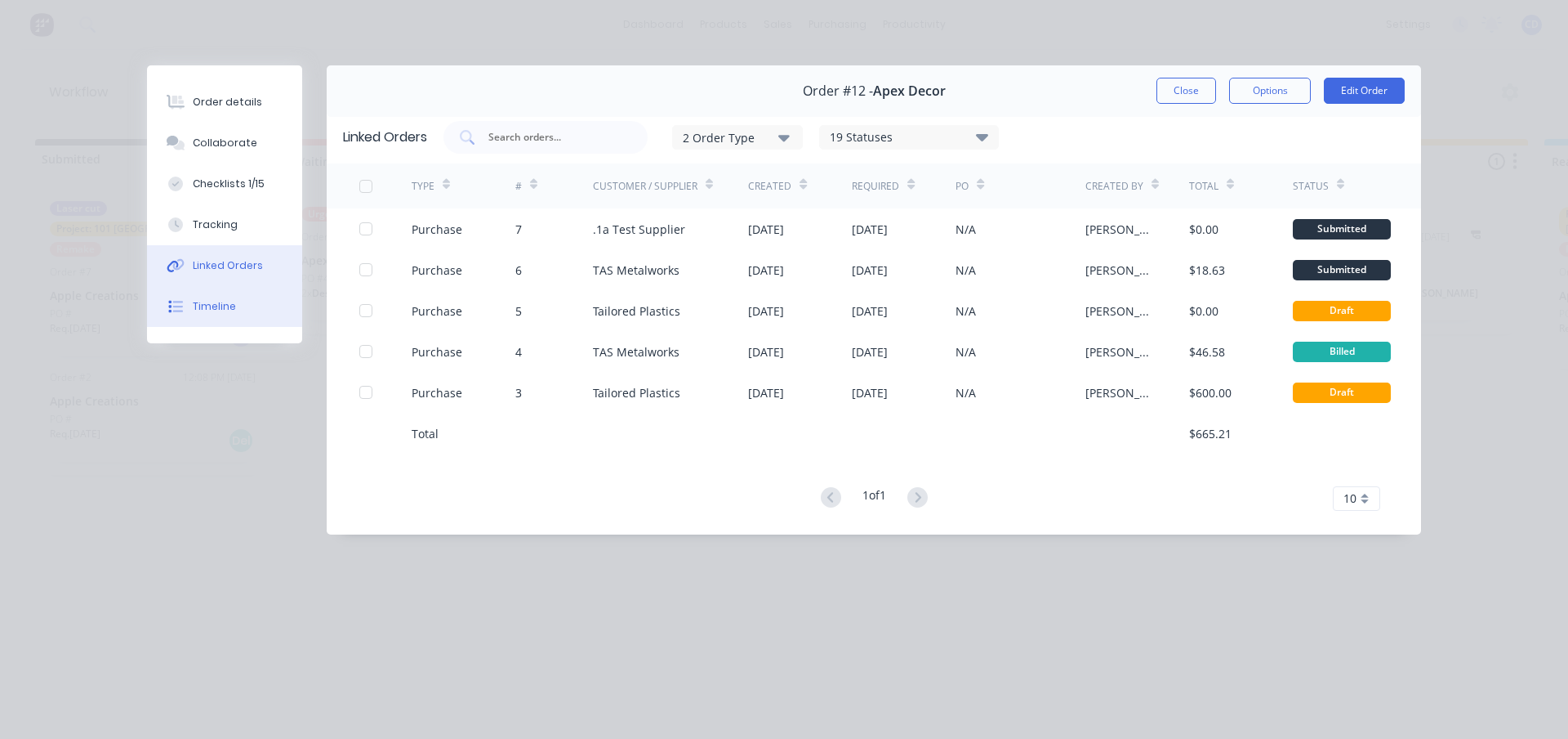
click at [225, 305] on div "Timeline" at bounding box center [214, 306] width 43 height 14
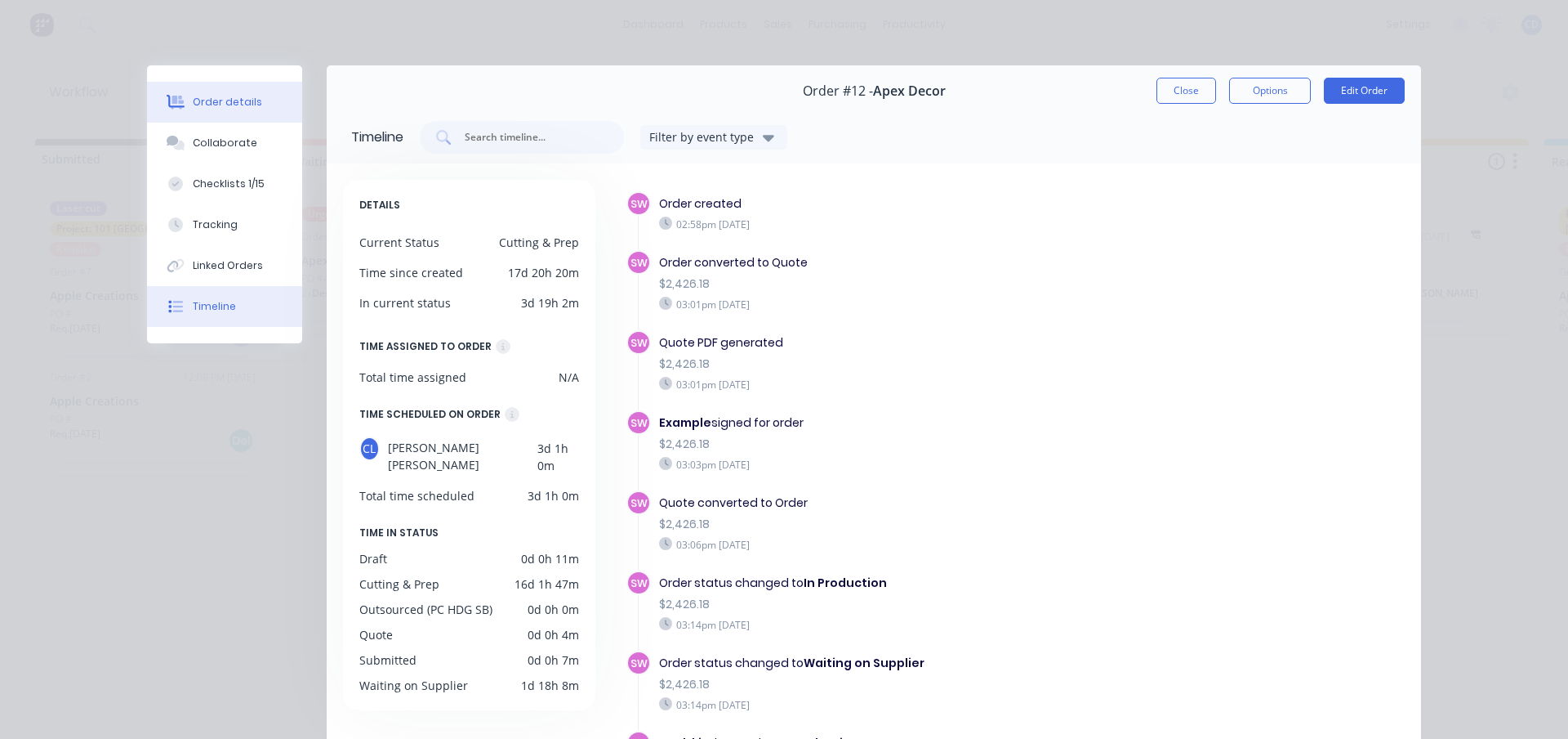
click at [210, 102] on div "Order details" at bounding box center [227, 102] width 70 height 14
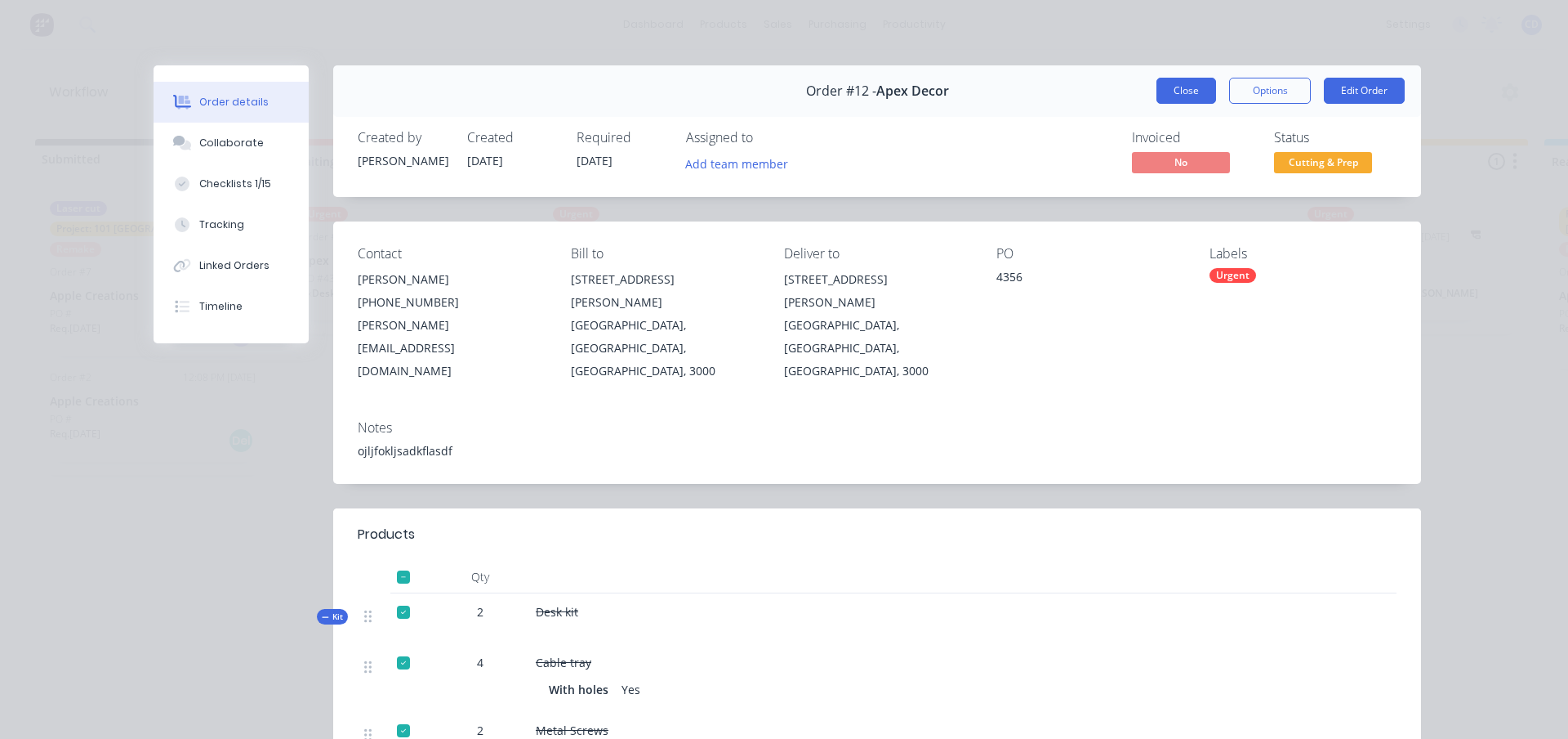
click at [1194, 87] on button "Close" at bounding box center [1186, 90] width 59 height 26
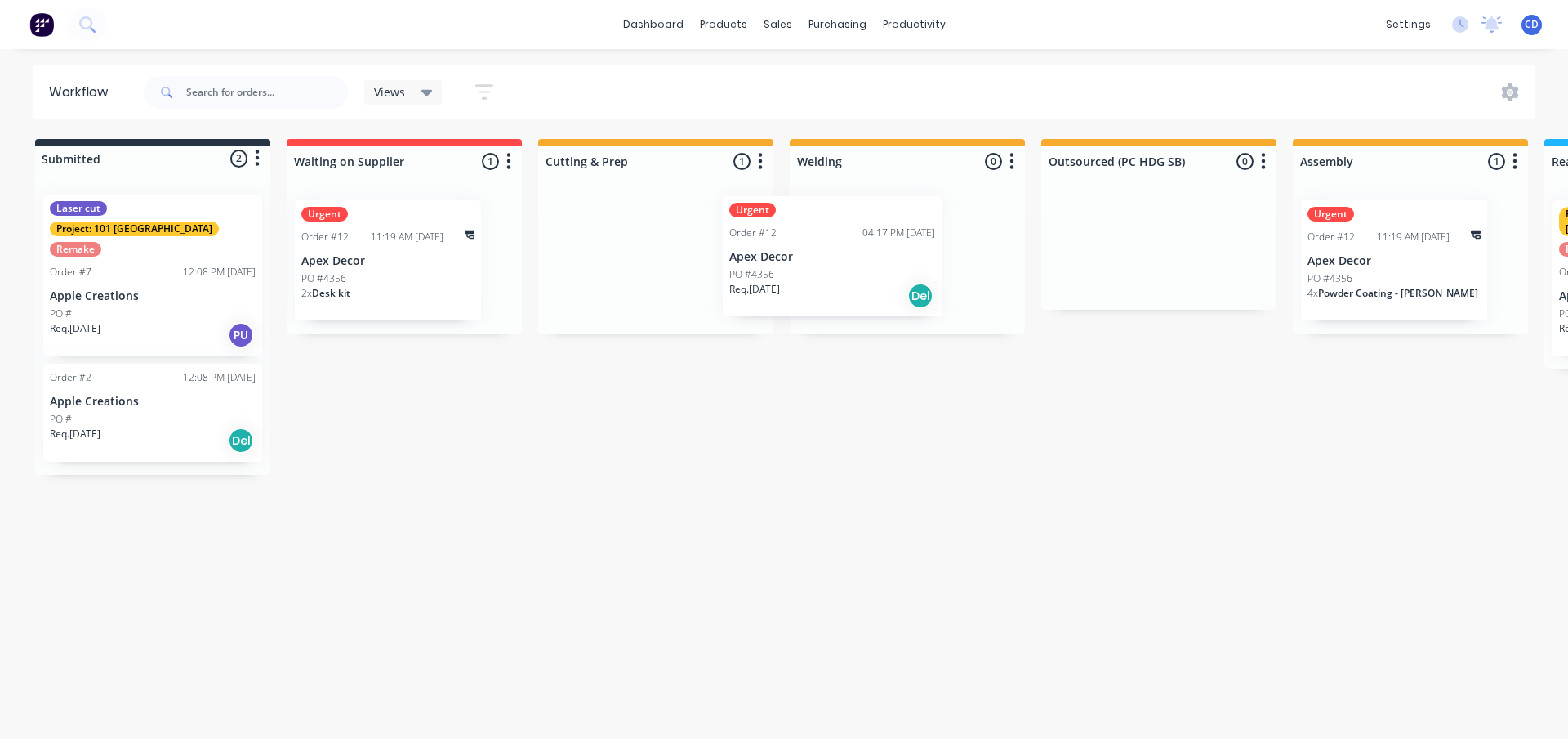
drag, startPoint x: 627, startPoint y: 271, endPoint x: 824, endPoint y: 260, distance: 197.3
click at [821, 261] on div "Submitted 2 Status colour #273444 hex #273444 Save Cancel Summaries Total order…" at bounding box center [1231, 307] width 2487 height 336
drag, startPoint x: 879, startPoint y: 262, endPoint x: 721, endPoint y: 264, distance: 158.0
click at [722, 264] on div "Submitted 2 Status colour #273444 hex #273444 Save Cancel Summaries Total order…" at bounding box center [1231, 307] width 2487 height 336
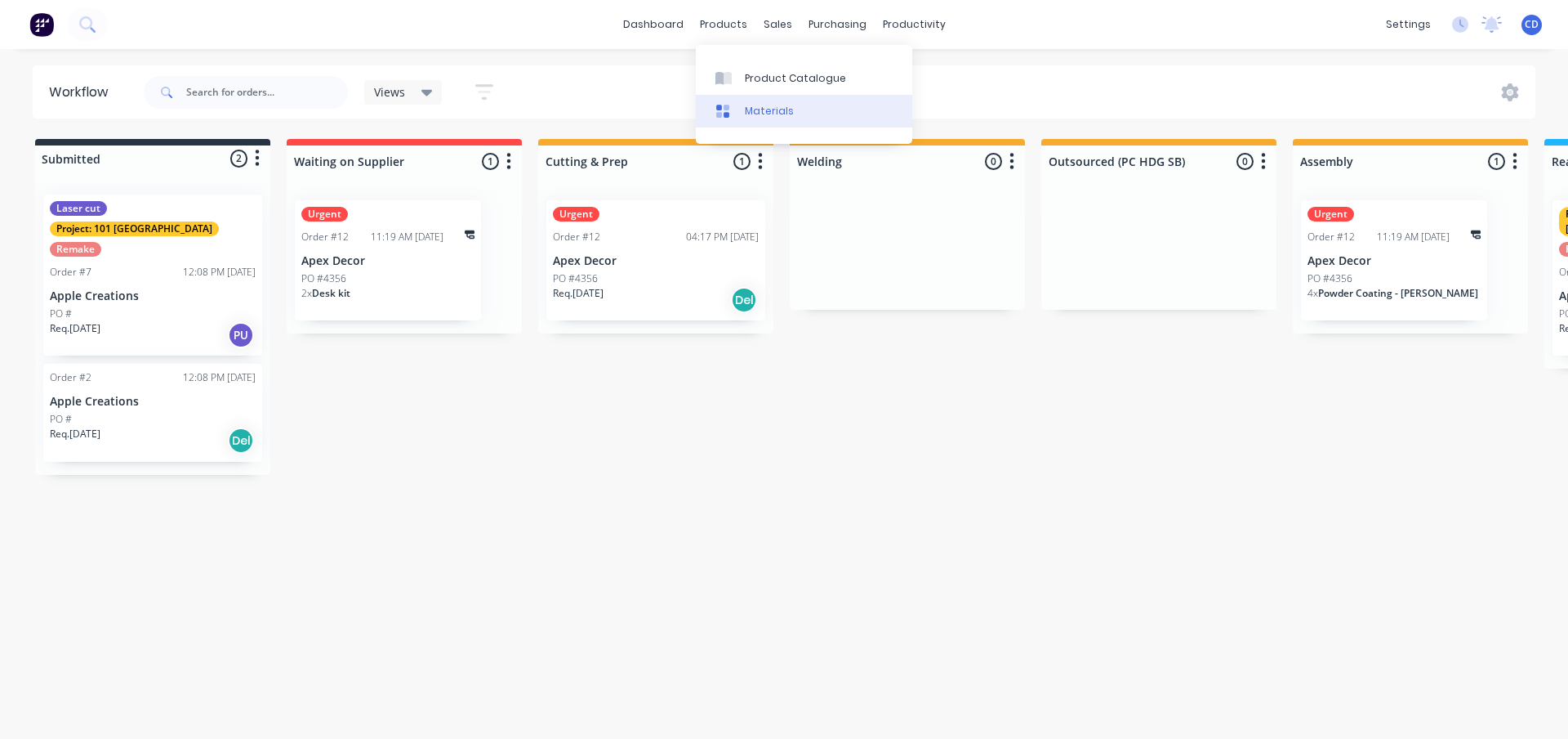
click at [757, 104] on div "Materials" at bounding box center [769, 110] width 49 height 14
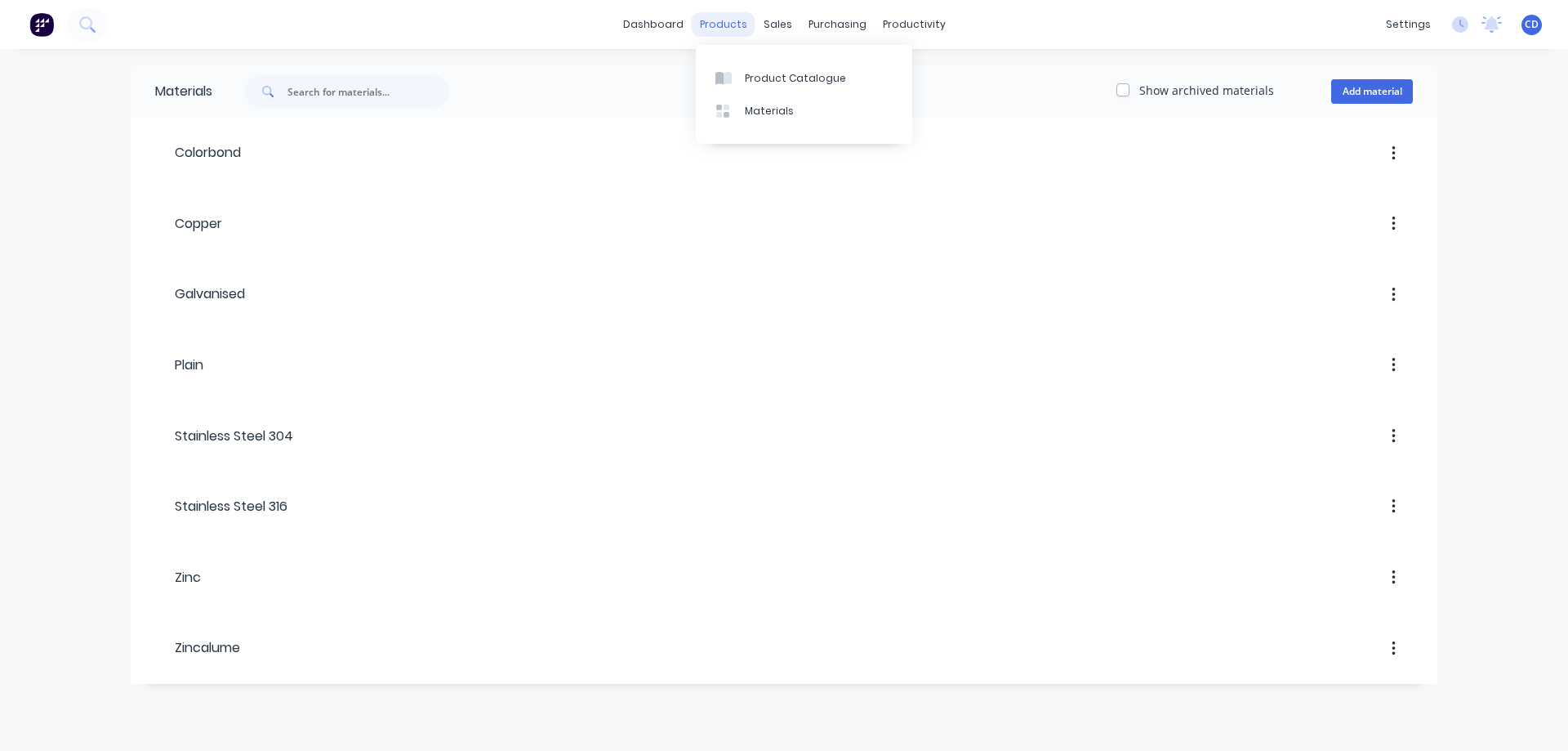
click at [744, 20] on div "products" at bounding box center [723, 24] width 64 height 25
click at [745, 73] on div "Product Catalogue" at bounding box center [795, 78] width 101 height 14
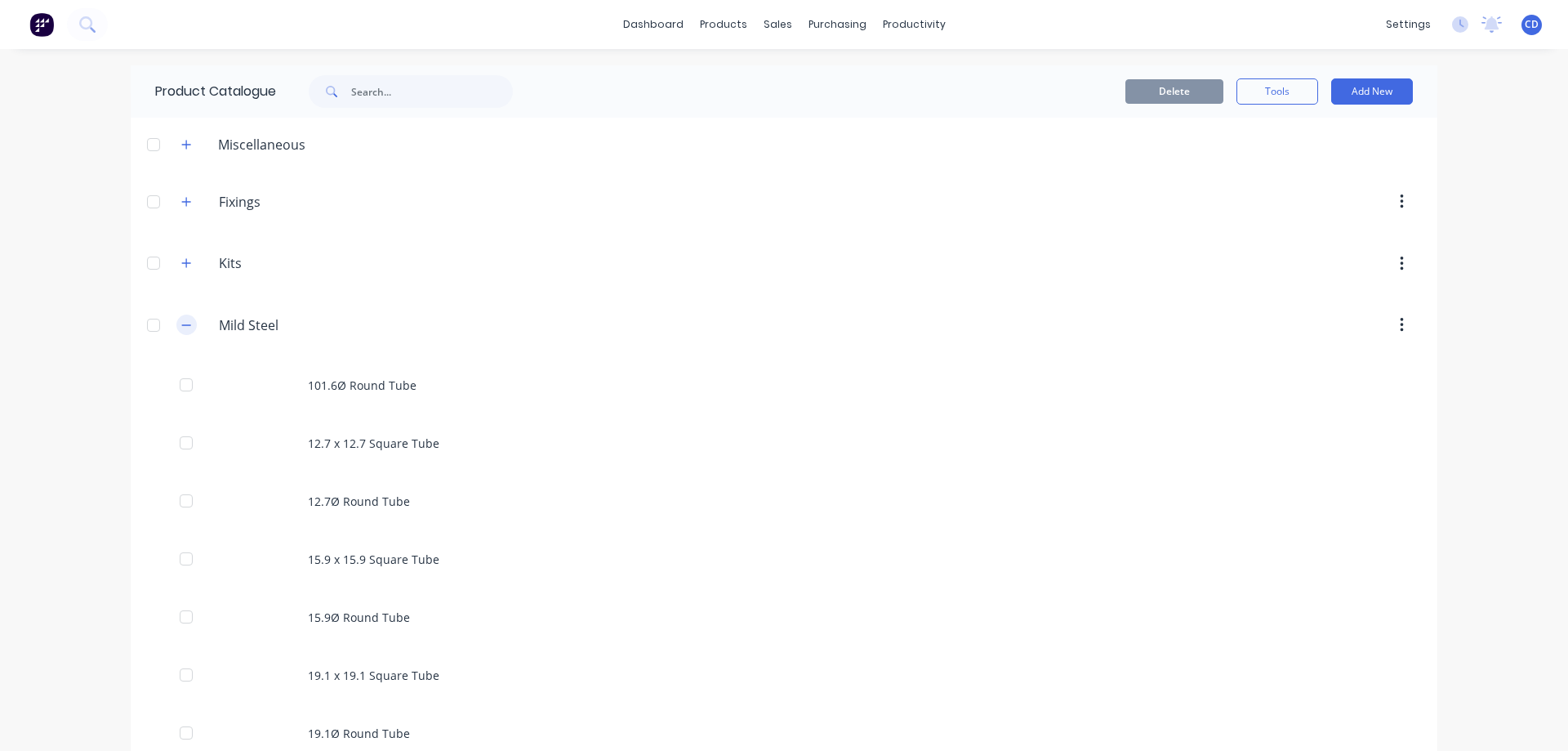
click at [181, 328] on icon "button" at bounding box center [187, 325] width 10 height 11
click at [187, 325] on icon "button" at bounding box center [187, 325] width 9 height 9
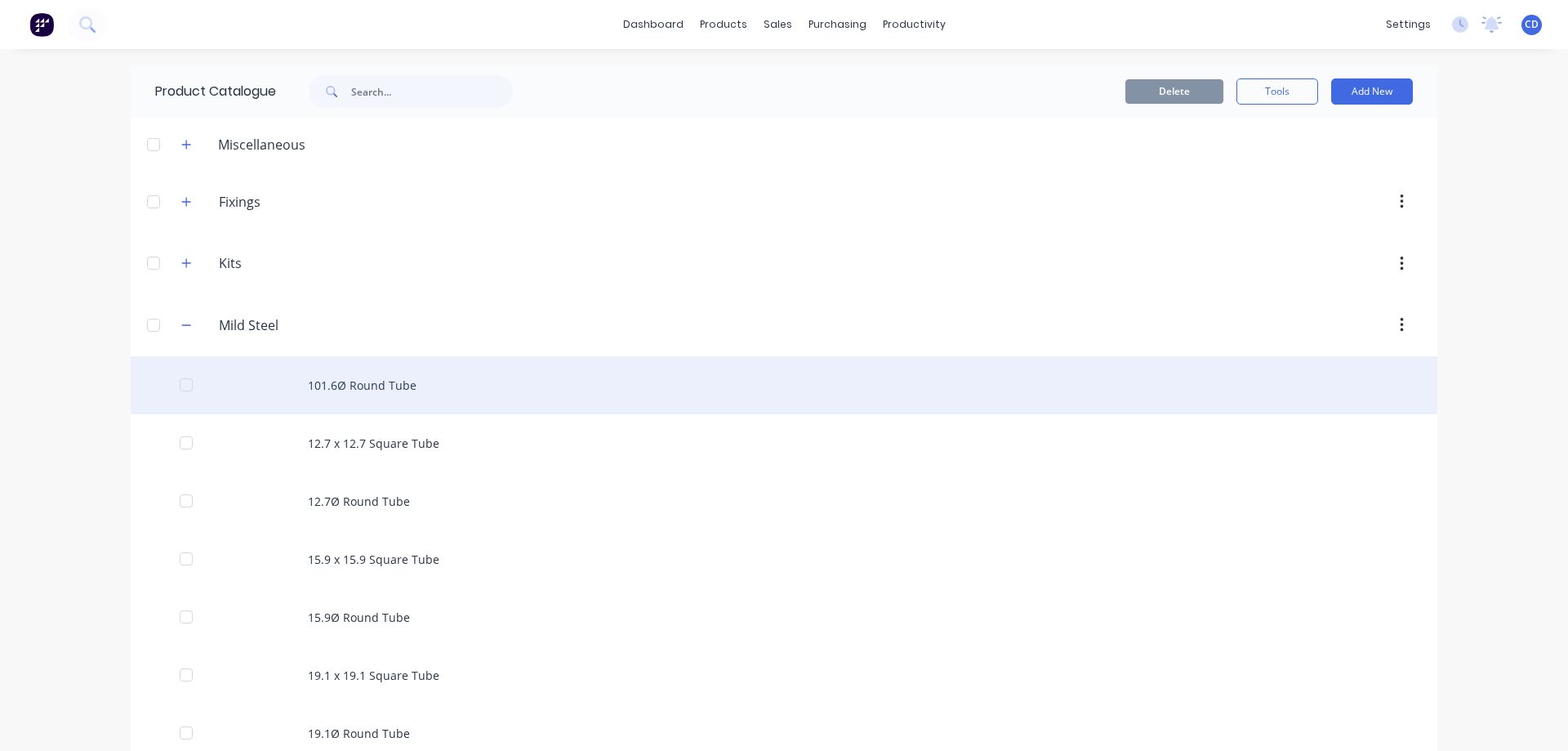
click at [398, 384] on div "101.6Ø Round Tube" at bounding box center [784, 385] width 1307 height 58
